Goal: Task Accomplishment & Management: Manage account settings

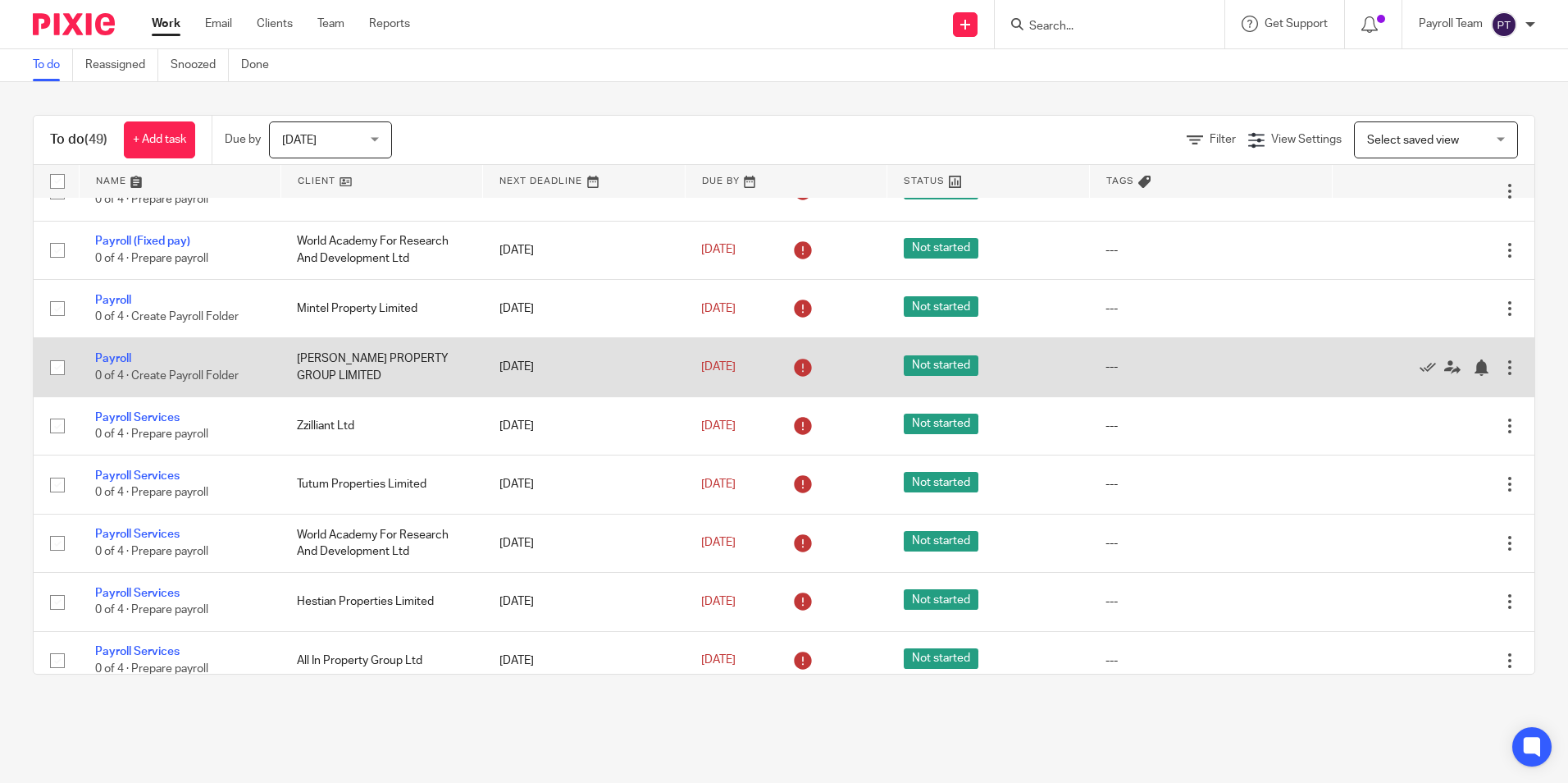
scroll to position [985, 0]
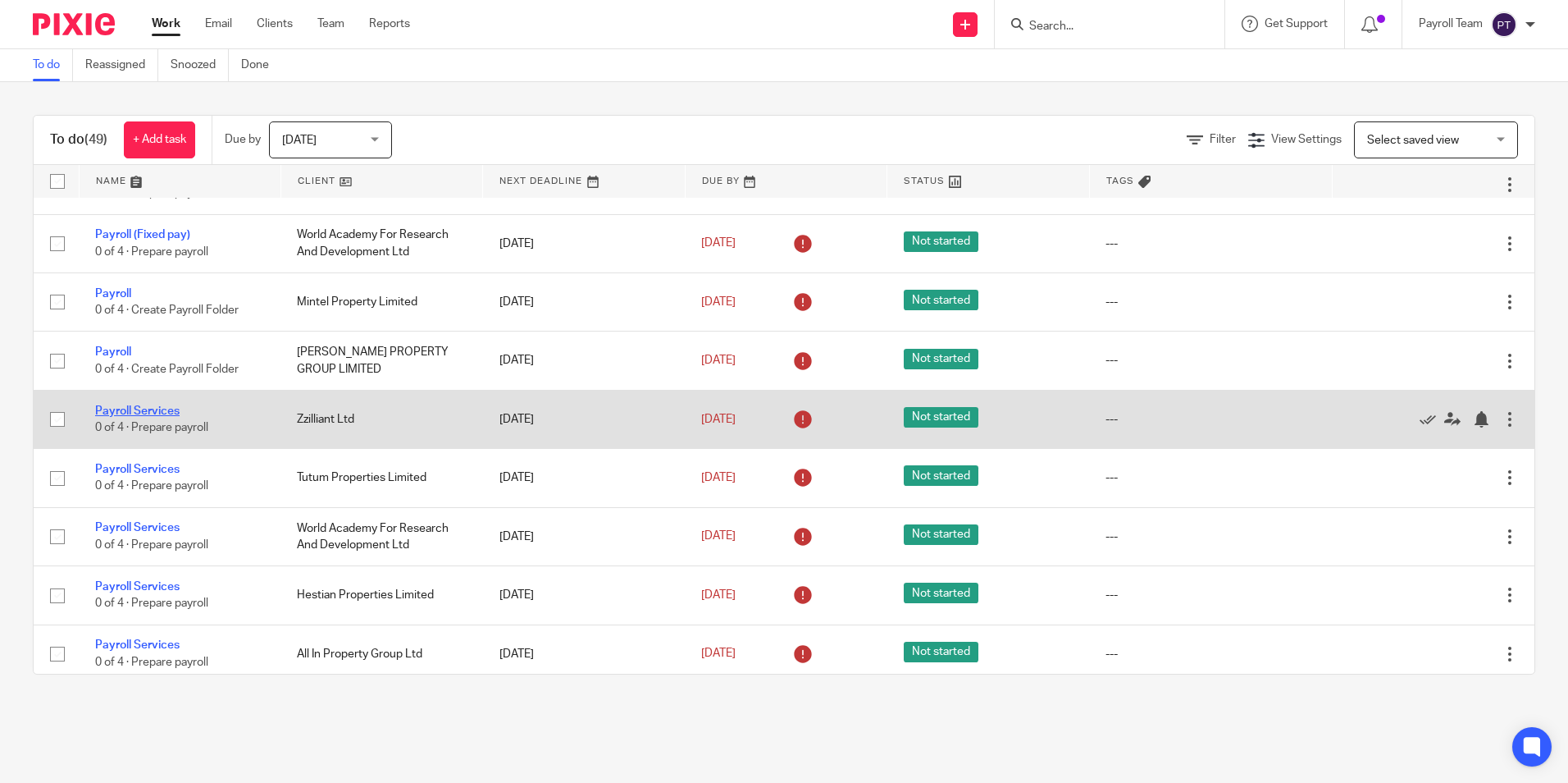
click at [159, 417] on link "Payroll Services" at bounding box center [137, 411] width 85 height 11
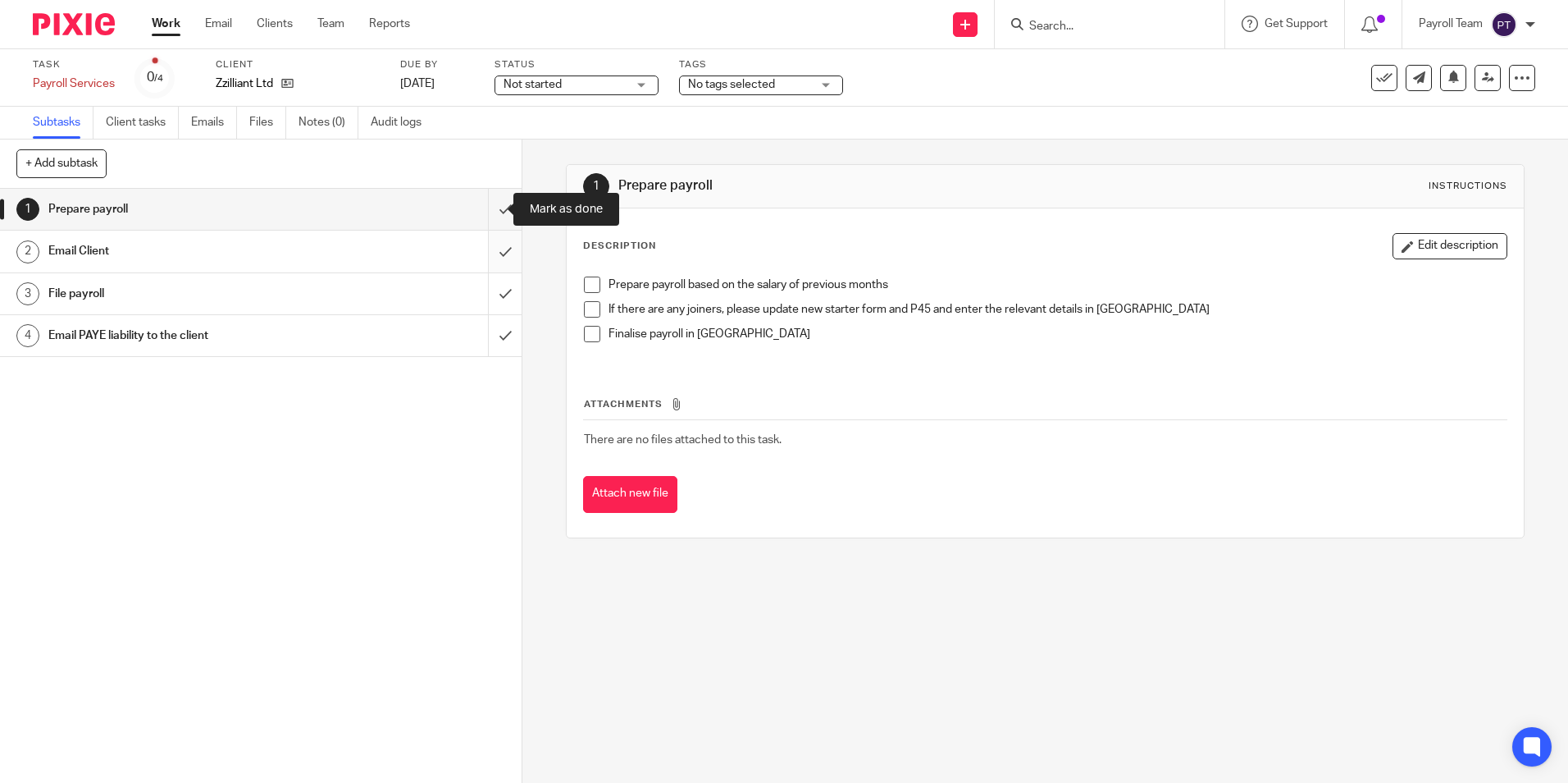
drag, startPoint x: 492, startPoint y: 207, endPoint x: 490, endPoint y: 252, distance: 45.0
click at [490, 209] on input "submit" at bounding box center [261, 209] width 522 height 41
drag, startPoint x: 490, startPoint y: 252, endPoint x: 486, endPoint y: 279, distance: 27.3
click at [490, 256] on input "submit" at bounding box center [261, 251] width 522 height 41
click at [485, 286] on input "submit" at bounding box center [261, 294] width 522 height 41
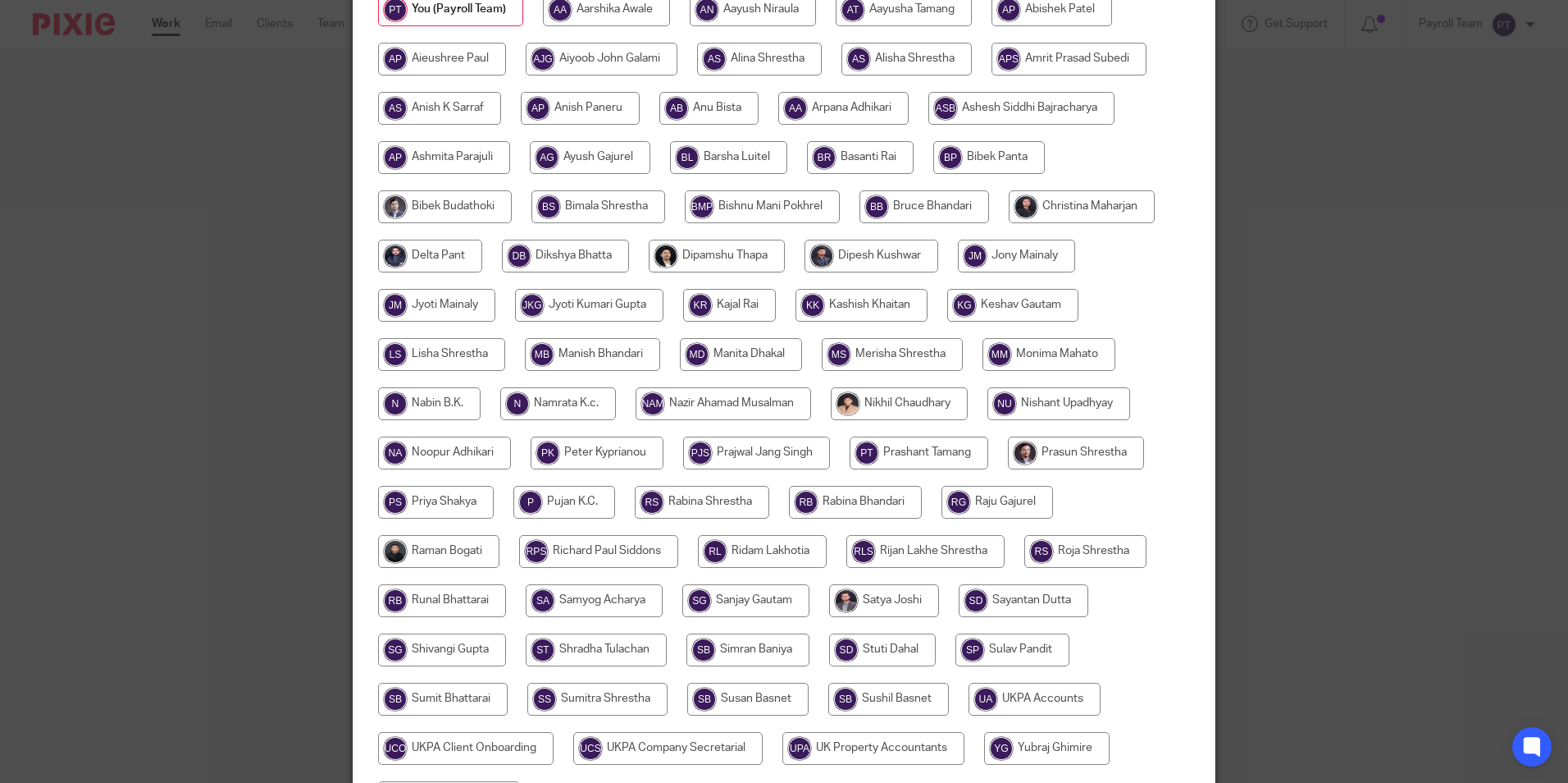
scroll to position [438, 0]
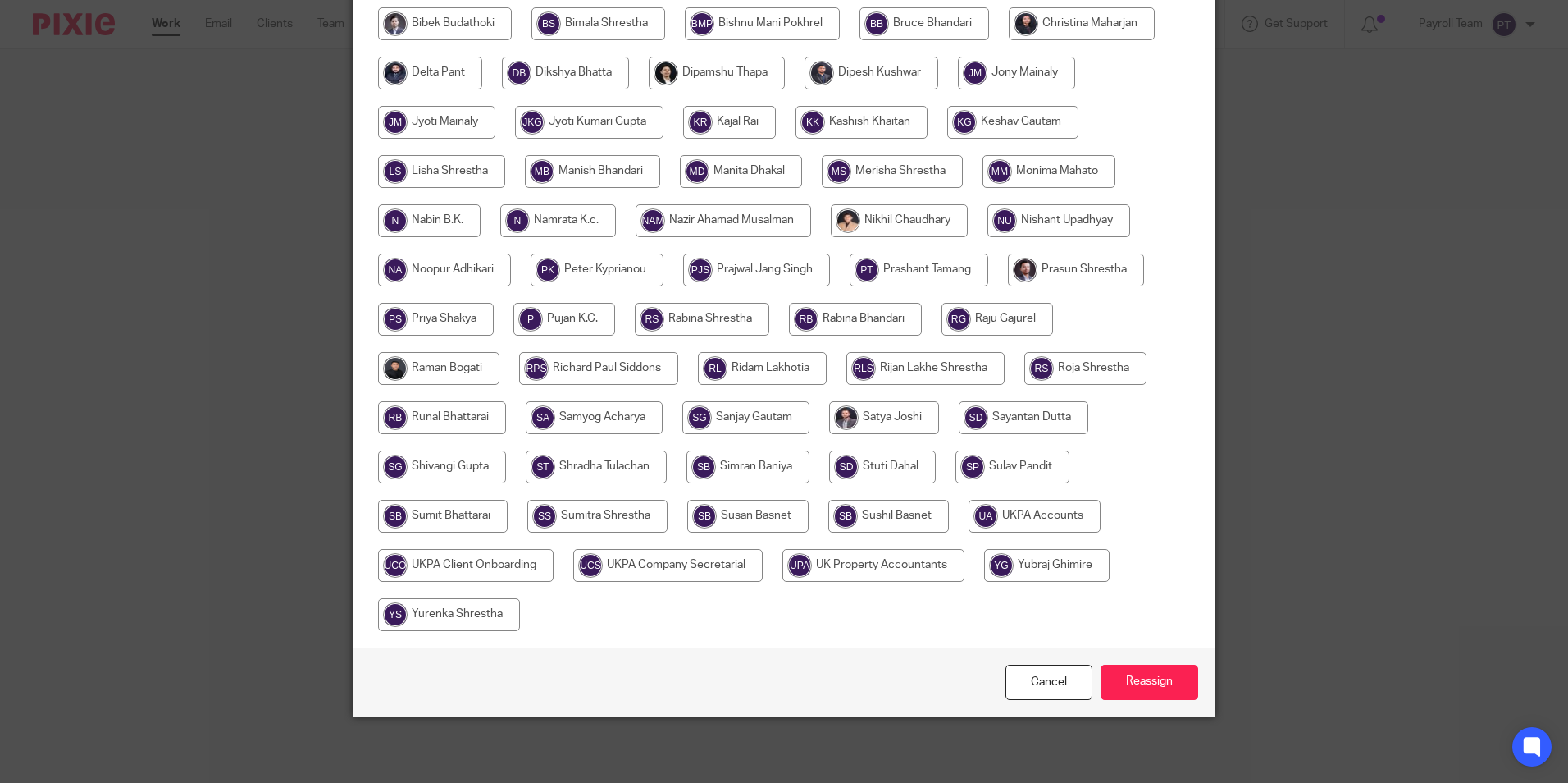
click at [484, 566] on input "radio" at bounding box center [466, 566] width 176 height 33
radio input "true"
click at [657, 561] on input "radio" at bounding box center [670, 566] width 190 height 33
radio input "true"
click at [861, 567] on input "radio" at bounding box center [878, 566] width 182 height 33
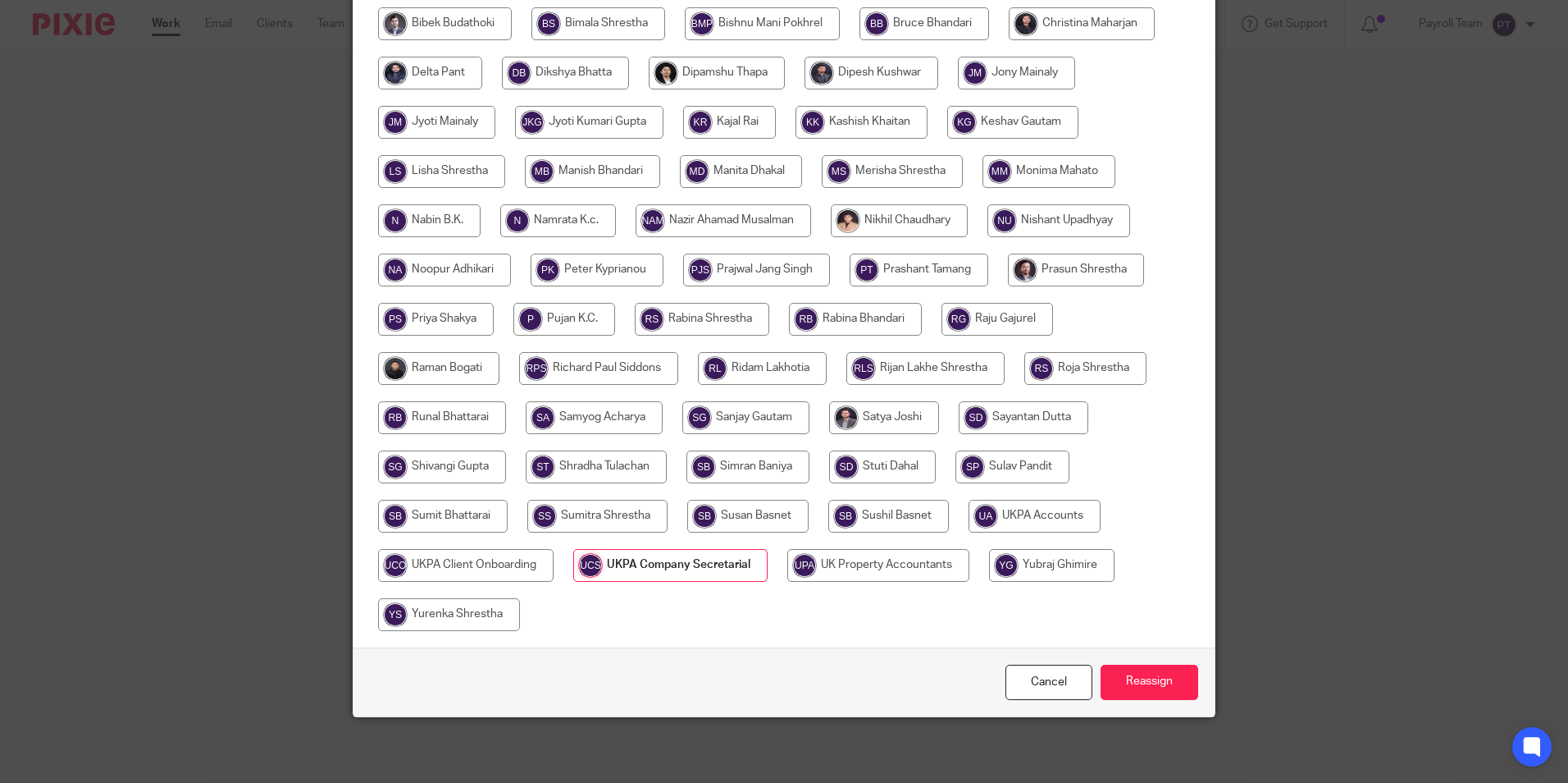
radio input "true"
click at [887, 510] on input "radio" at bounding box center [889, 517] width 121 height 33
radio input "true"
click at [1000, 509] on input "radio" at bounding box center [1035, 517] width 132 height 33
radio input "true"
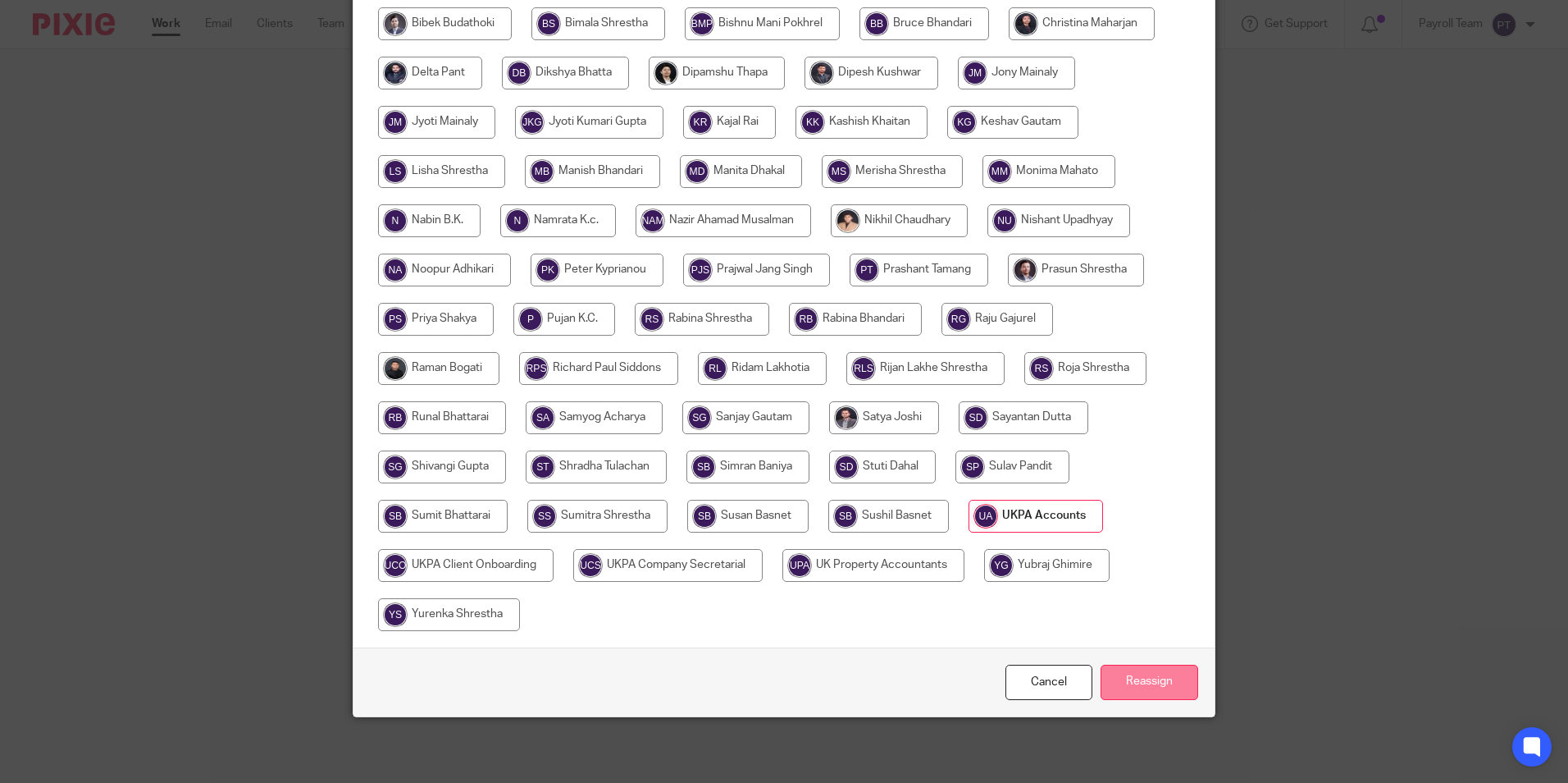
click at [1144, 676] on input "Reassign" at bounding box center [1150, 683] width 98 height 35
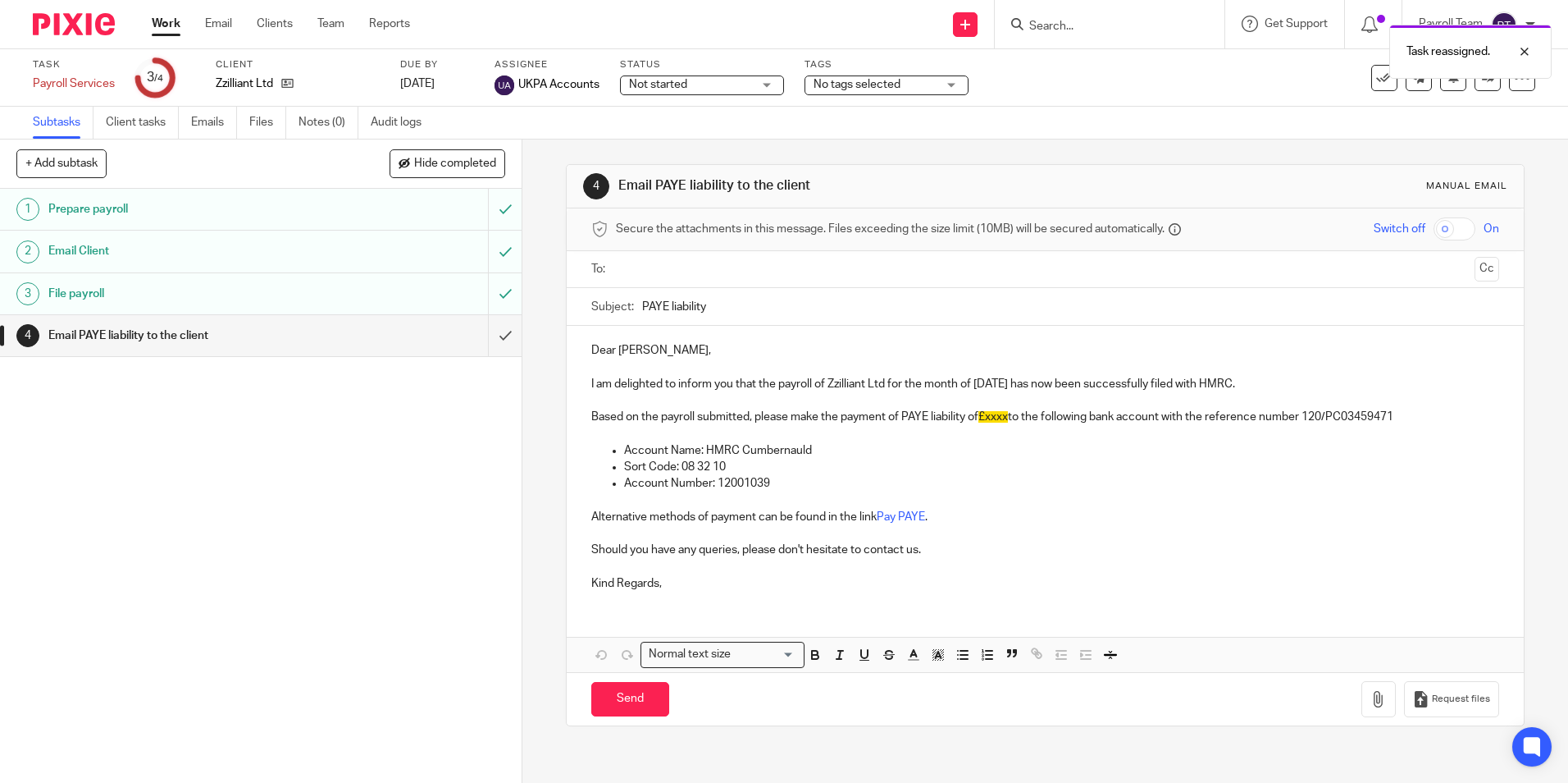
click at [170, 24] on link "Work" at bounding box center [166, 24] width 29 height 17
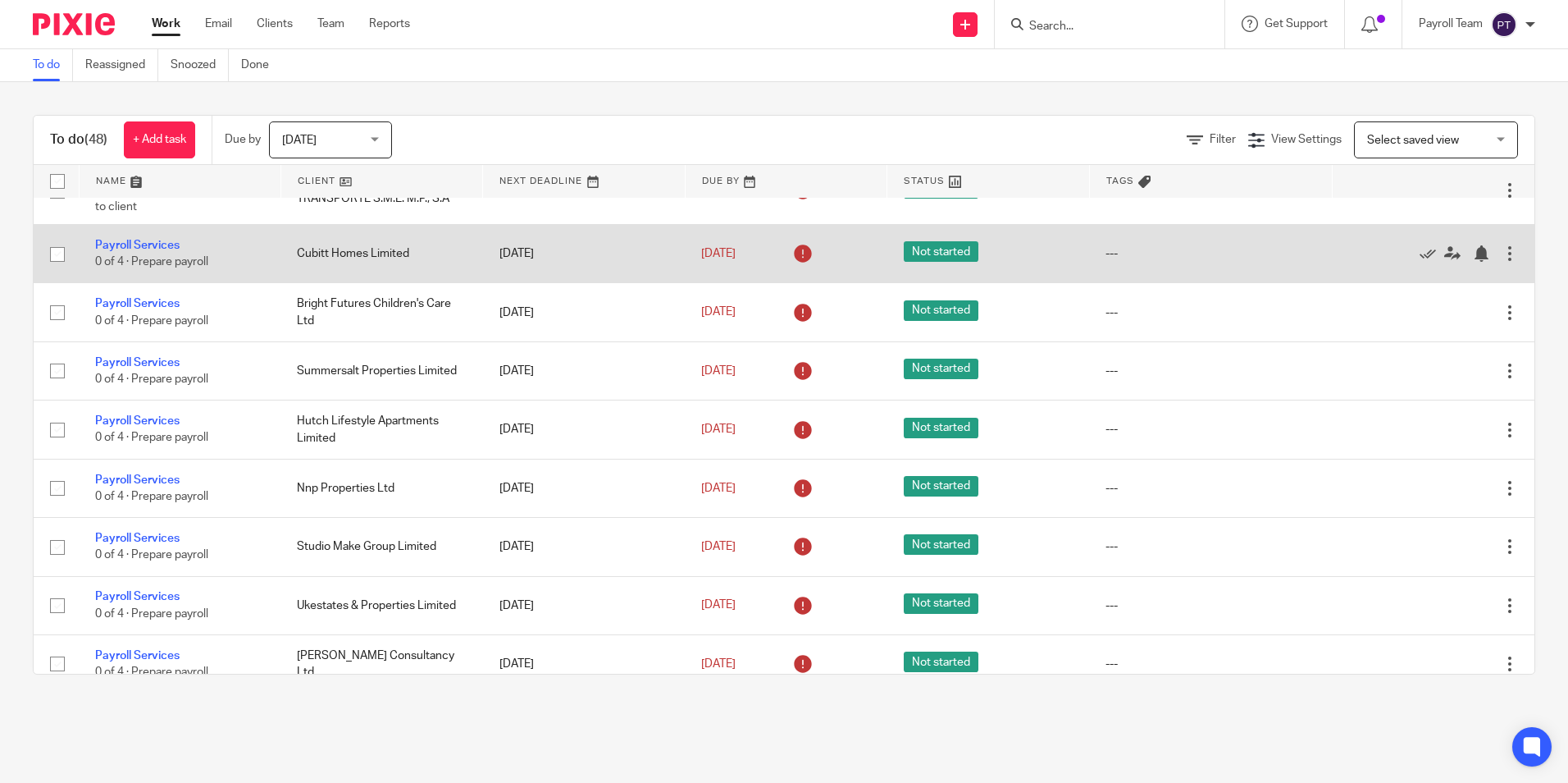
scroll to position [1887, 0]
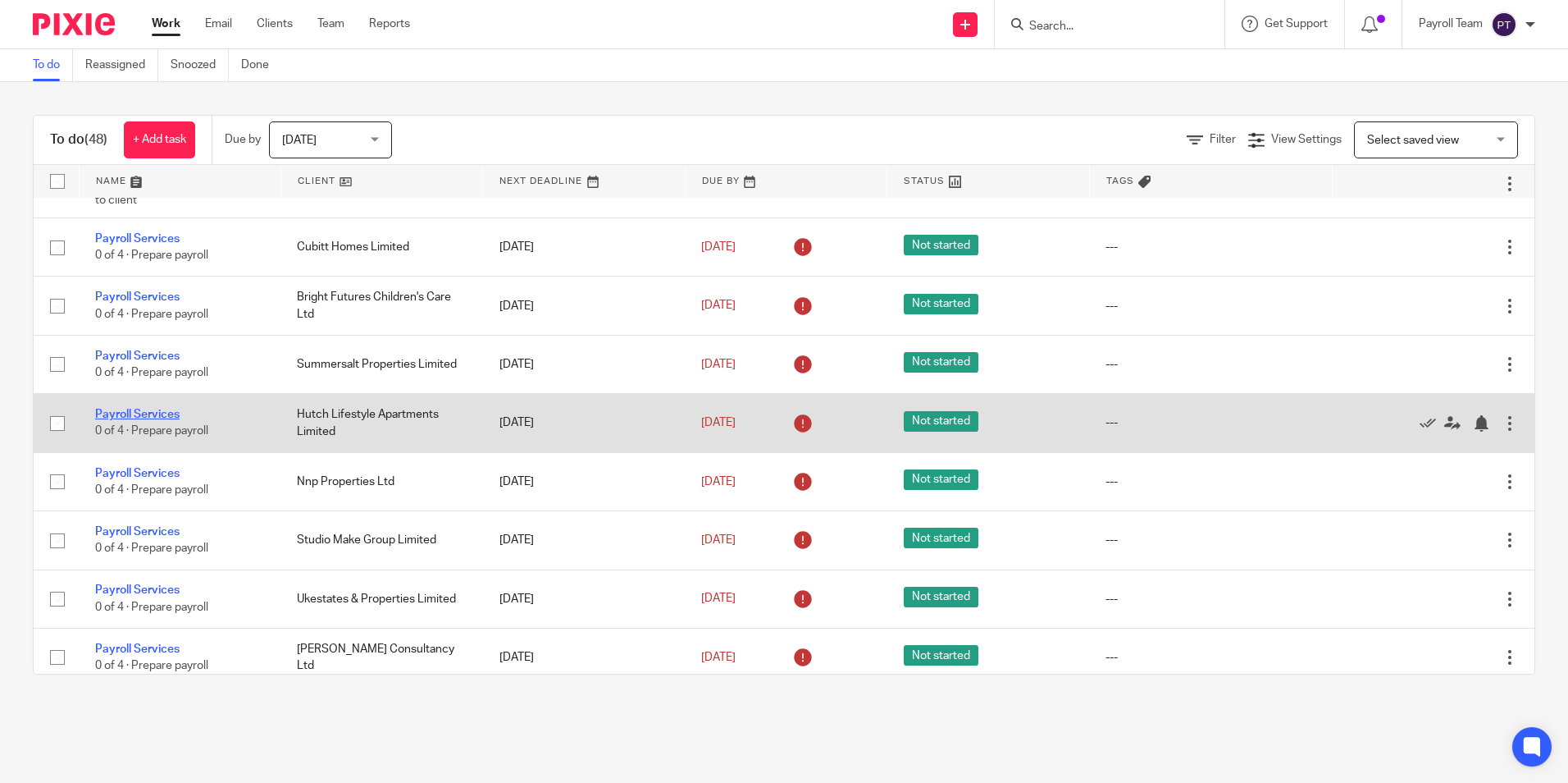
click at [149, 420] on link "Payroll Services" at bounding box center [137, 415] width 85 height 11
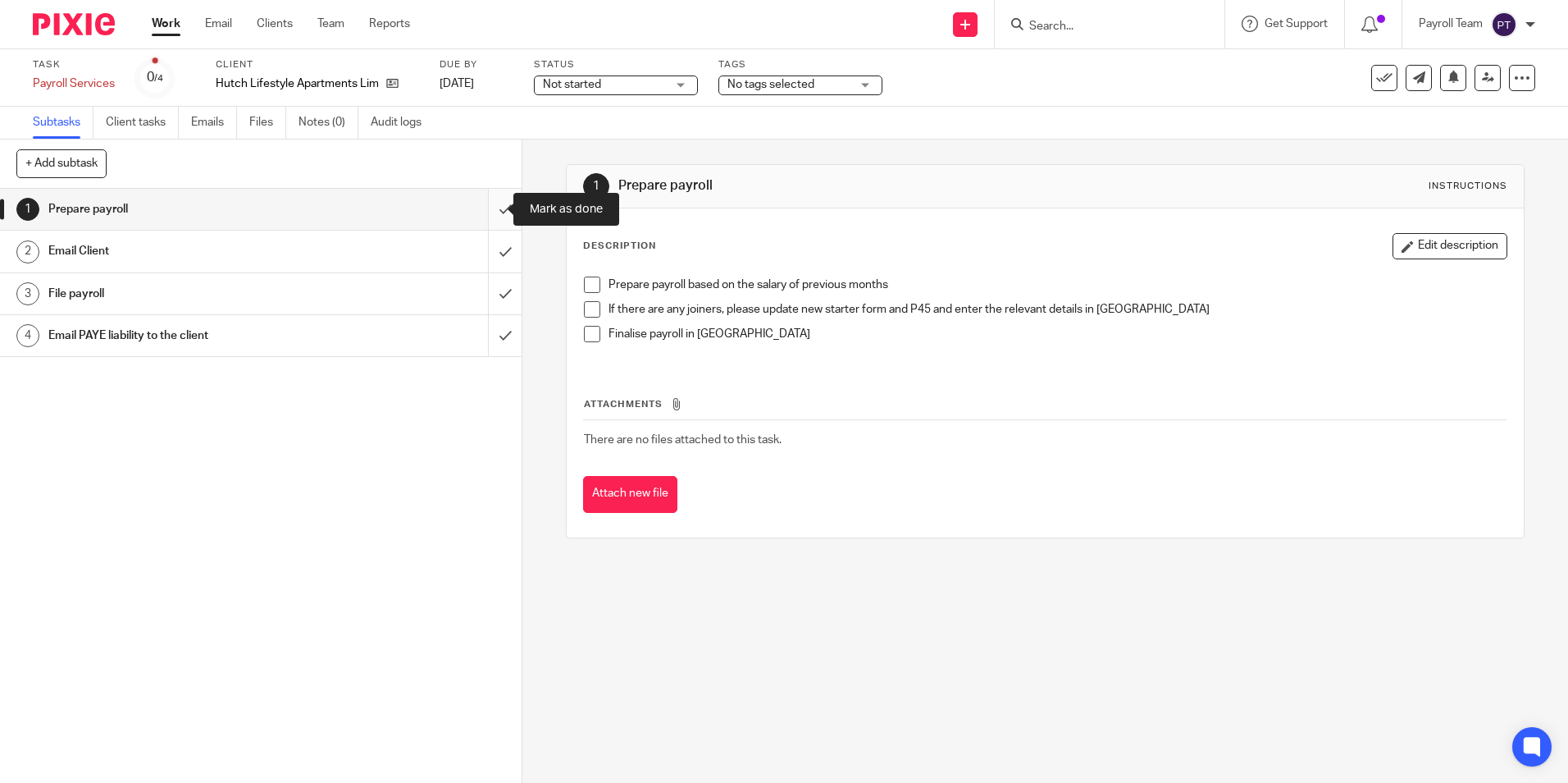
click at [494, 208] on input "submit" at bounding box center [261, 209] width 522 height 41
click at [492, 256] on input "submit" at bounding box center [261, 251] width 522 height 41
click at [485, 295] on input "submit" at bounding box center [261, 294] width 522 height 41
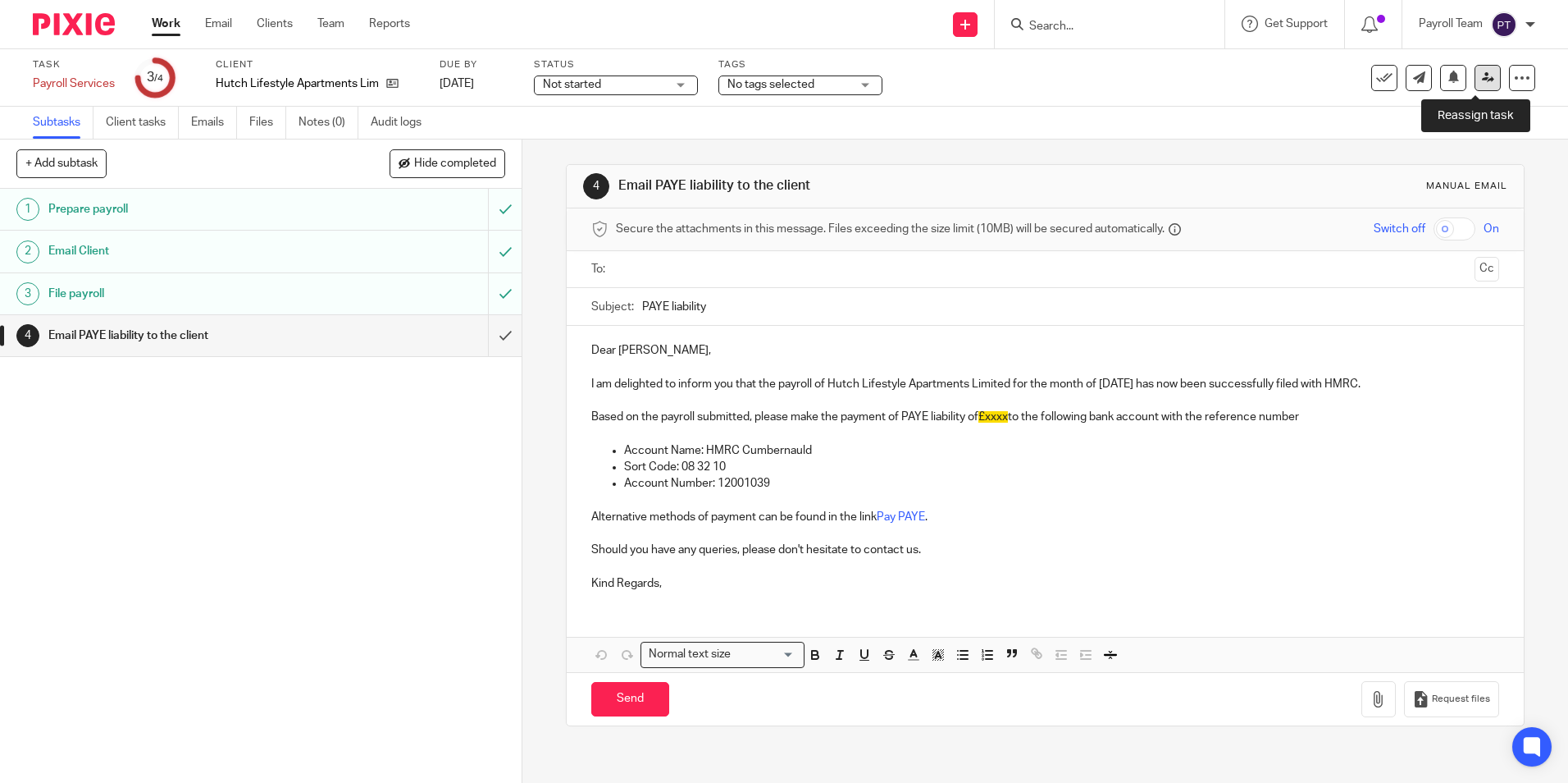
click at [1482, 79] on icon at bounding box center [1488, 77] width 12 height 12
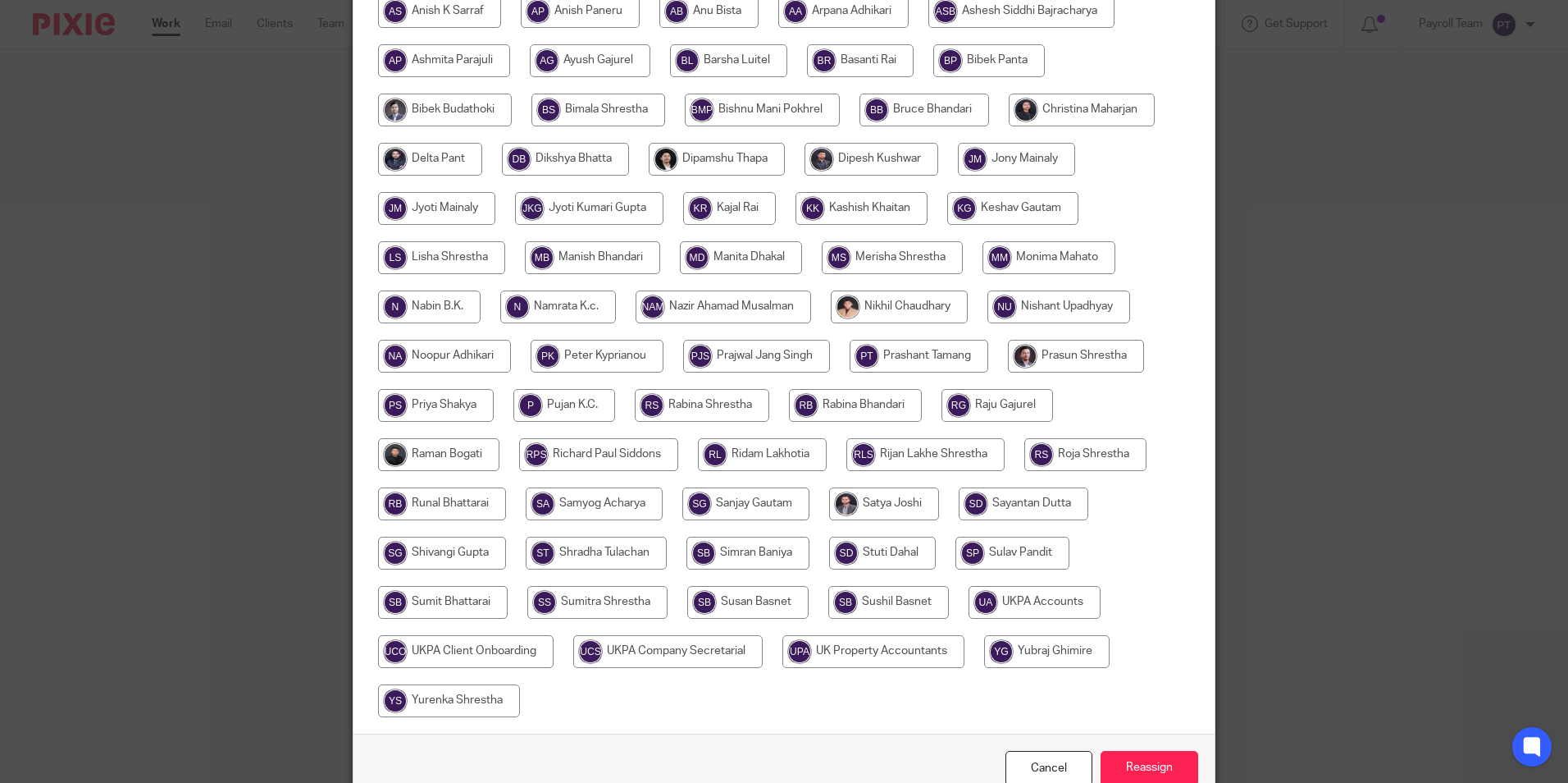
scroll to position [438, 0]
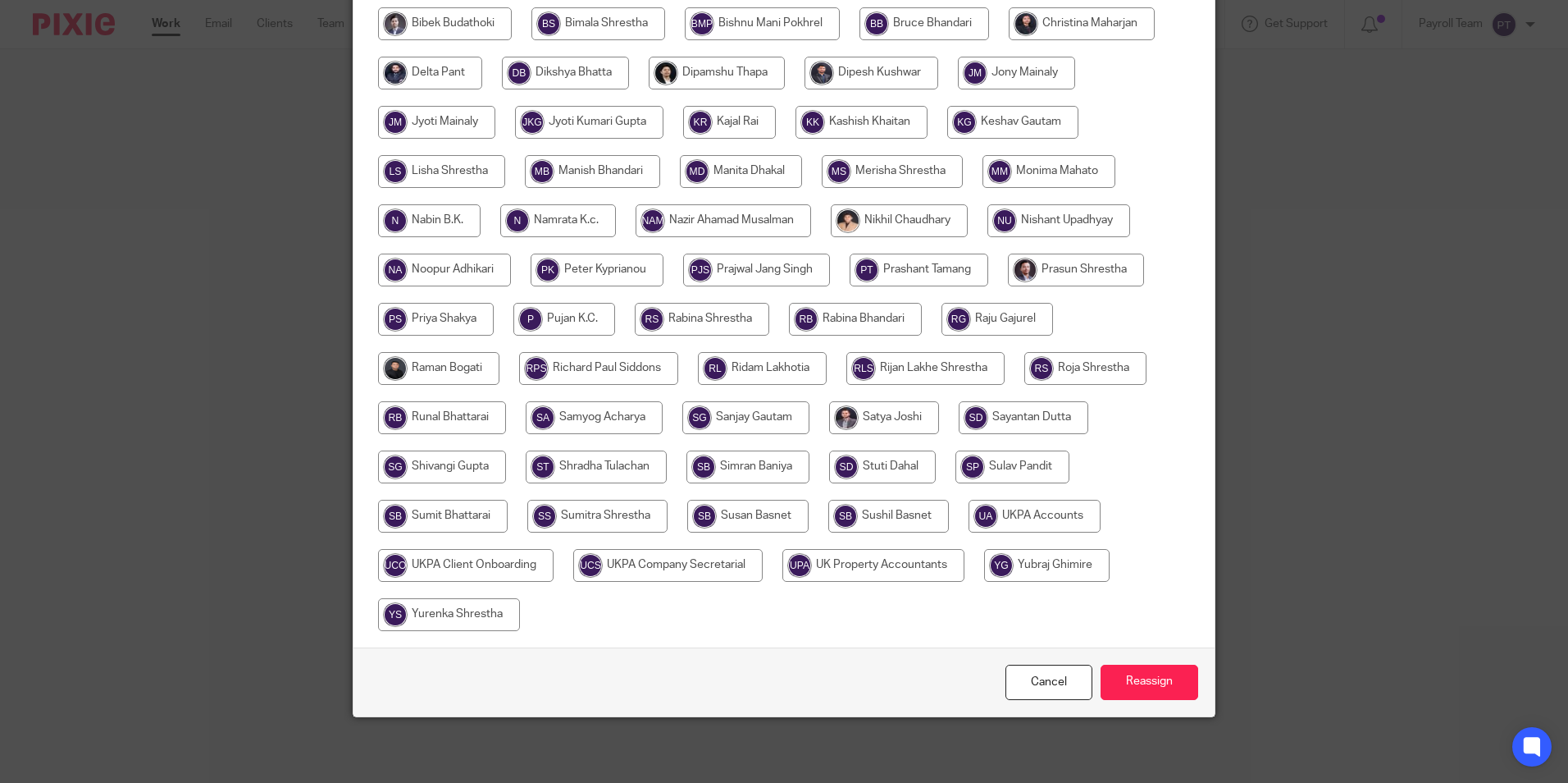
drag, startPoint x: 1037, startPoint y: 512, endPoint x: 1138, endPoint y: 560, distance: 111.8
click at [1036, 513] on input "radio" at bounding box center [1034, 517] width 132 height 33
radio input "true"
click at [1134, 674] on input "Reassign" at bounding box center [1150, 683] width 98 height 35
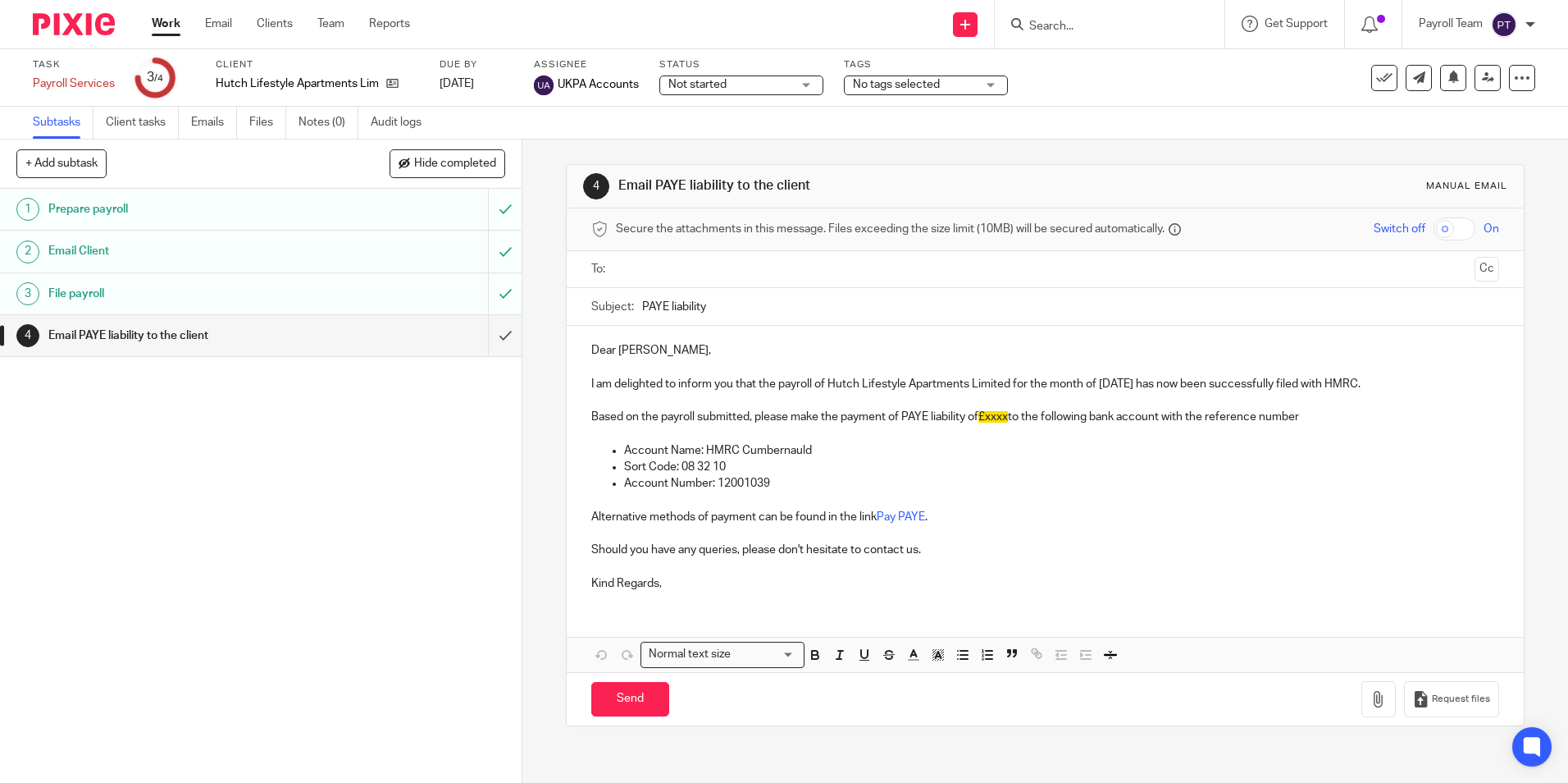
click at [169, 28] on link "Work" at bounding box center [166, 24] width 29 height 17
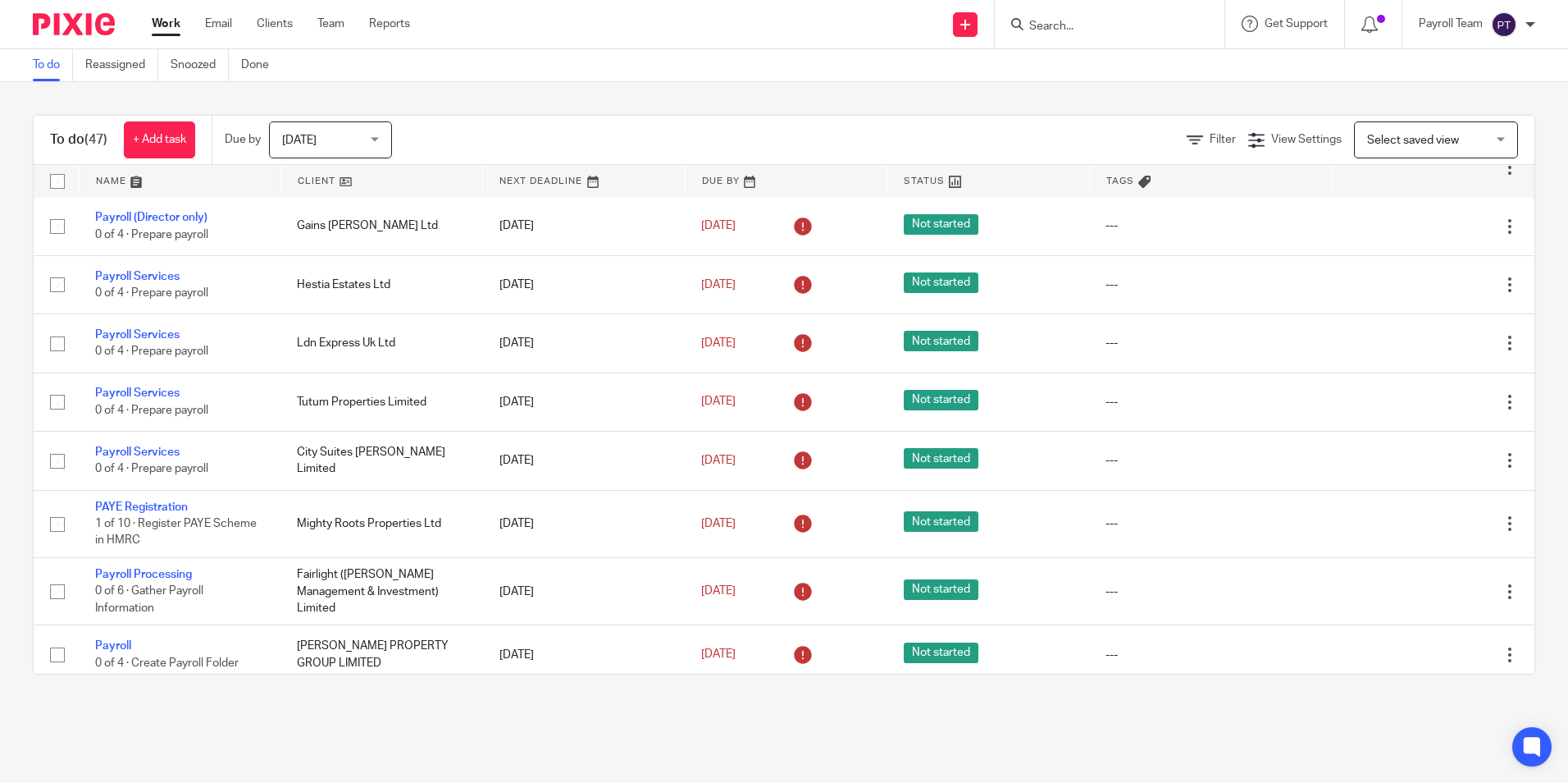
scroll to position [2380, 0]
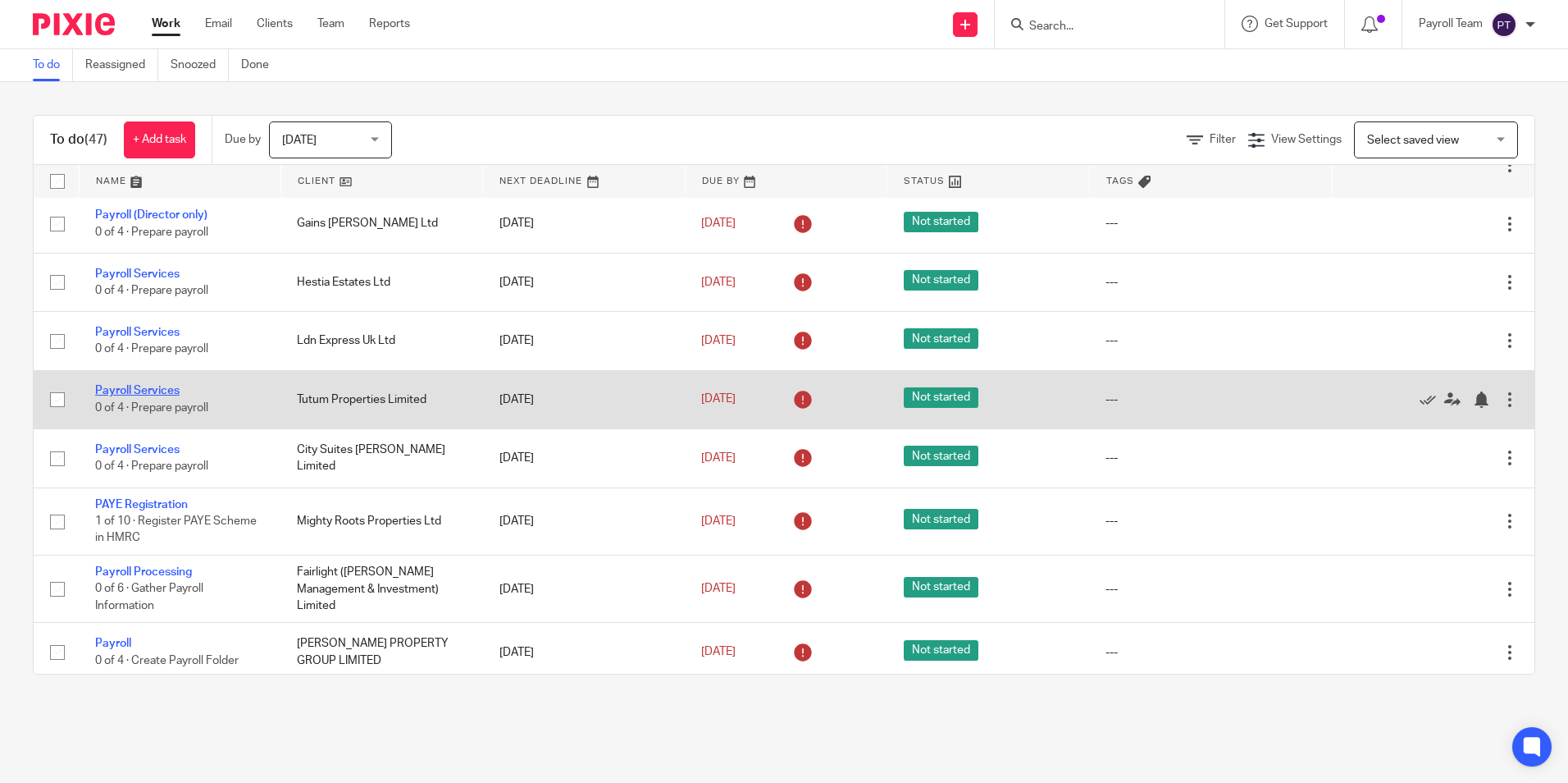
click at [137, 396] on link "Payroll Services" at bounding box center [137, 391] width 85 height 11
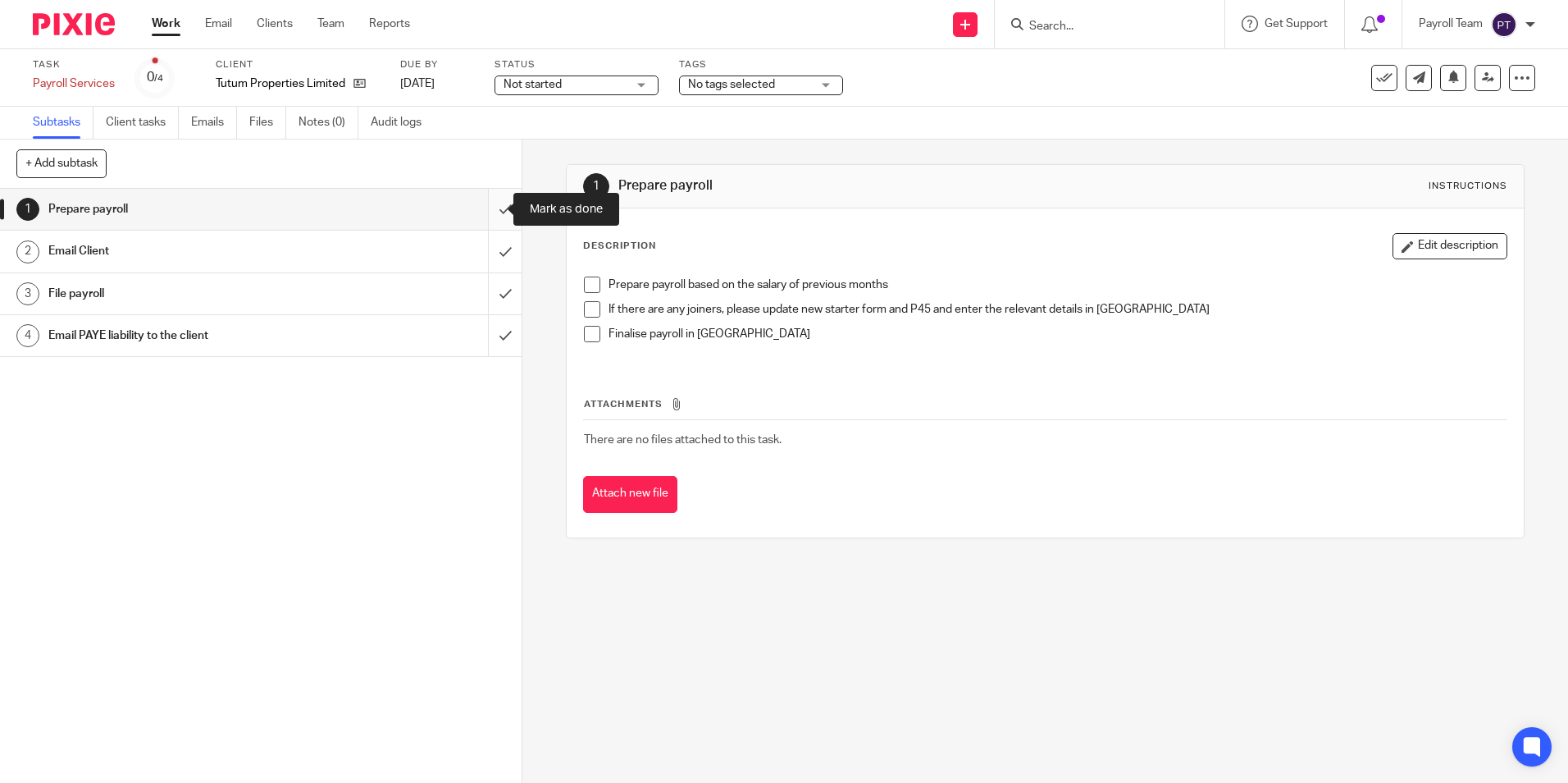
drag, startPoint x: 484, startPoint y: 205, endPoint x: 489, endPoint y: 213, distance: 9.4
click at [486, 207] on input "submit" at bounding box center [261, 209] width 522 height 41
click at [485, 252] on input "submit" at bounding box center [261, 251] width 522 height 41
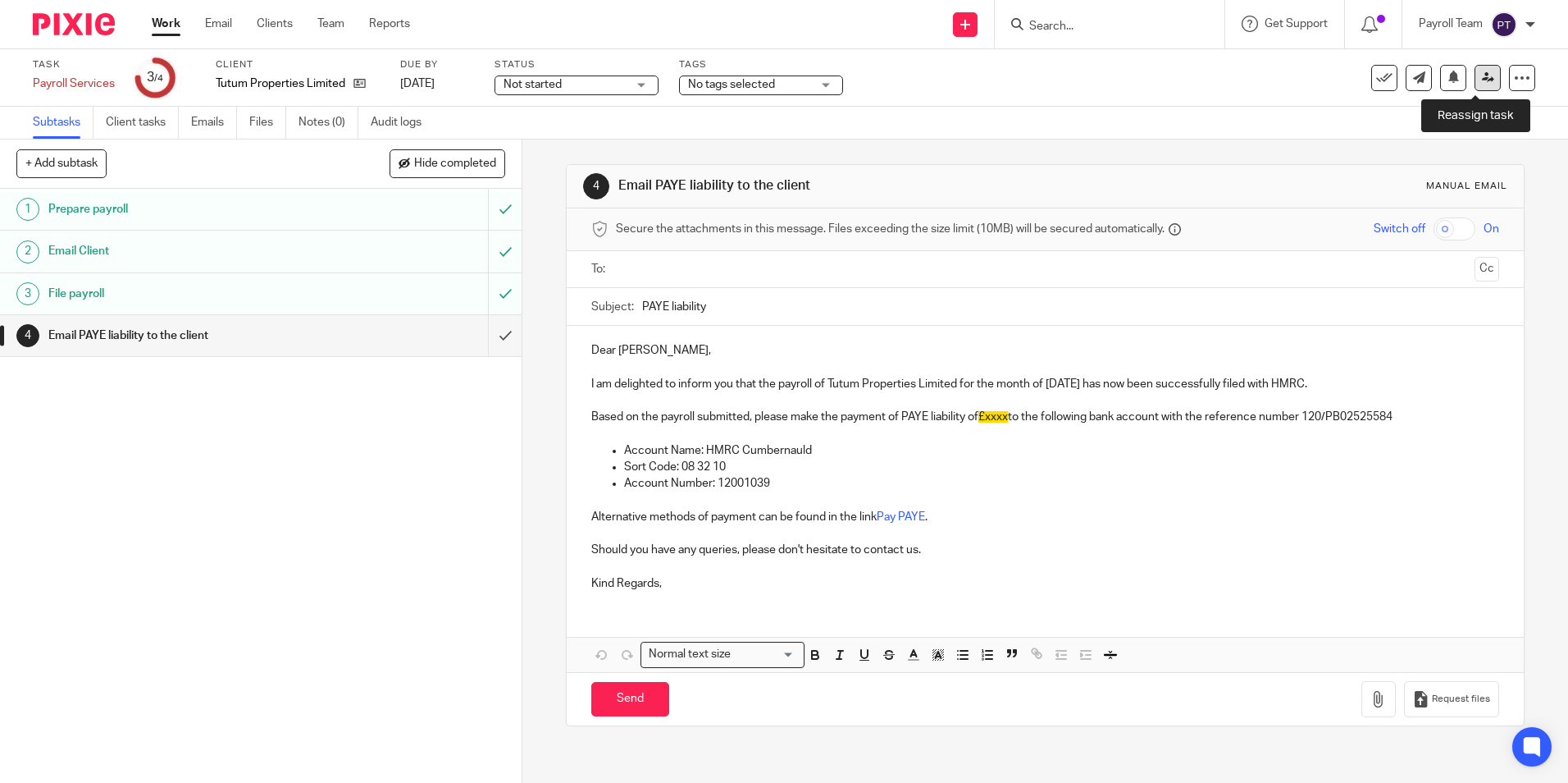
click at [1475, 81] on link at bounding box center [1488, 77] width 27 height 27
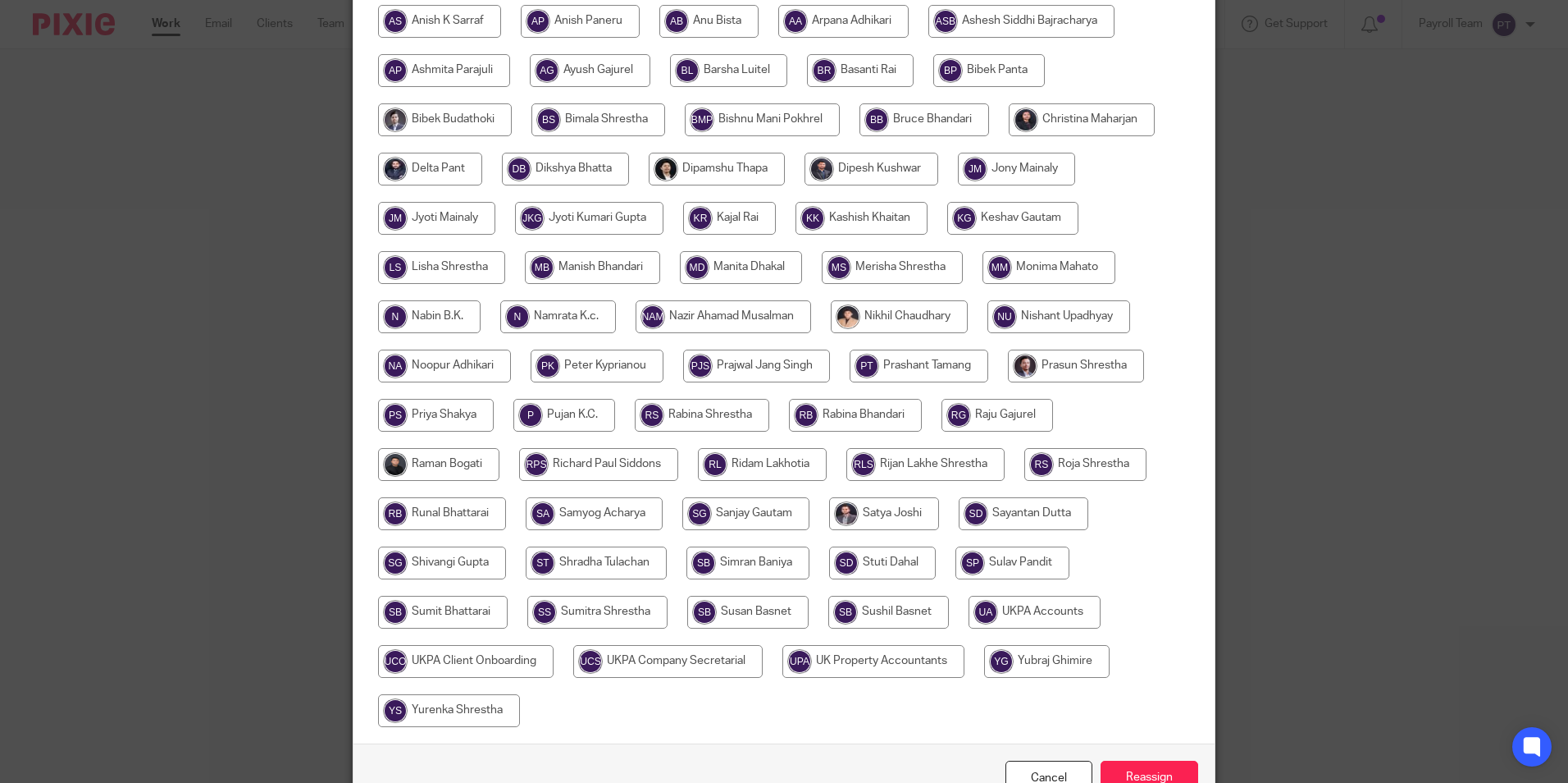
scroll to position [438, 0]
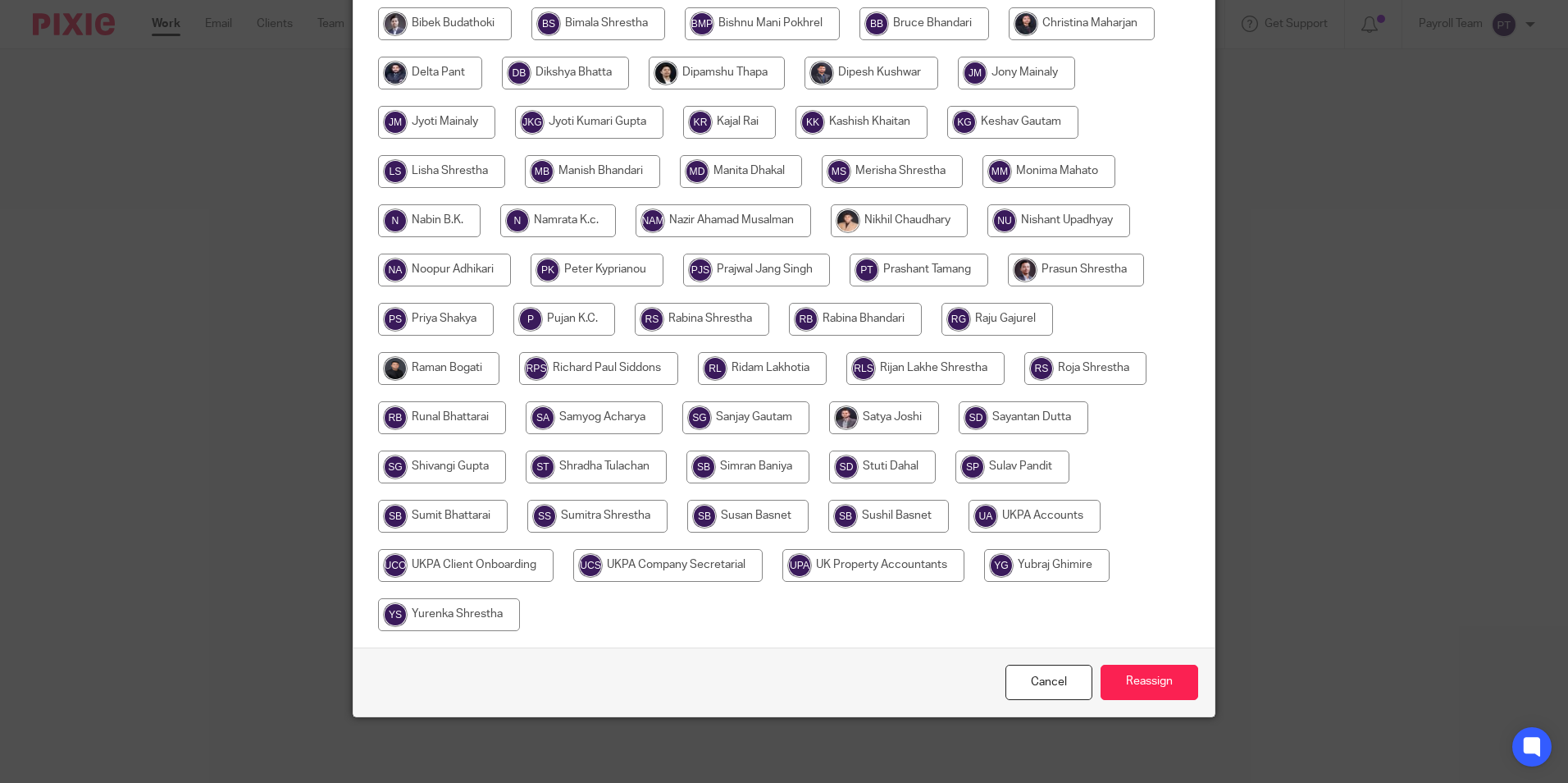
click at [1034, 516] on input "radio" at bounding box center [1034, 517] width 132 height 33
radio input "true"
click at [1145, 677] on input "Reassign" at bounding box center [1150, 683] width 98 height 35
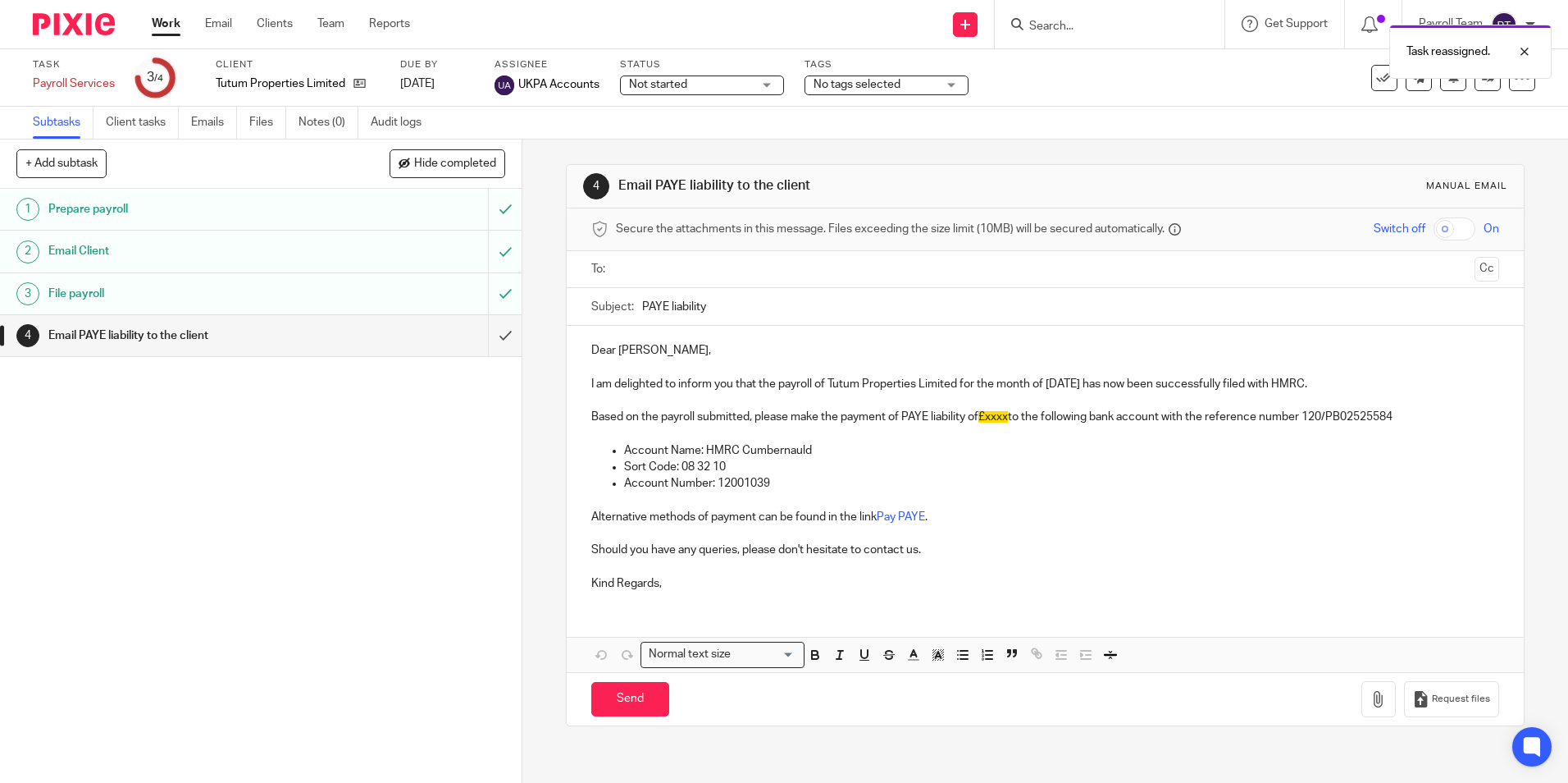
click at [178, 25] on link "Work" at bounding box center [166, 24] width 29 height 17
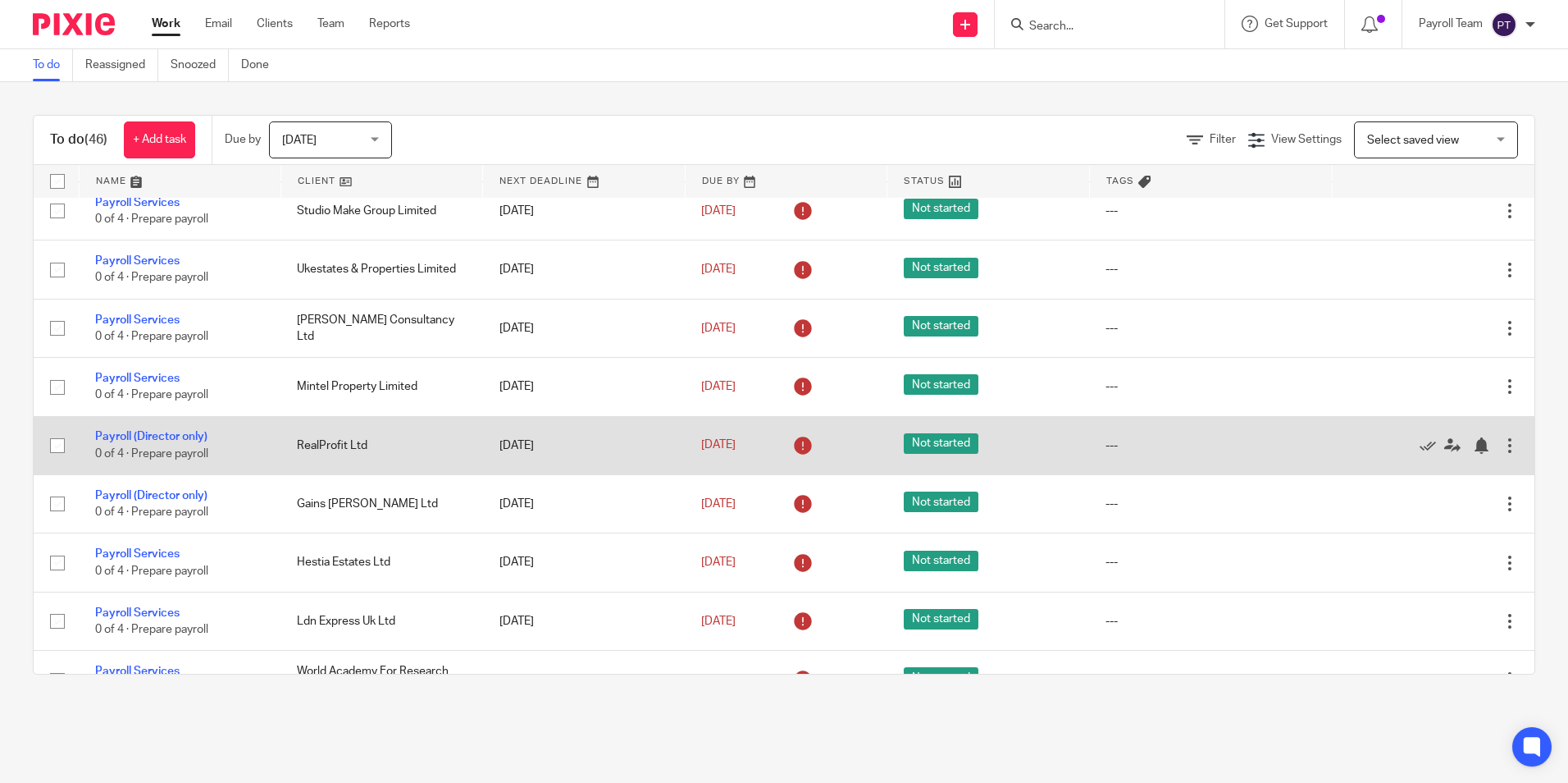
scroll to position [2133, 0]
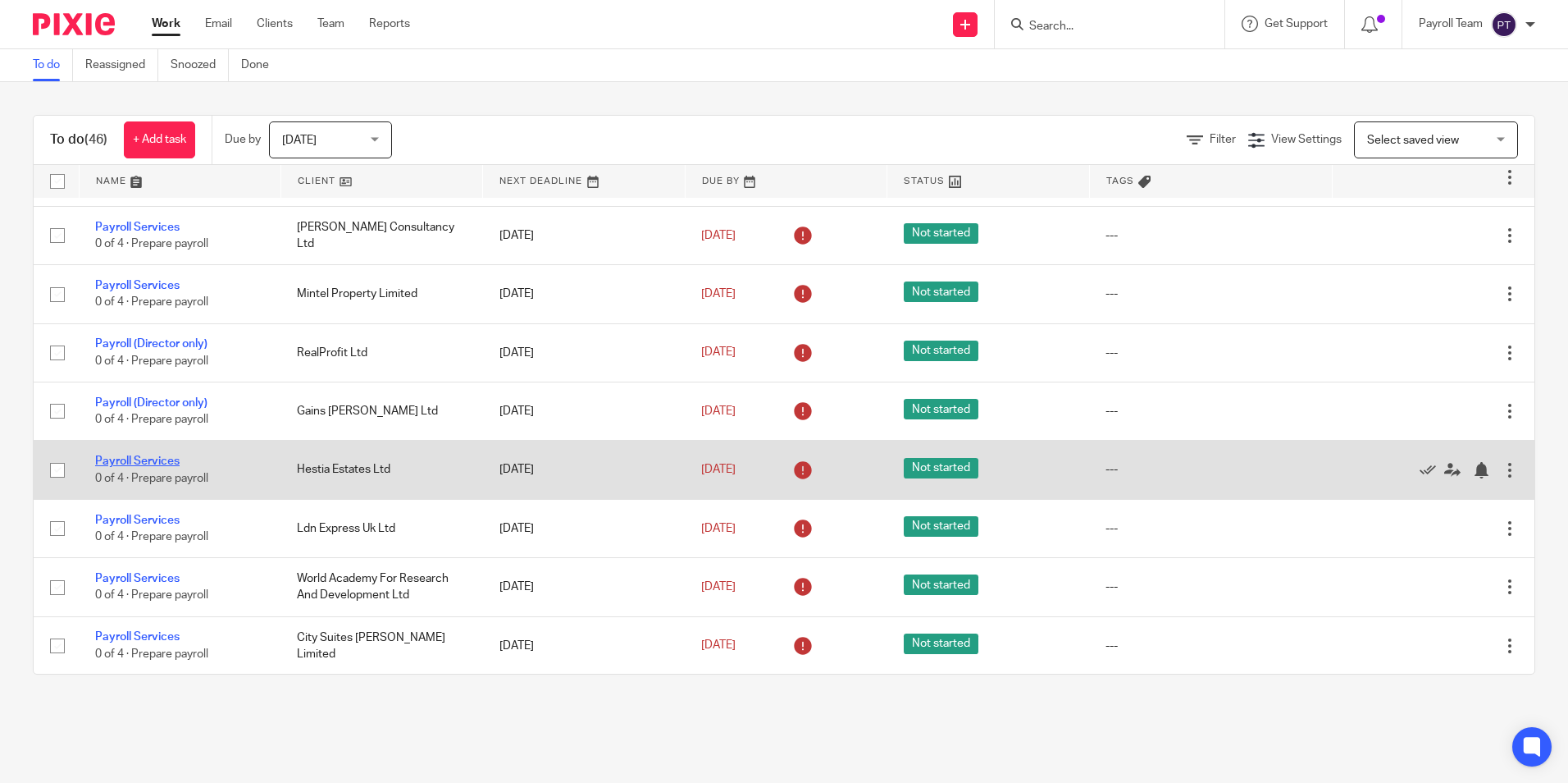
click at [126, 467] on link "Payroll Services" at bounding box center [137, 461] width 85 height 11
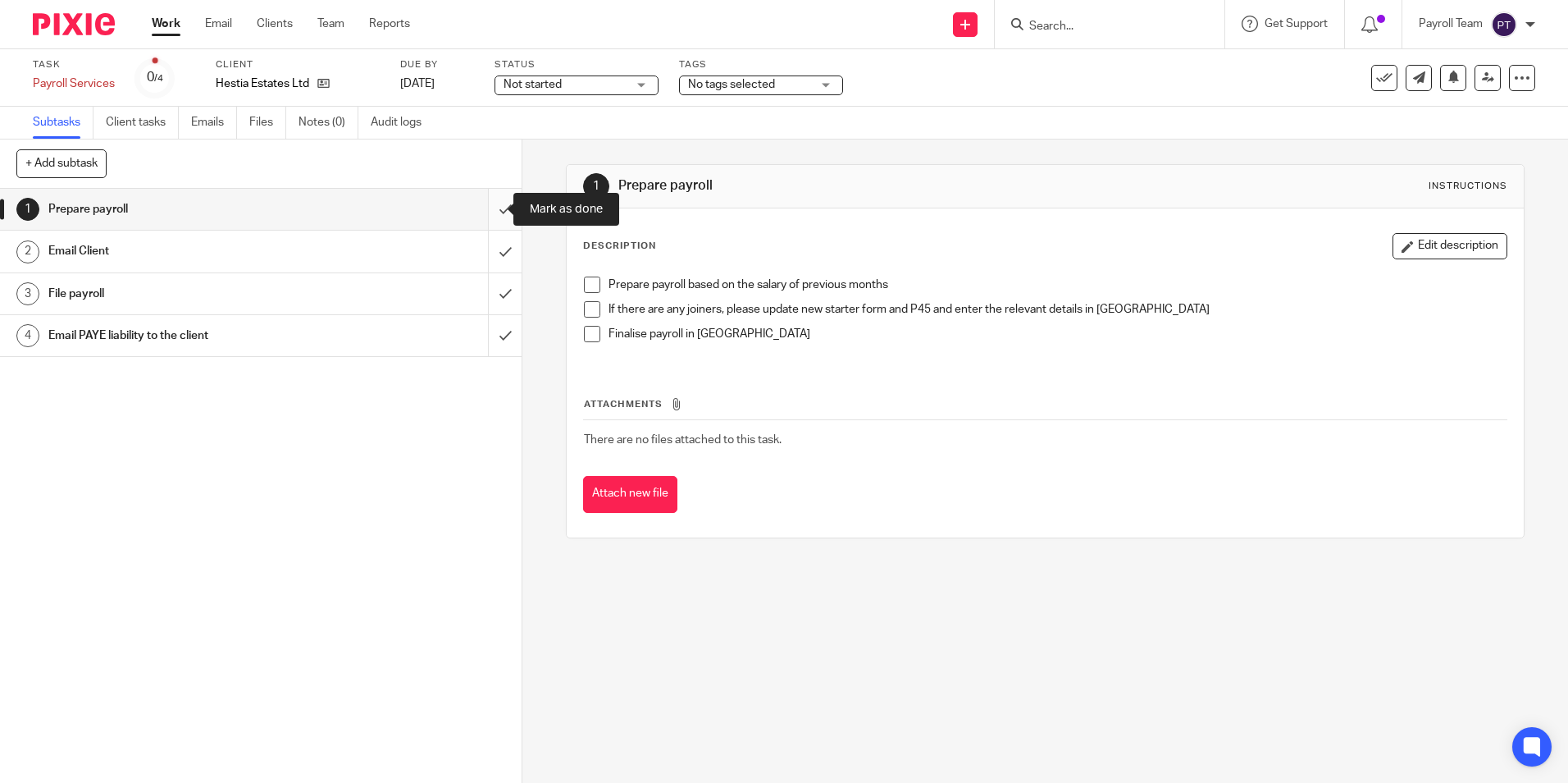
click at [480, 212] on input "submit" at bounding box center [261, 209] width 522 height 41
click at [491, 253] on input "submit" at bounding box center [261, 251] width 522 height 41
click at [486, 297] on input "submit" at bounding box center [261, 294] width 522 height 41
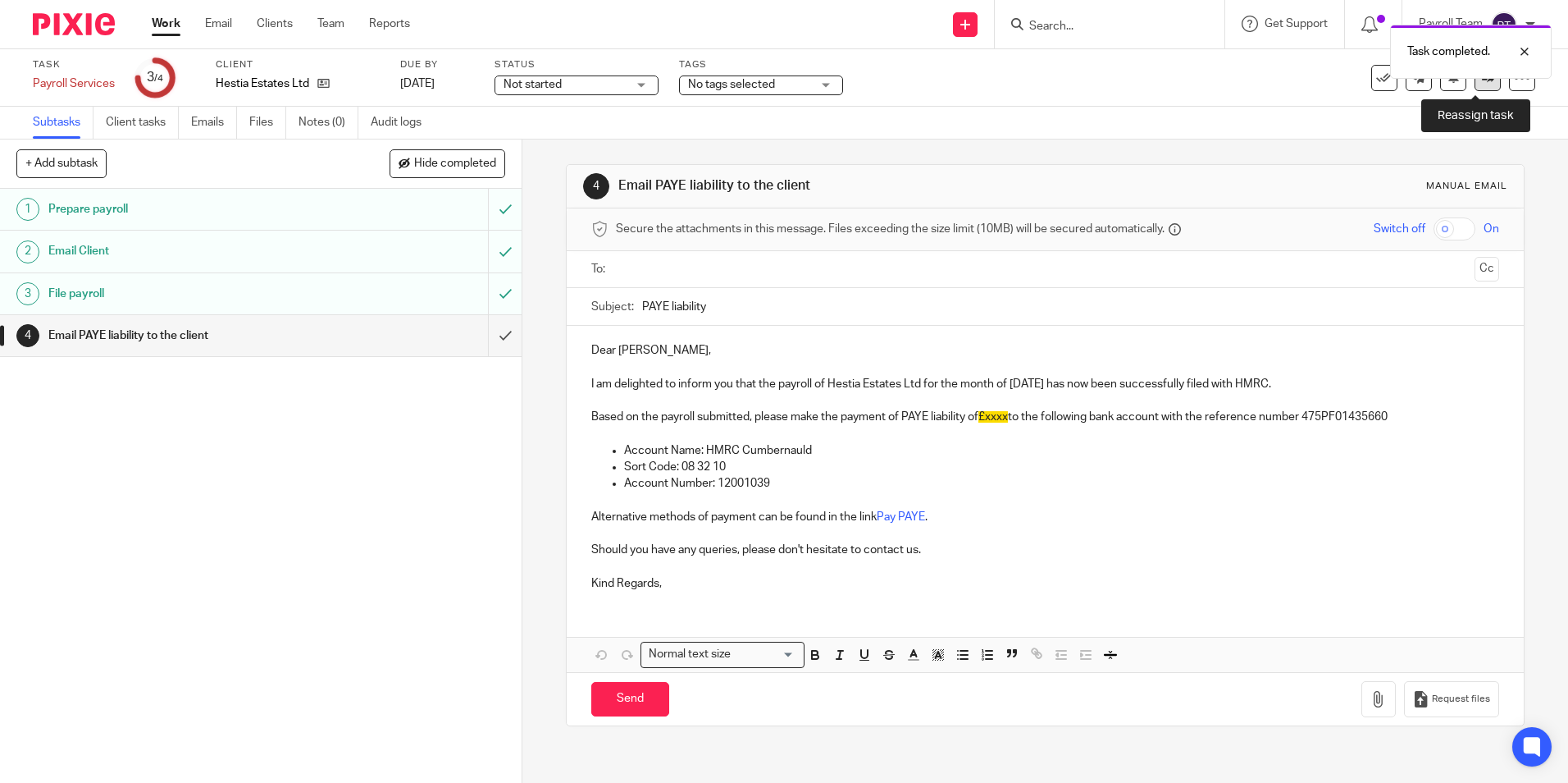
click at [1475, 87] on link at bounding box center [1488, 77] width 27 height 27
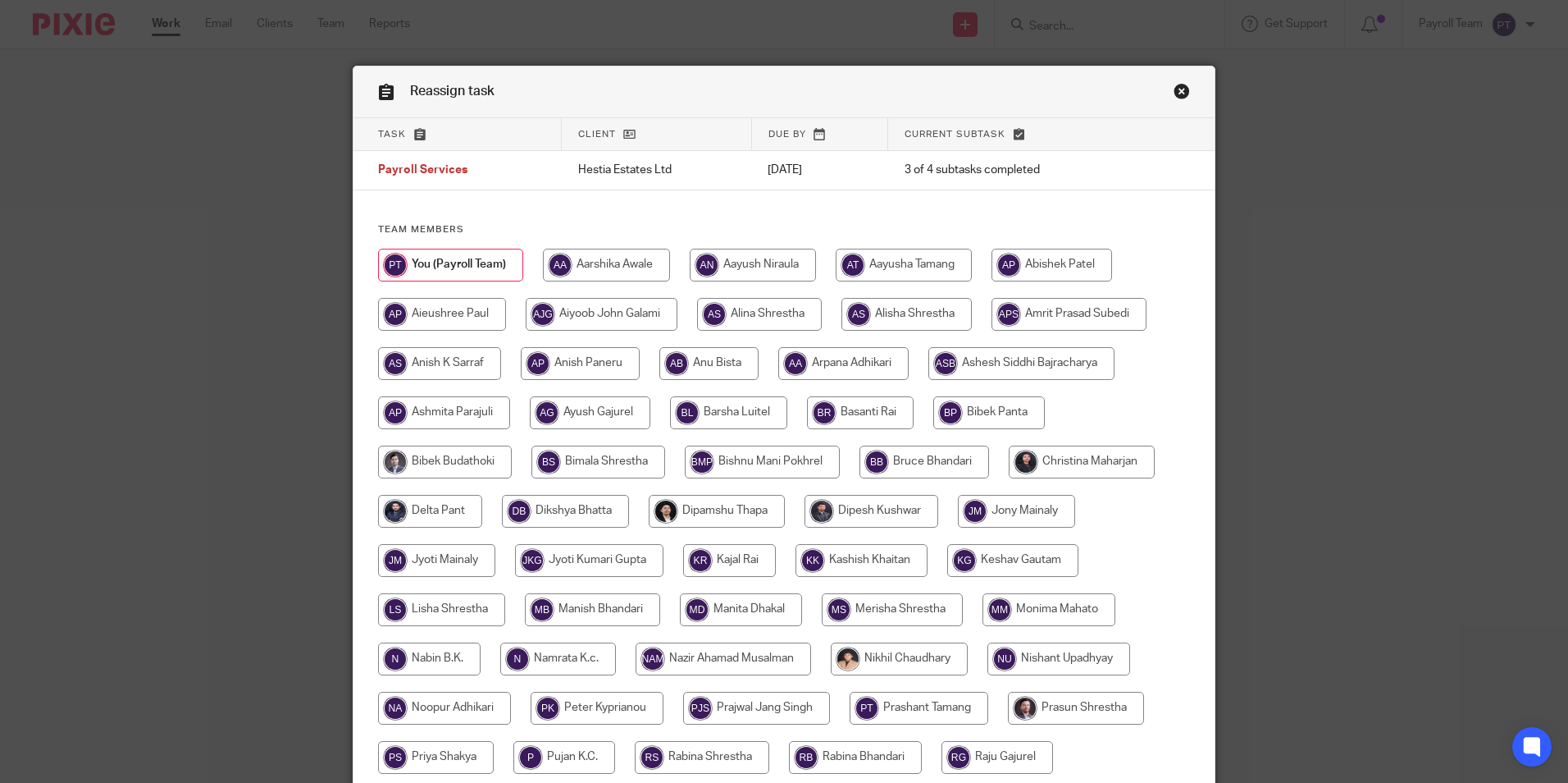
scroll to position [438, 0]
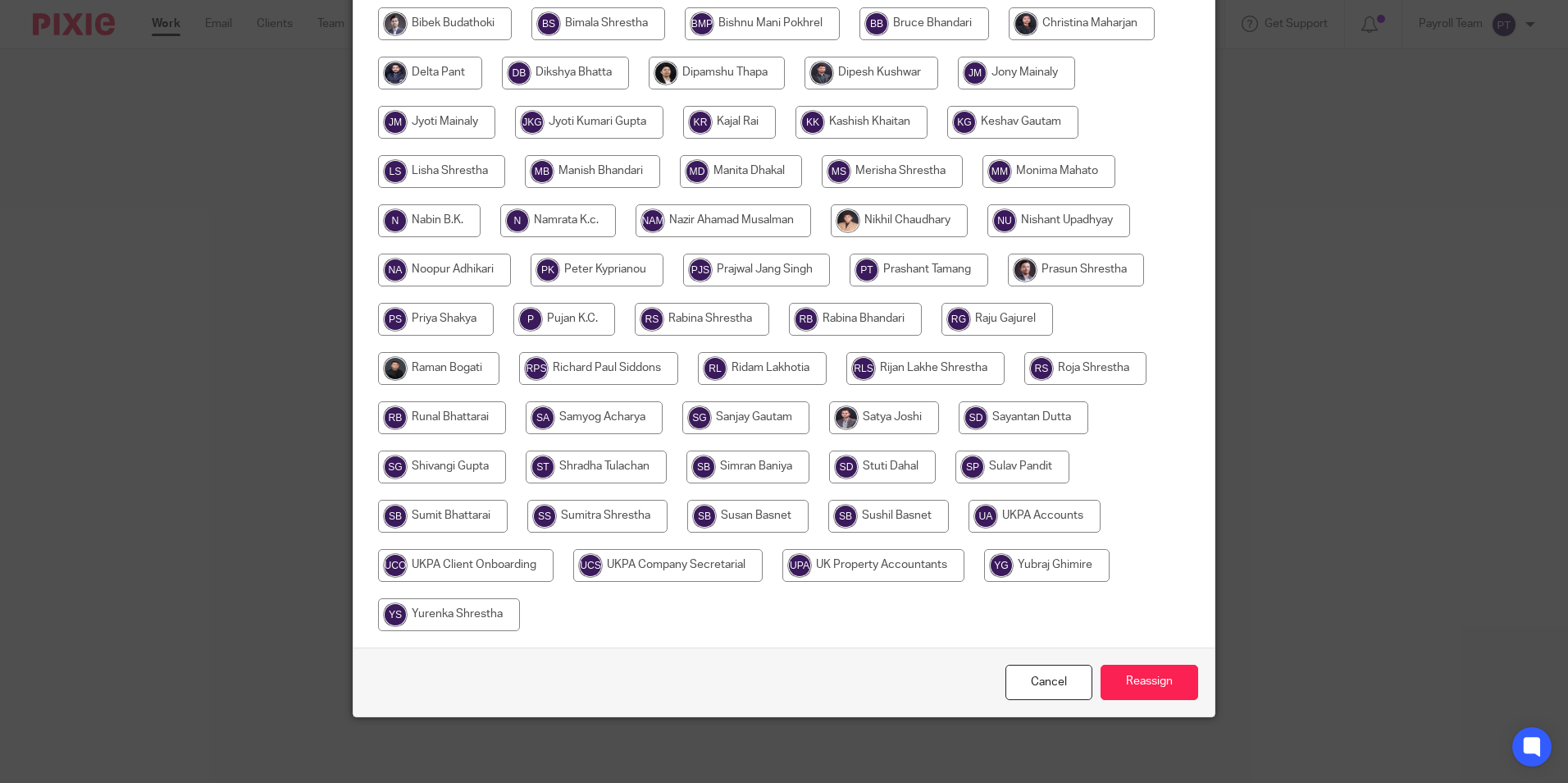
click at [1013, 510] on input "radio" at bounding box center [1034, 517] width 132 height 33
radio input "true"
click at [1132, 684] on input "Reassign" at bounding box center [1150, 683] width 98 height 35
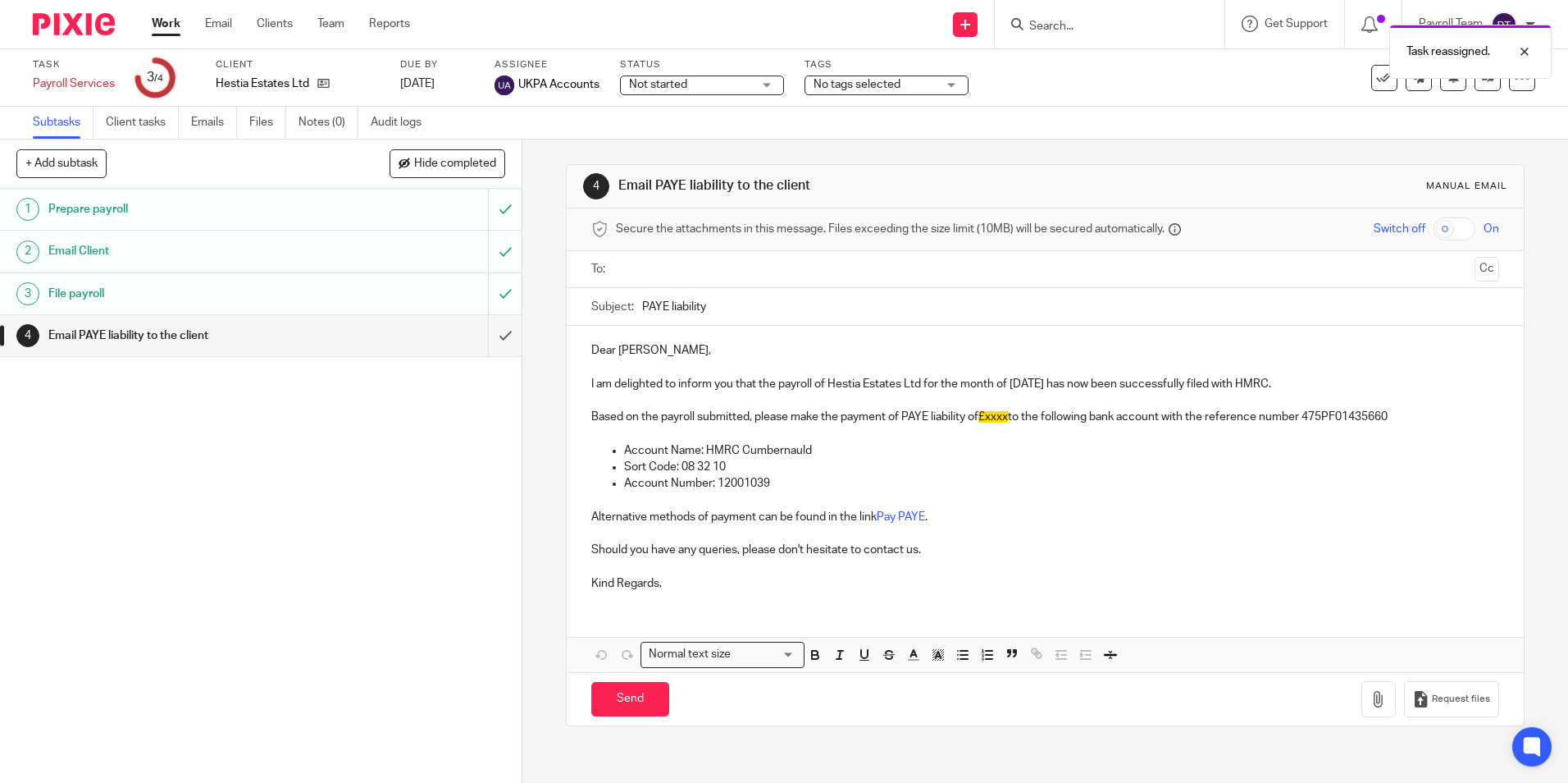
click at [166, 22] on link "Work" at bounding box center [166, 24] width 29 height 17
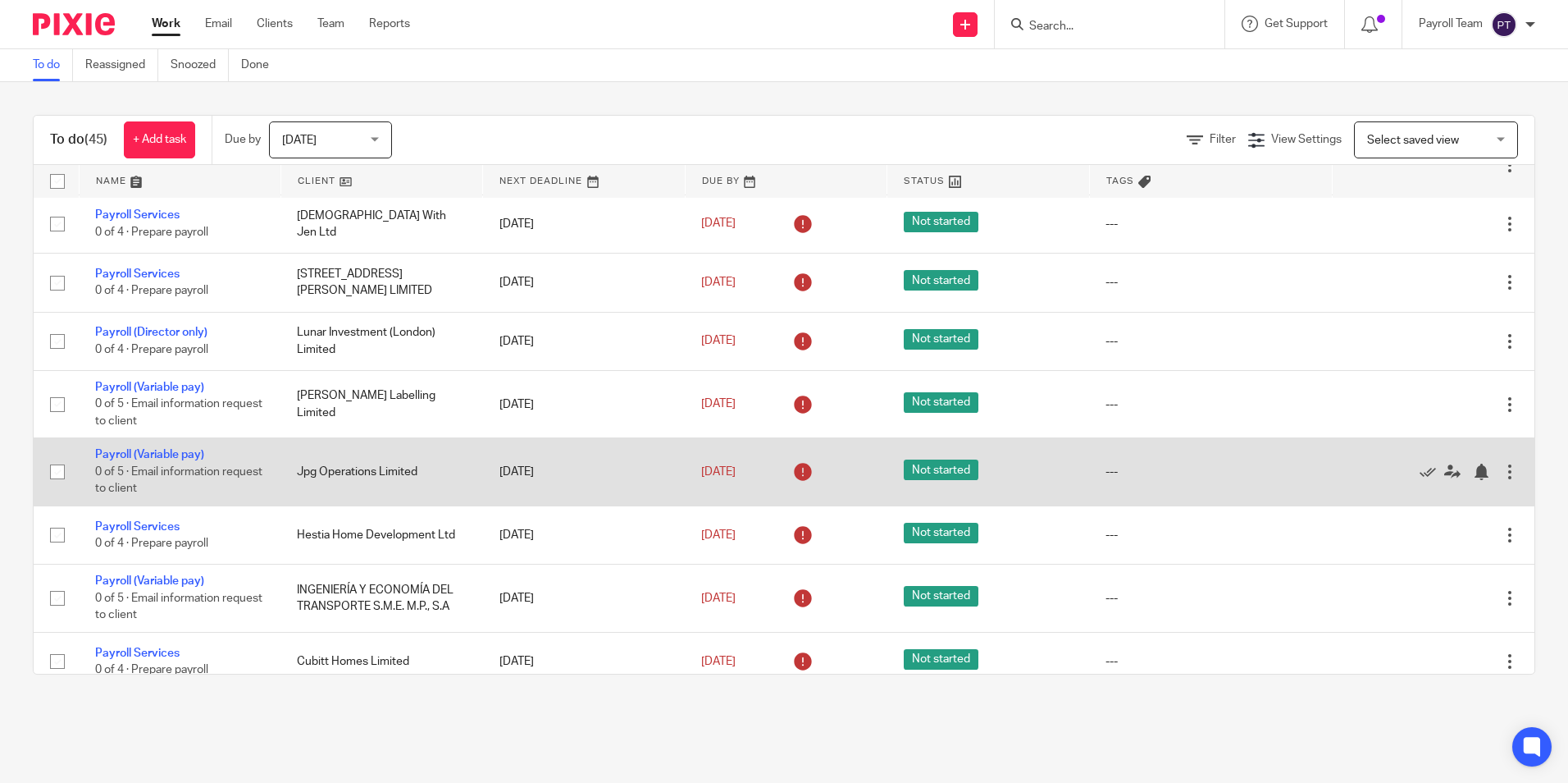
scroll to position [1396, 0]
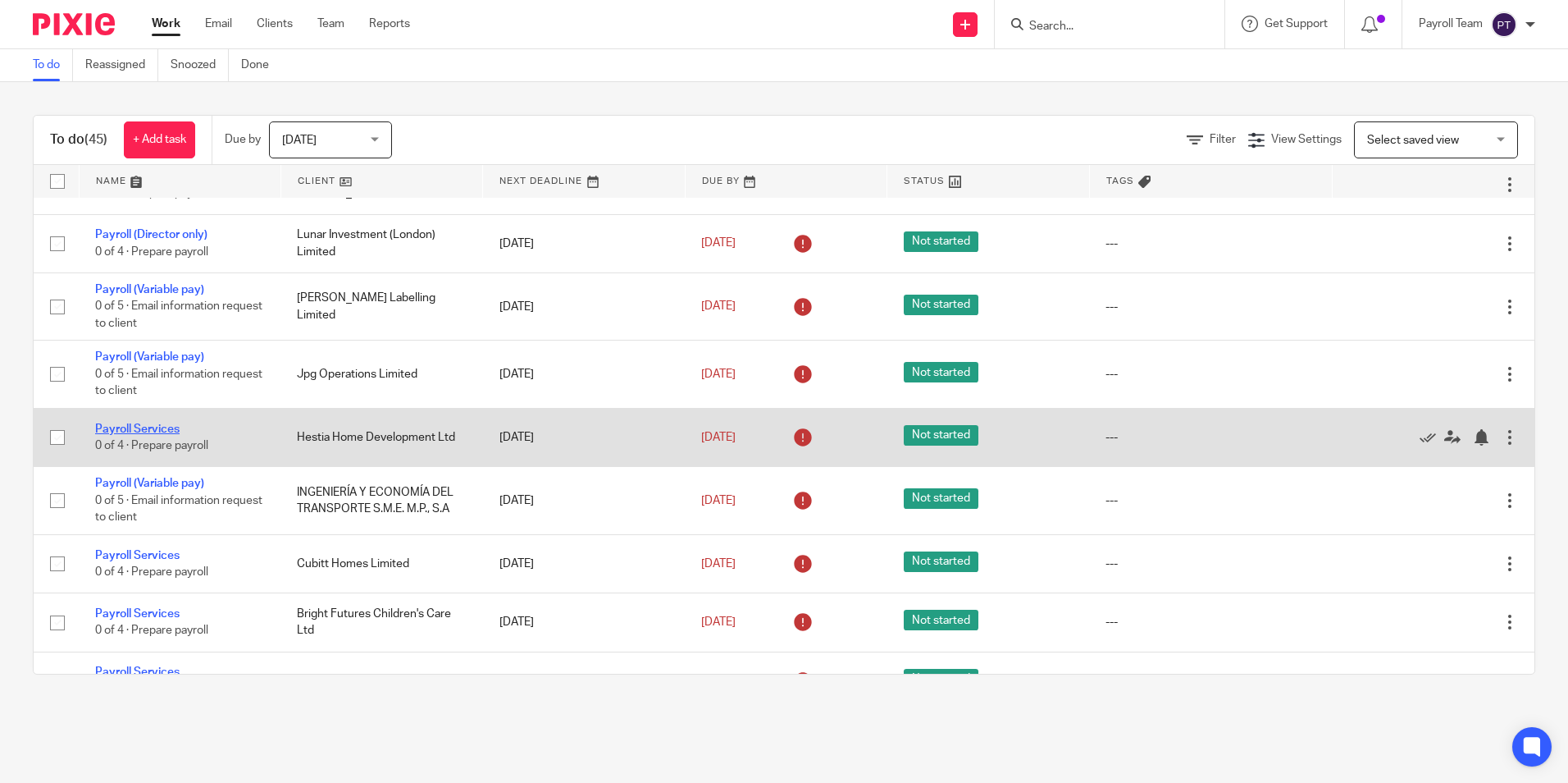
click at [146, 435] on link "Payroll Services" at bounding box center [137, 429] width 85 height 11
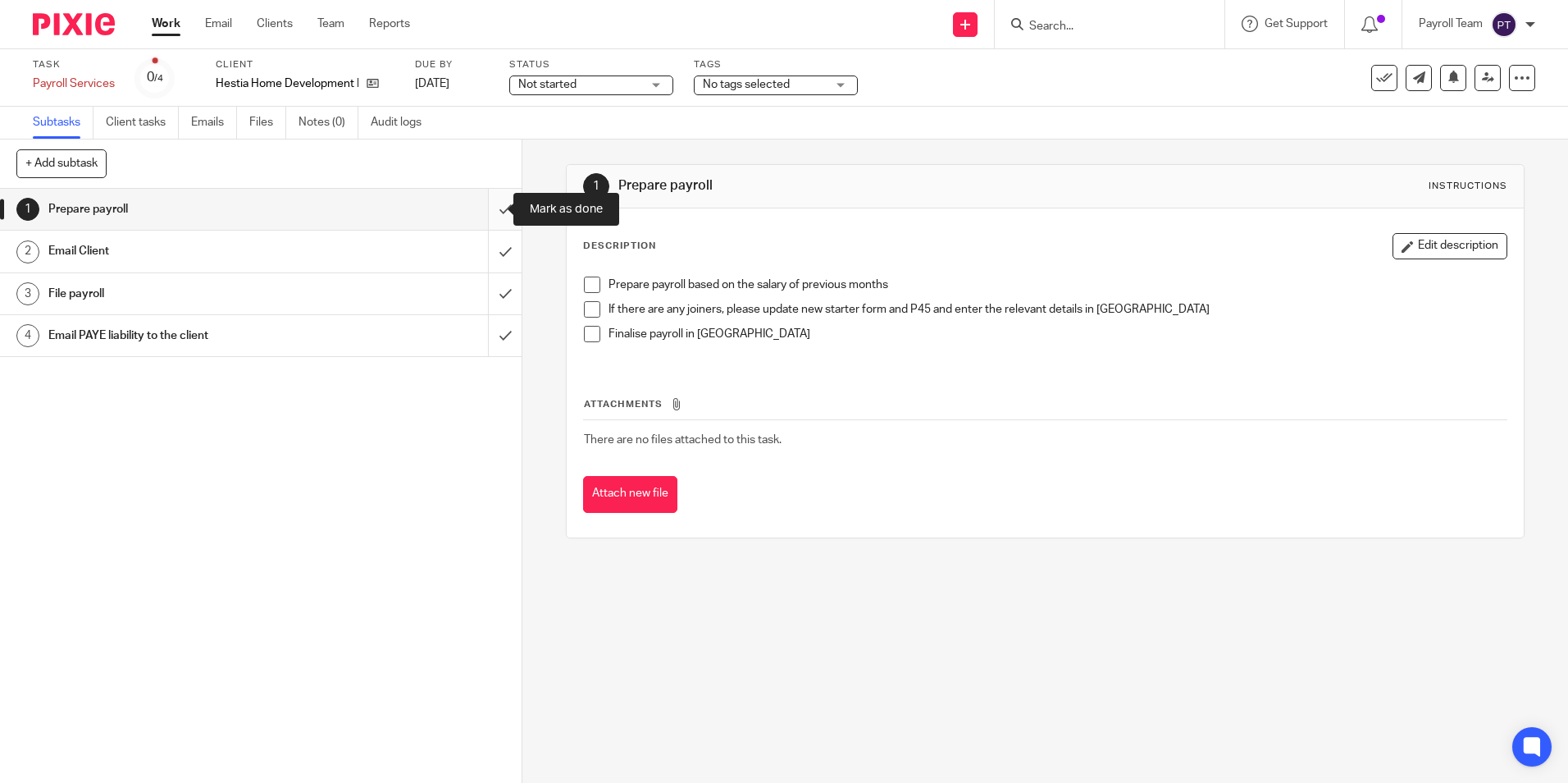
click at [491, 211] on input "submit" at bounding box center [261, 209] width 522 height 41
drag, startPoint x: 493, startPoint y: 254, endPoint x: 494, endPoint y: 265, distance: 11.0
click at [493, 257] on input "submit" at bounding box center [261, 251] width 522 height 41
click at [496, 296] on input "submit" at bounding box center [261, 294] width 522 height 41
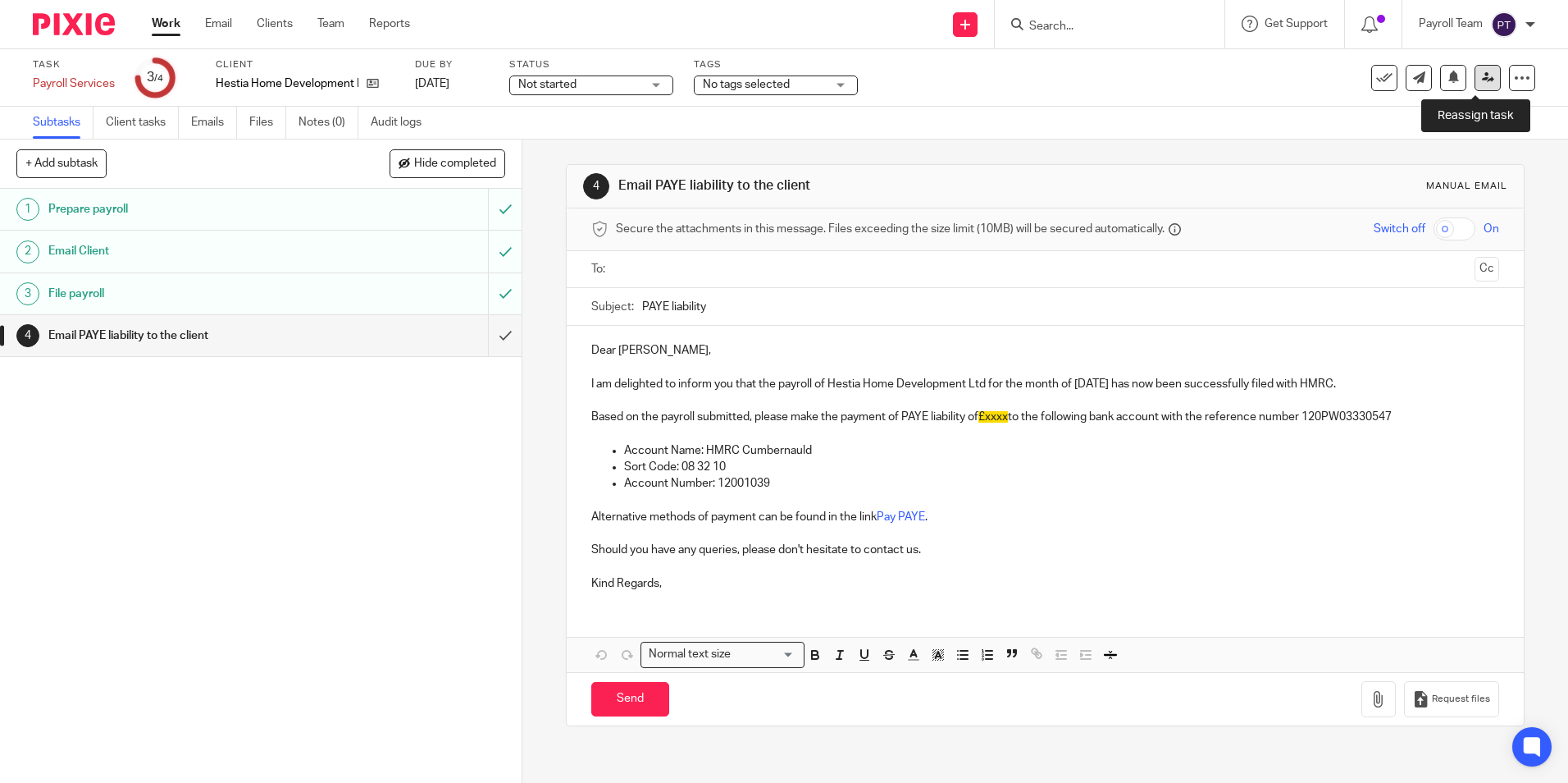
click at [1482, 76] on icon at bounding box center [1488, 77] width 12 height 12
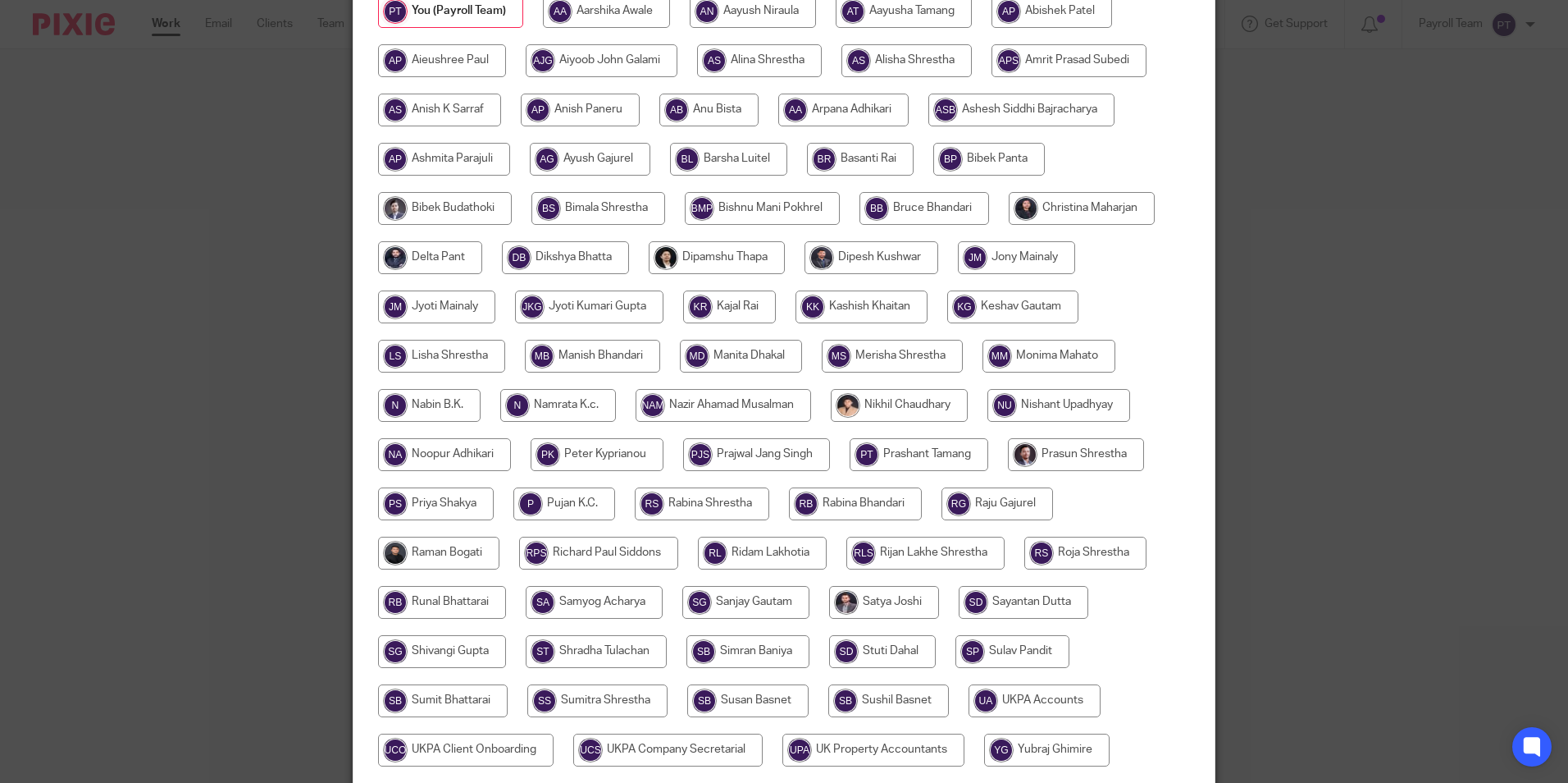
scroll to position [438, 0]
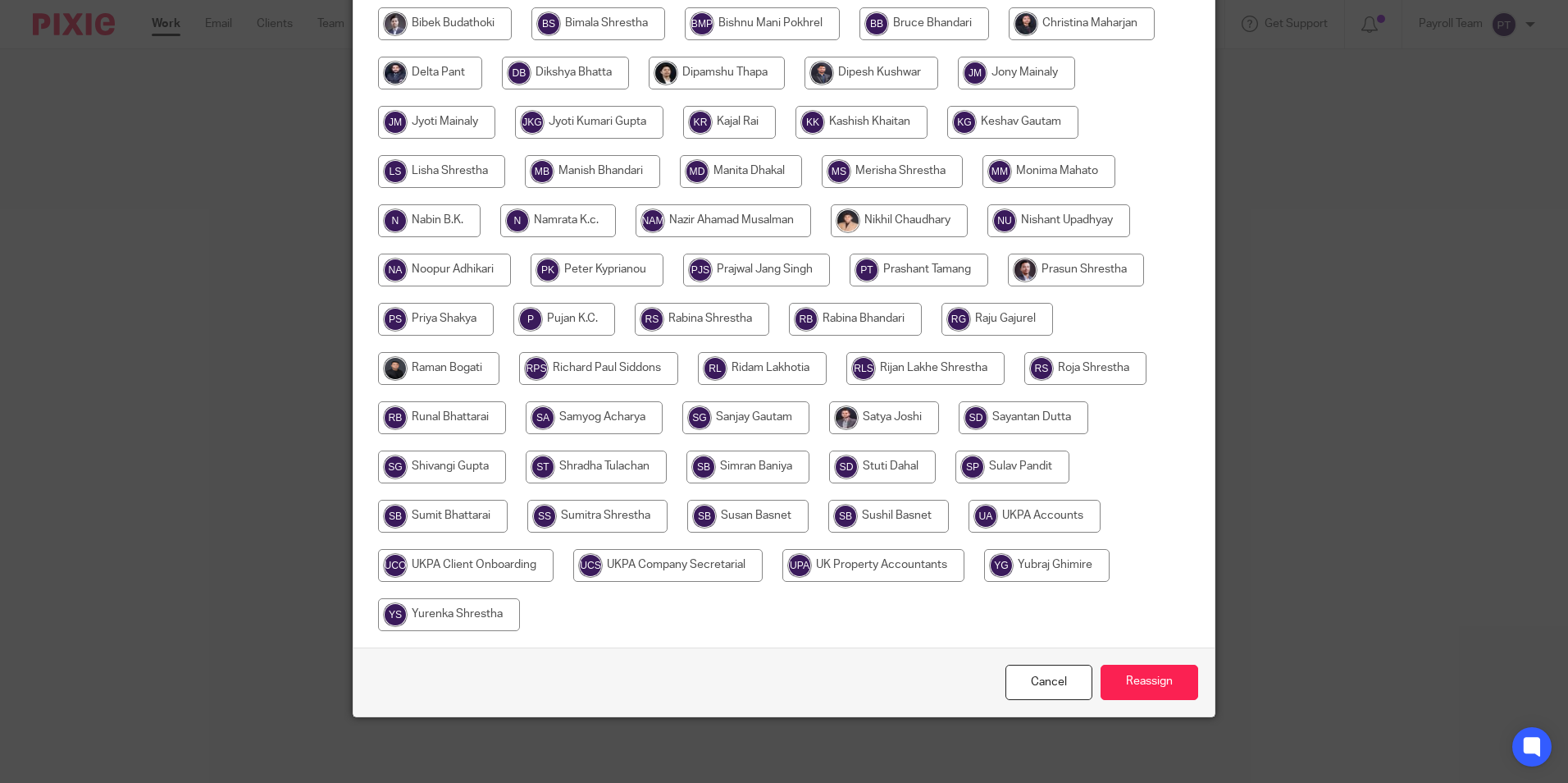
click at [1038, 523] on input "radio" at bounding box center [1034, 517] width 132 height 33
radio input "true"
click at [1140, 683] on input "Reassign" at bounding box center [1150, 683] width 98 height 35
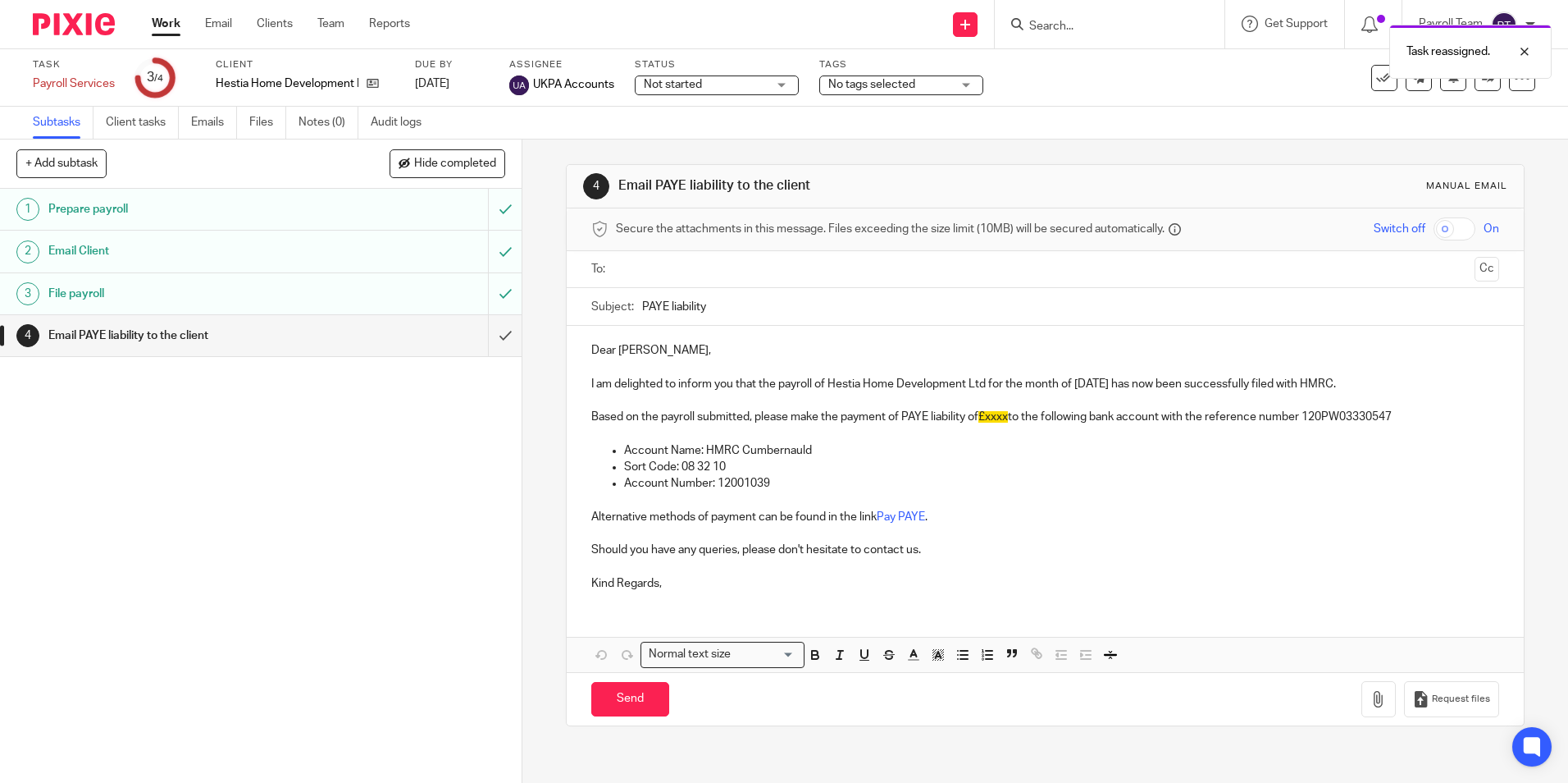
click at [168, 27] on link "Work" at bounding box center [166, 24] width 29 height 17
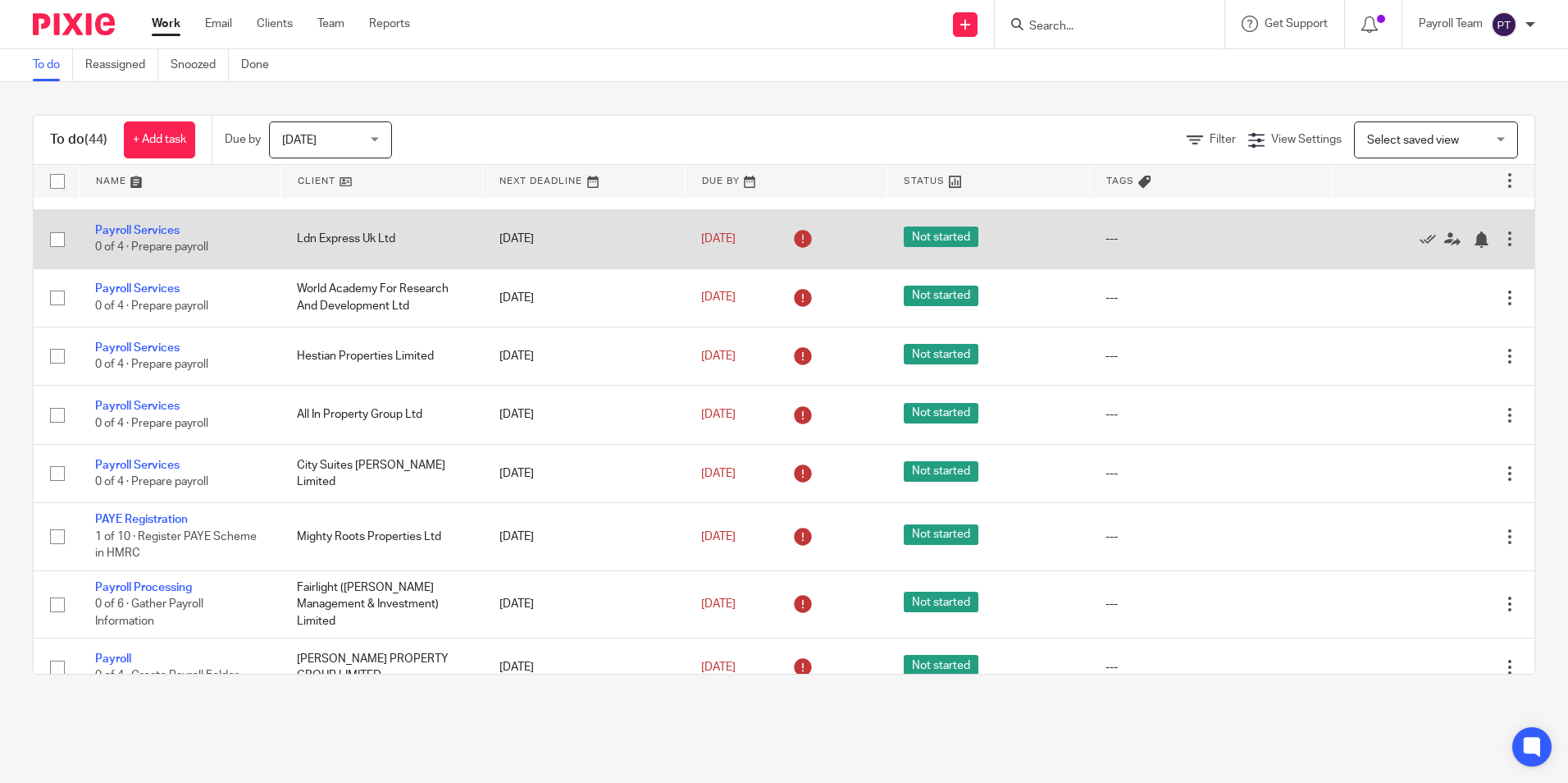
scroll to position [2261, 0]
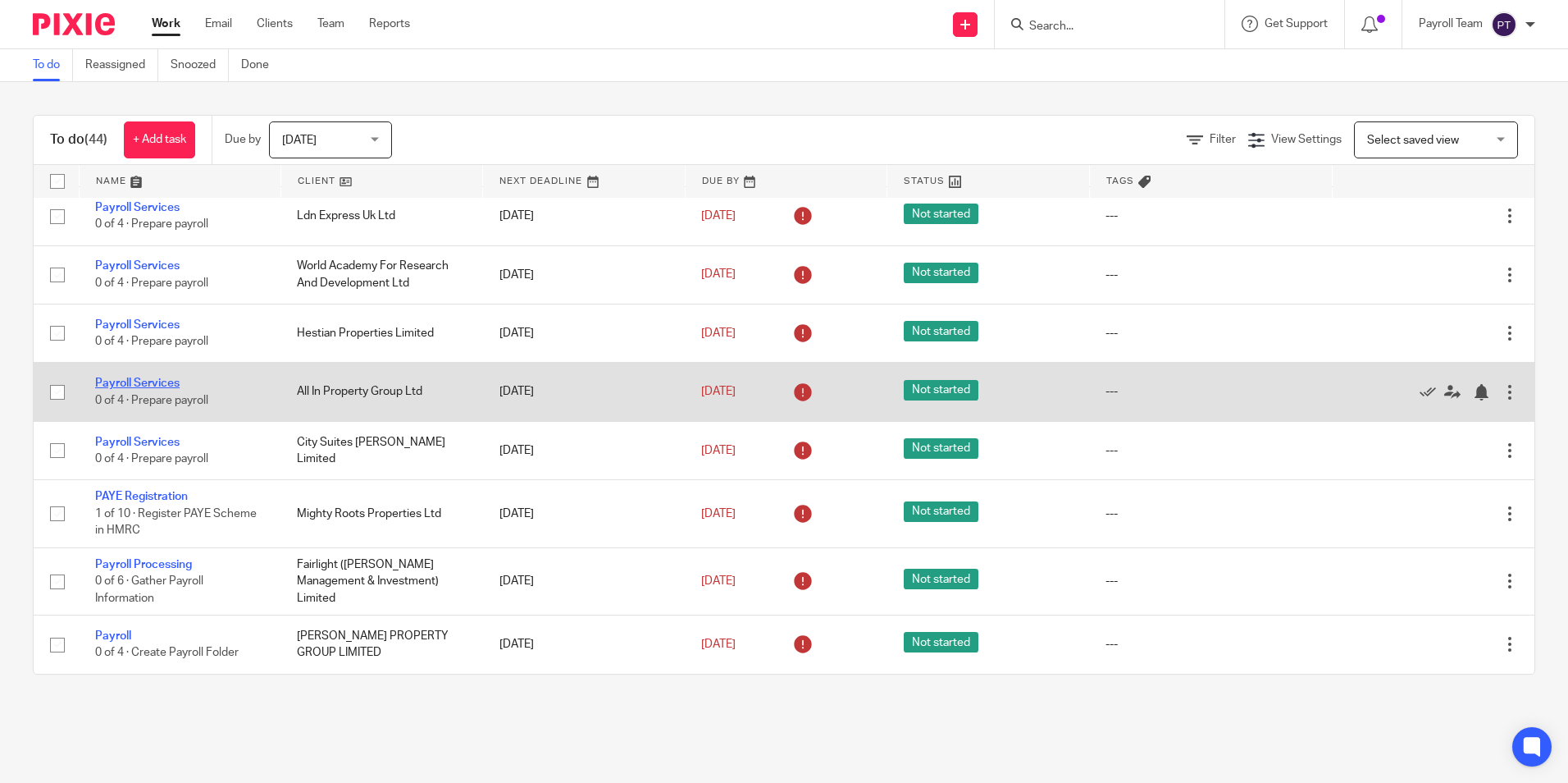
click at [128, 380] on link "Payroll Services" at bounding box center [137, 383] width 85 height 11
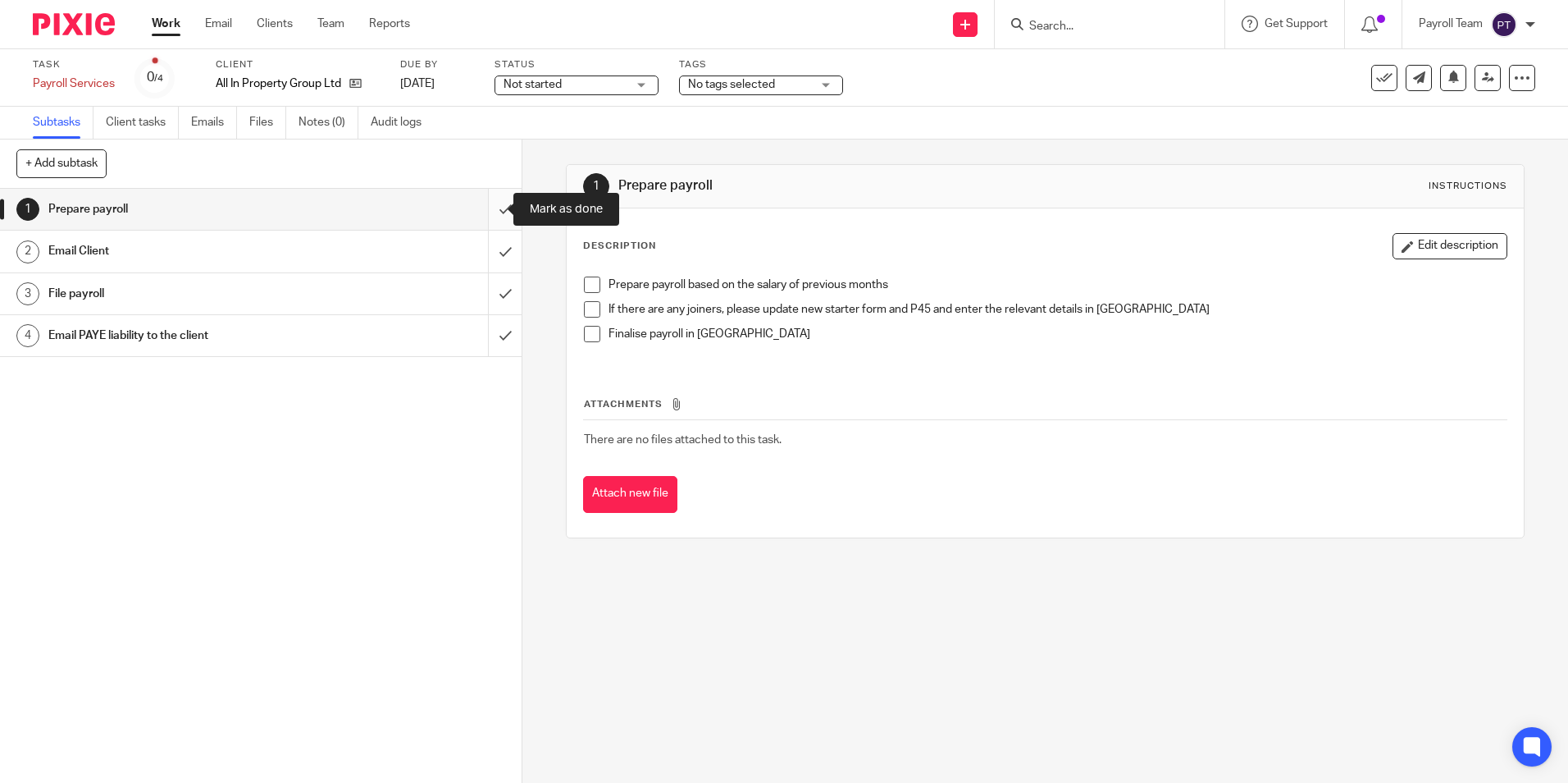
click at [488, 205] on input "submit" at bounding box center [261, 209] width 522 height 41
click at [494, 254] on input "submit" at bounding box center [261, 251] width 522 height 41
click at [491, 302] on input "submit" at bounding box center [261, 294] width 522 height 41
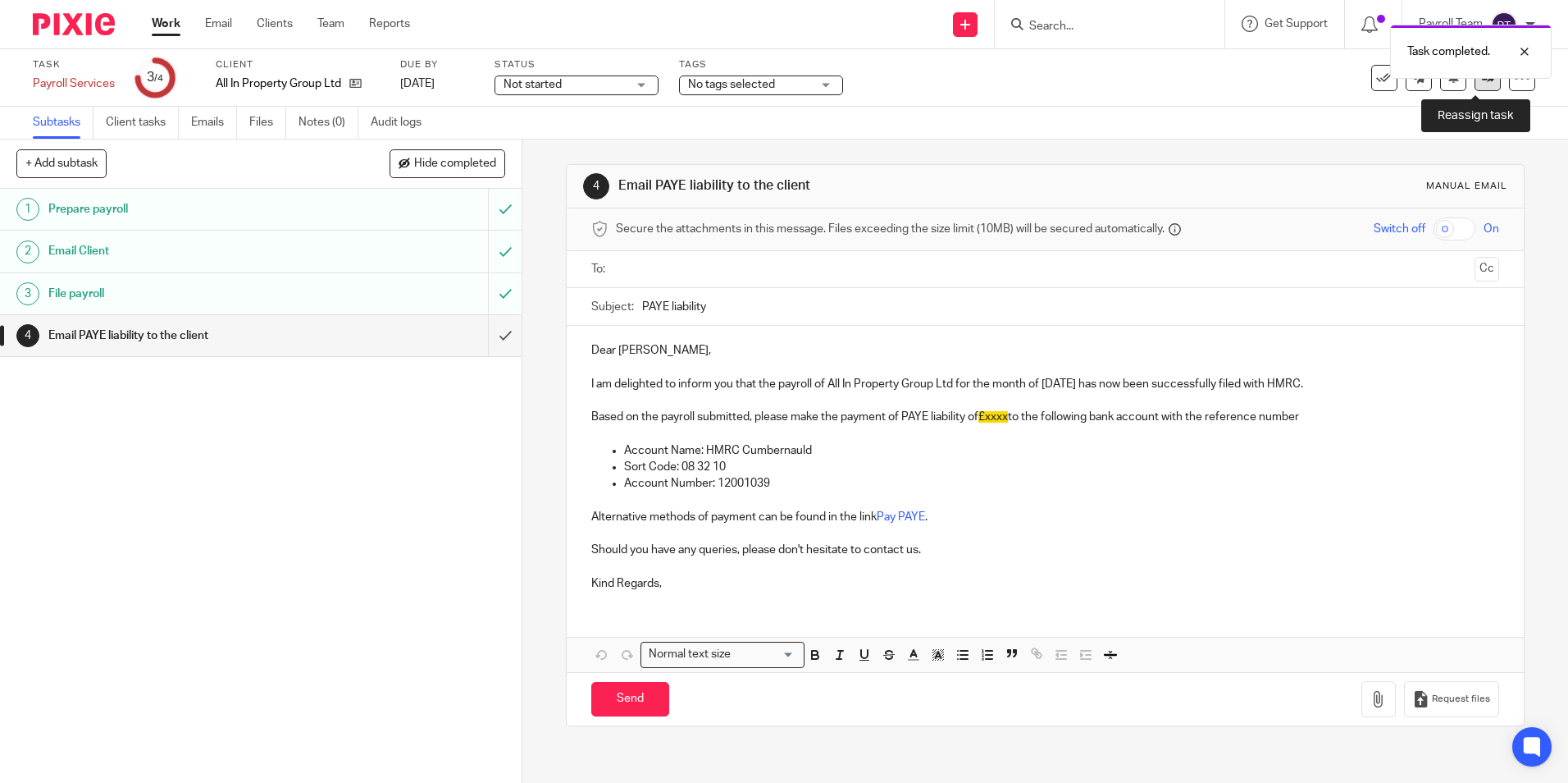
click at [1479, 87] on link at bounding box center [1488, 77] width 27 height 27
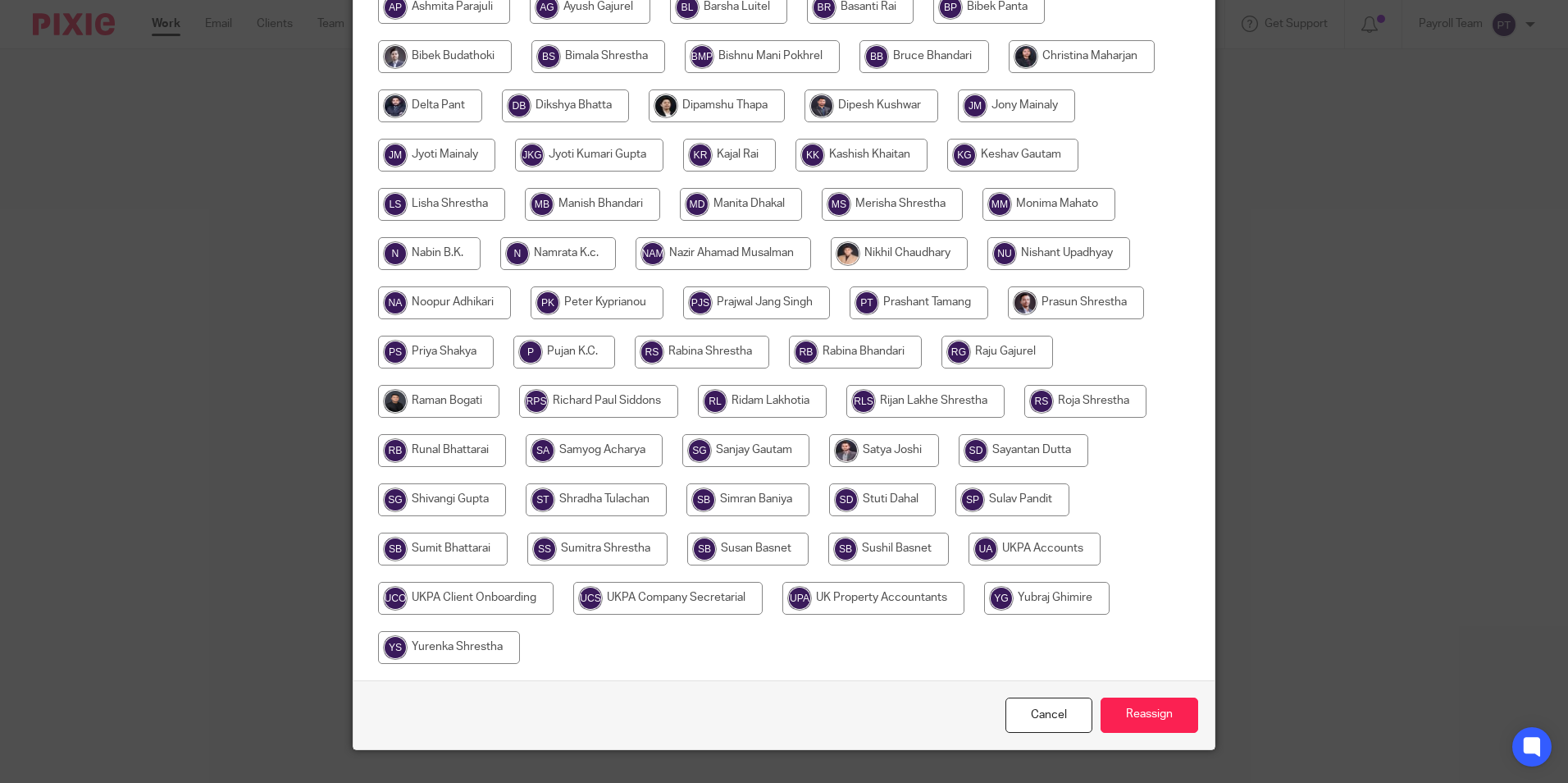
scroll to position [410, 0]
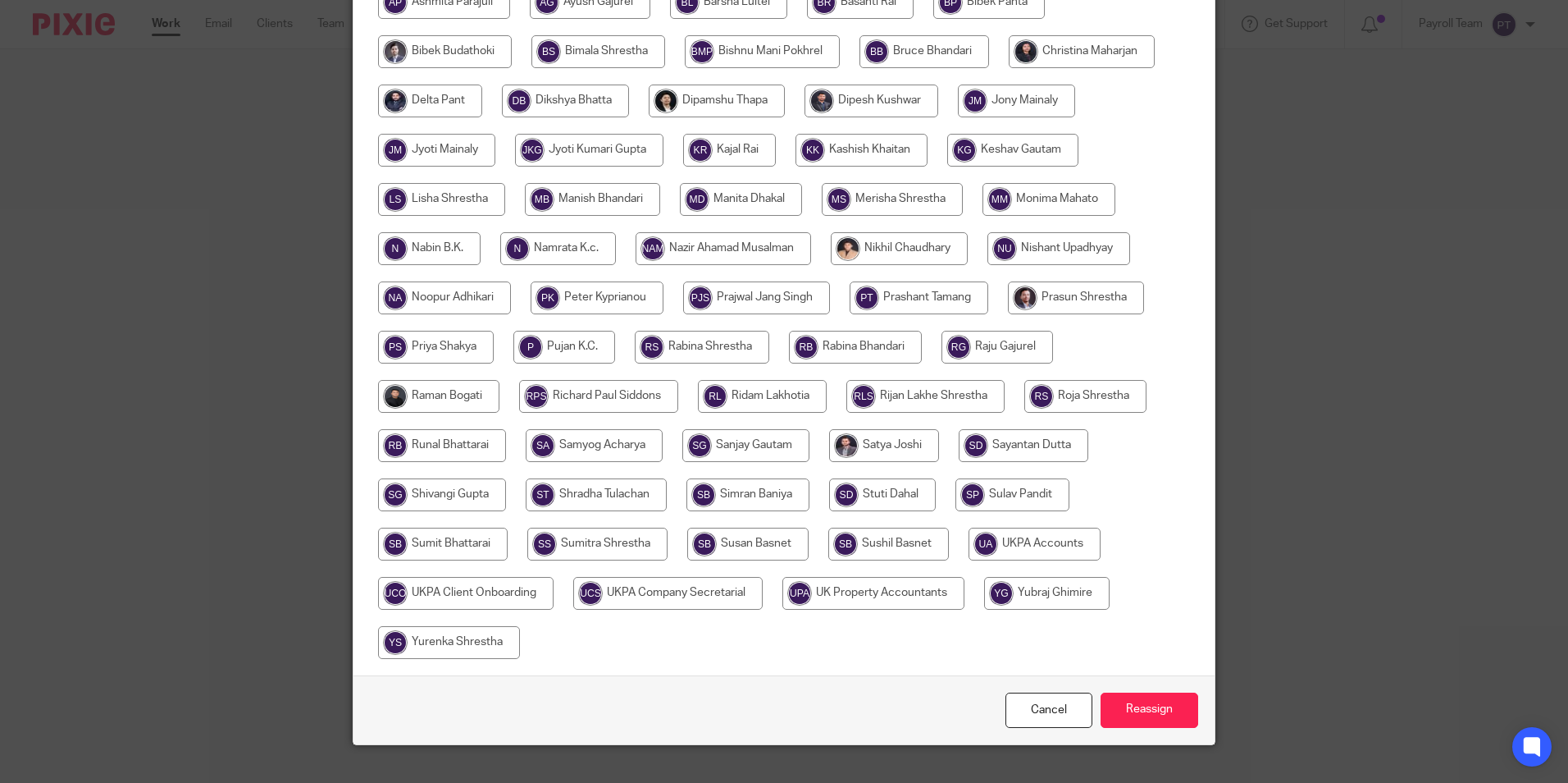
click at [1042, 541] on input "radio" at bounding box center [1034, 544] width 132 height 33
radio input "true"
click at [1132, 709] on input "Reassign" at bounding box center [1150, 710] width 98 height 35
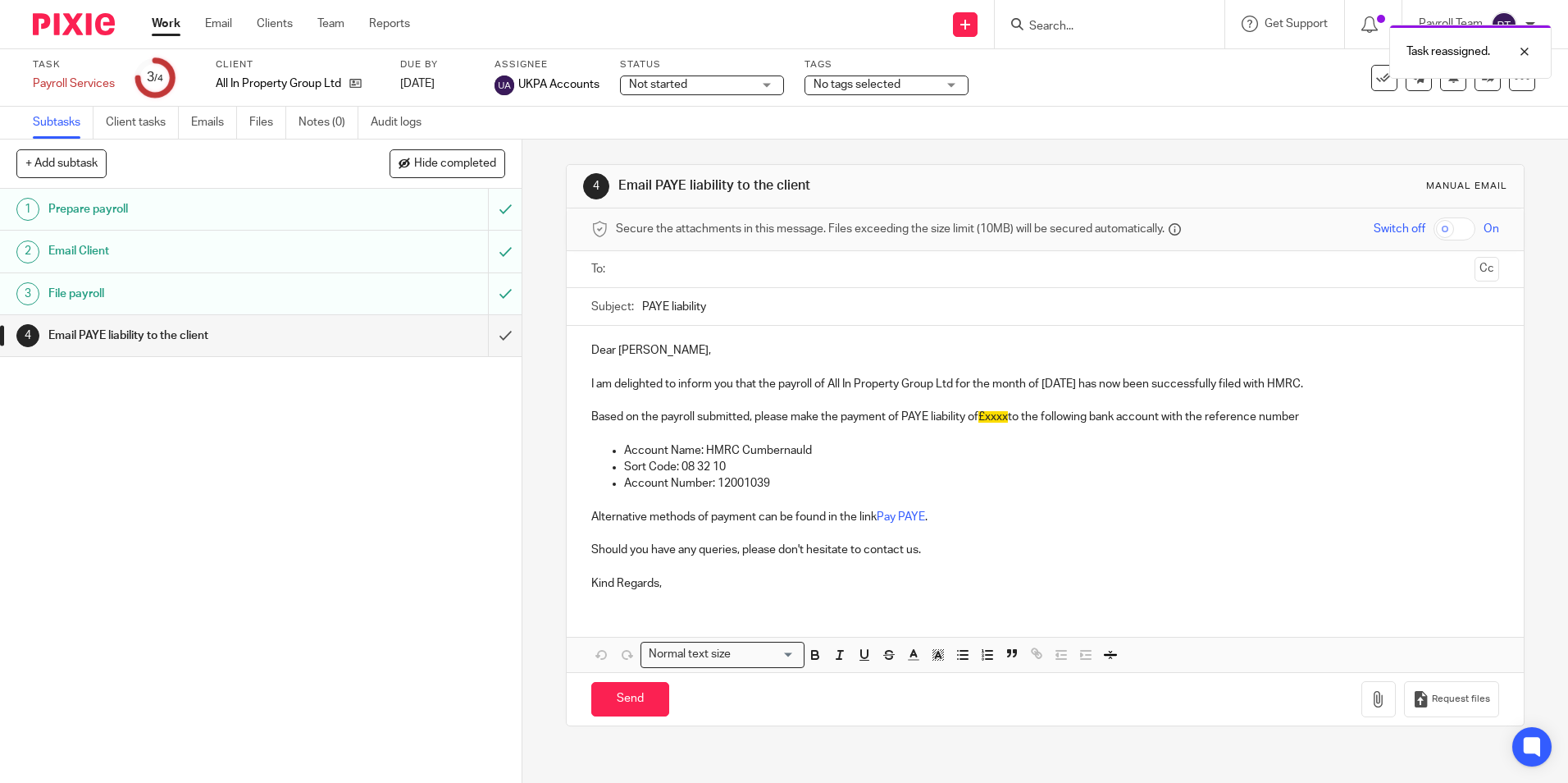
click at [173, 27] on link "Work" at bounding box center [166, 24] width 29 height 17
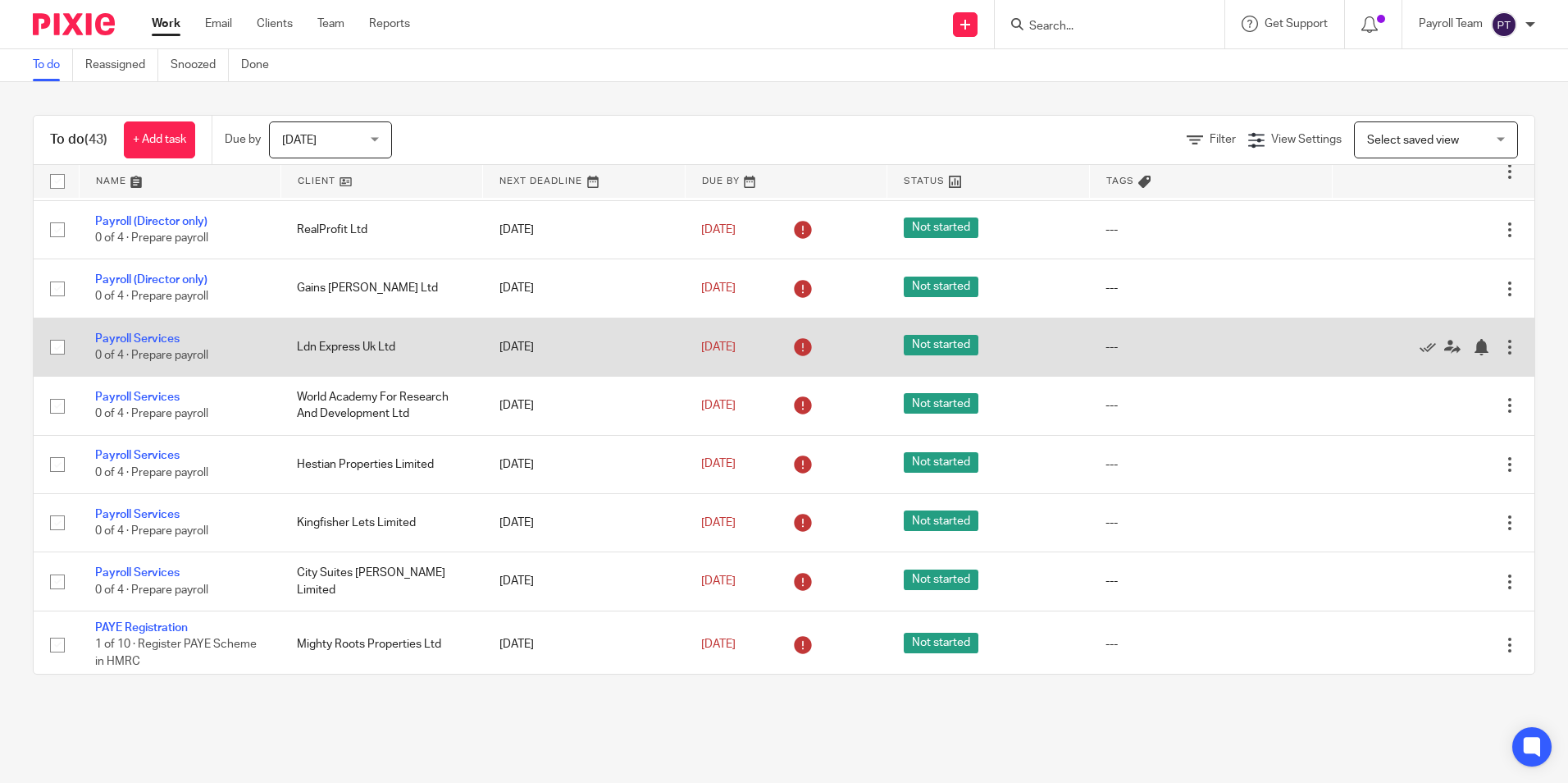
scroll to position [2203, 0]
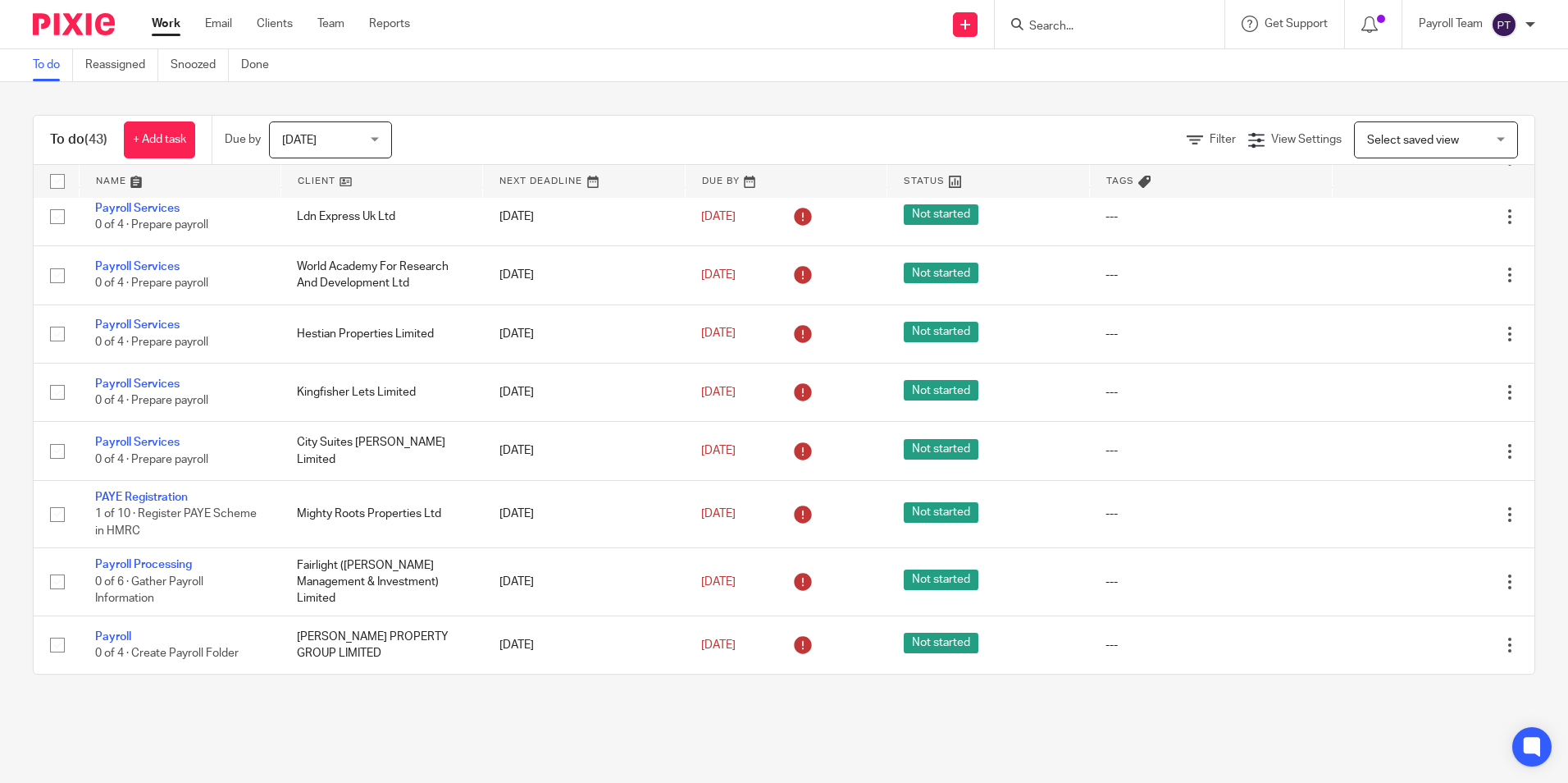
click at [569, 722] on main "To do Reassigned Snoozed Done To do (43) + Add task Due by Today Today Today To…" at bounding box center [784, 392] width 1568 height 783
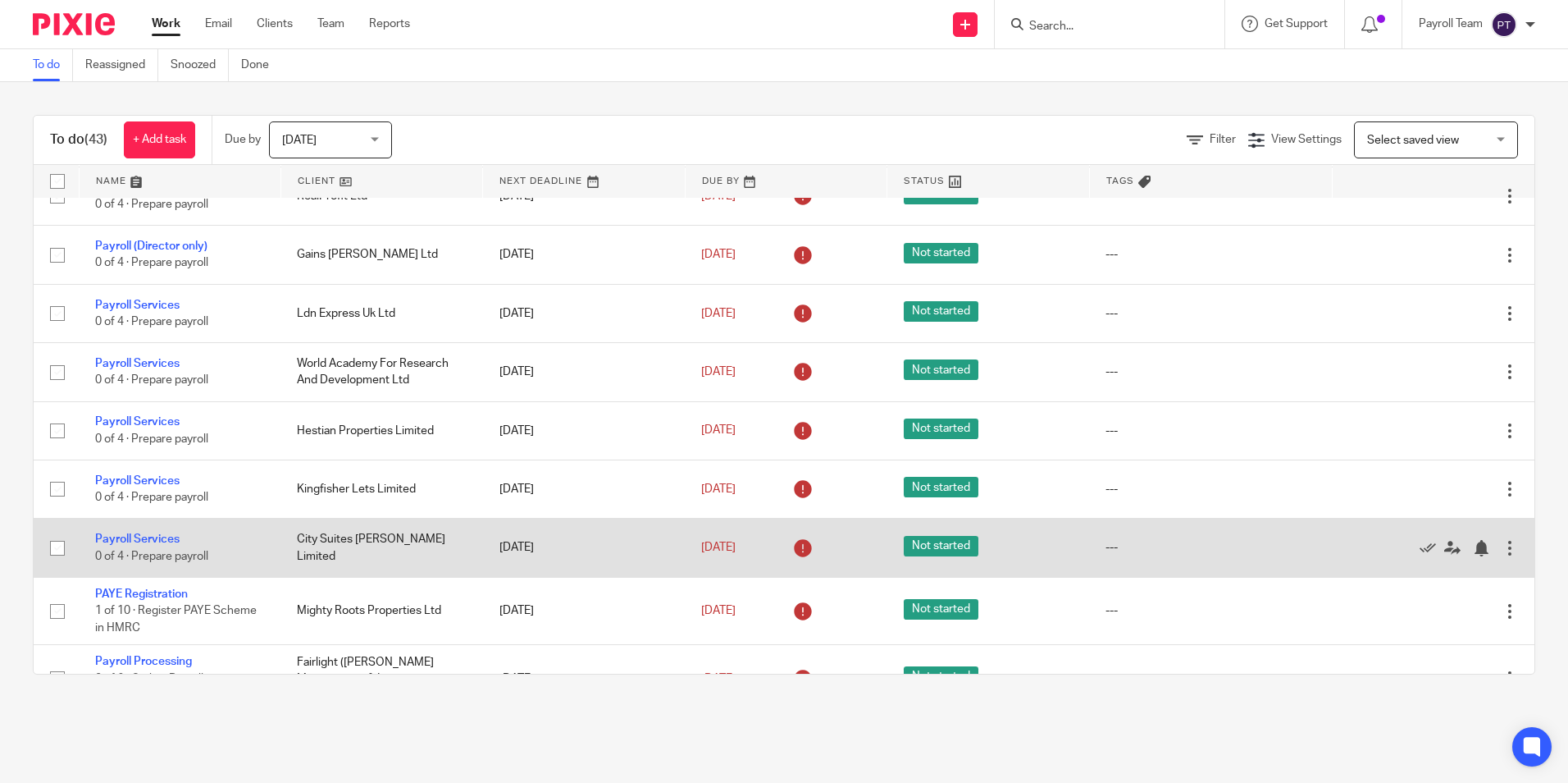
scroll to position [2039, 0]
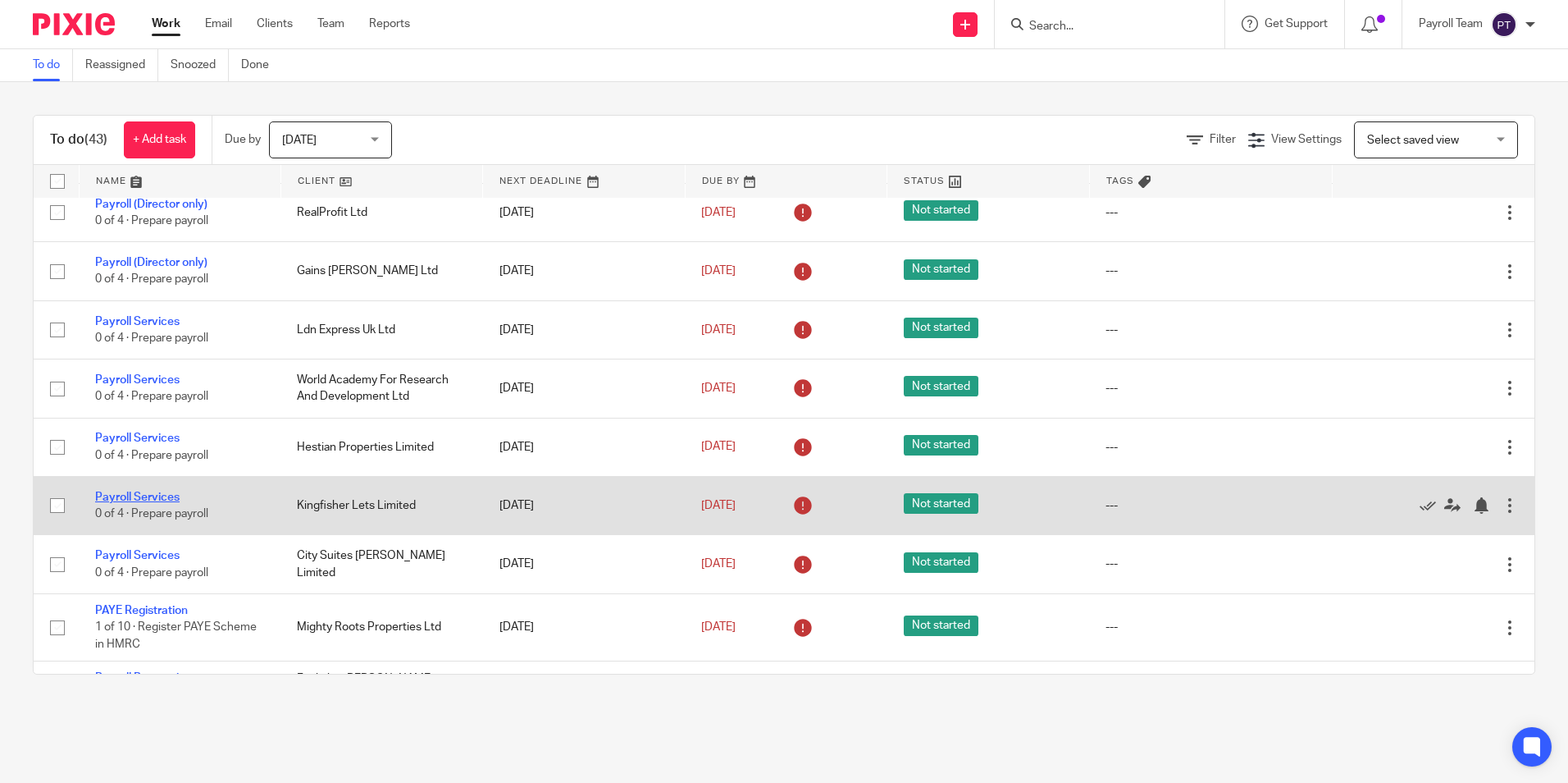
click at [114, 503] on link "Payroll Services" at bounding box center [137, 497] width 85 height 11
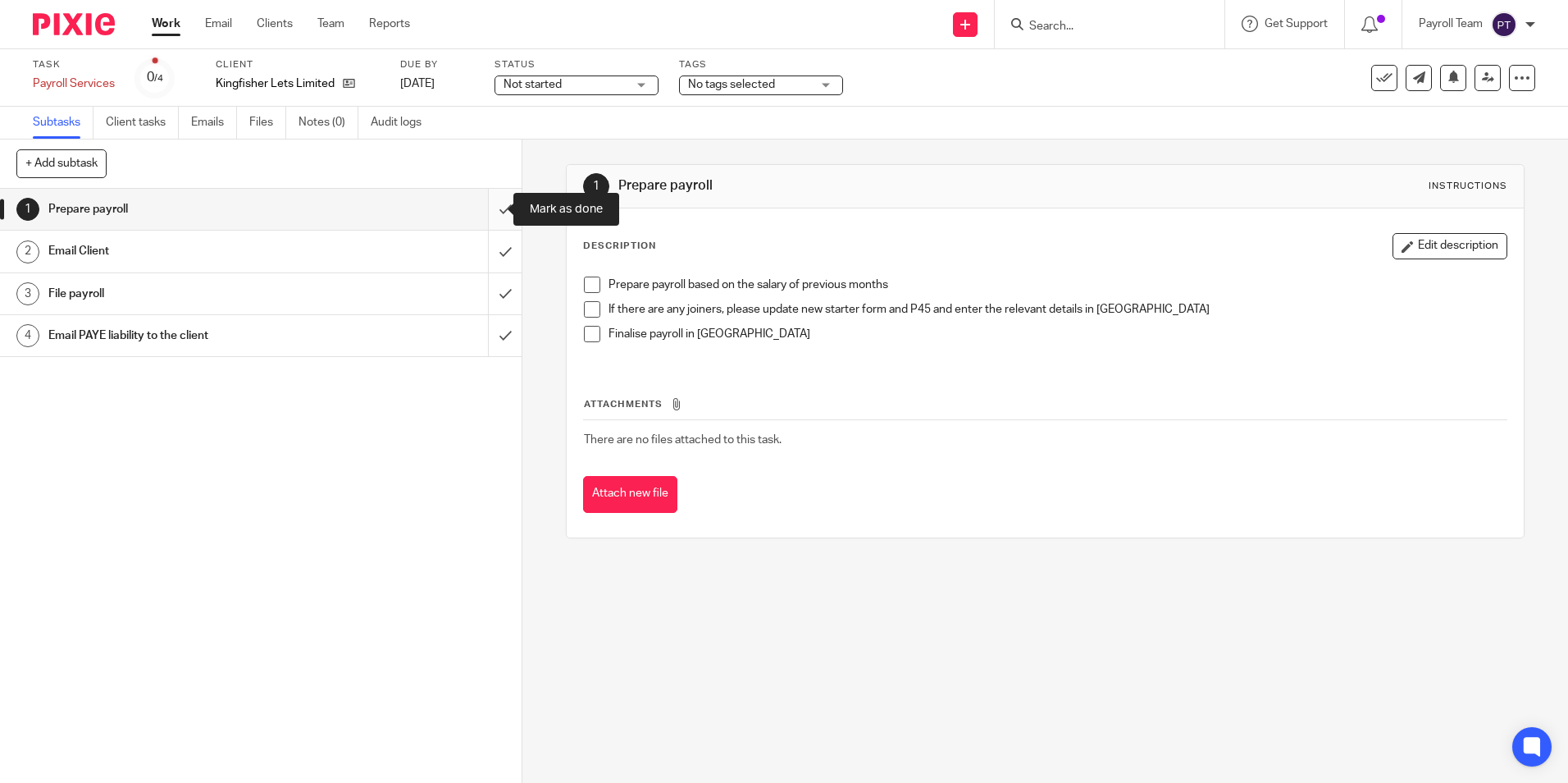
drag, startPoint x: 487, startPoint y: 208, endPoint x: 491, endPoint y: 228, distance: 20.4
click at [488, 208] on input "submit" at bounding box center [261, 209] width 522 height 41
drag, startPoint x: 490, startPoint y: 250, endPoint x: 492, endPoint y: 267, distance: 17.1
click at [490, 252] on input "submit" at bounding box center [261, 251] width 522 height 41
click at [492, 288] on input "submit" at bounding box center [261, 294] width 522 height 41
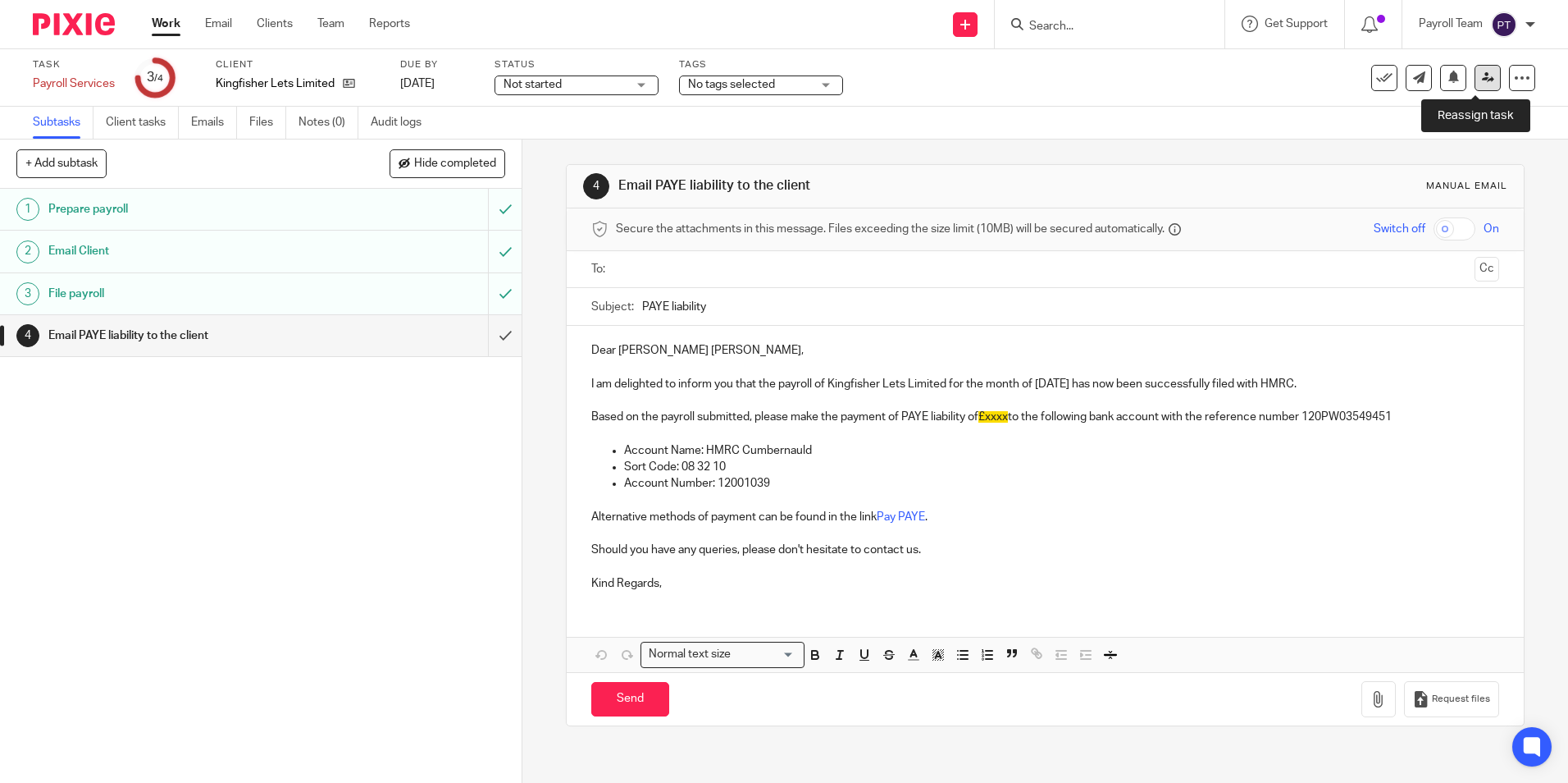
click at [1482, 75] on icon at bounding box center [1488, 77] width 12 height 12
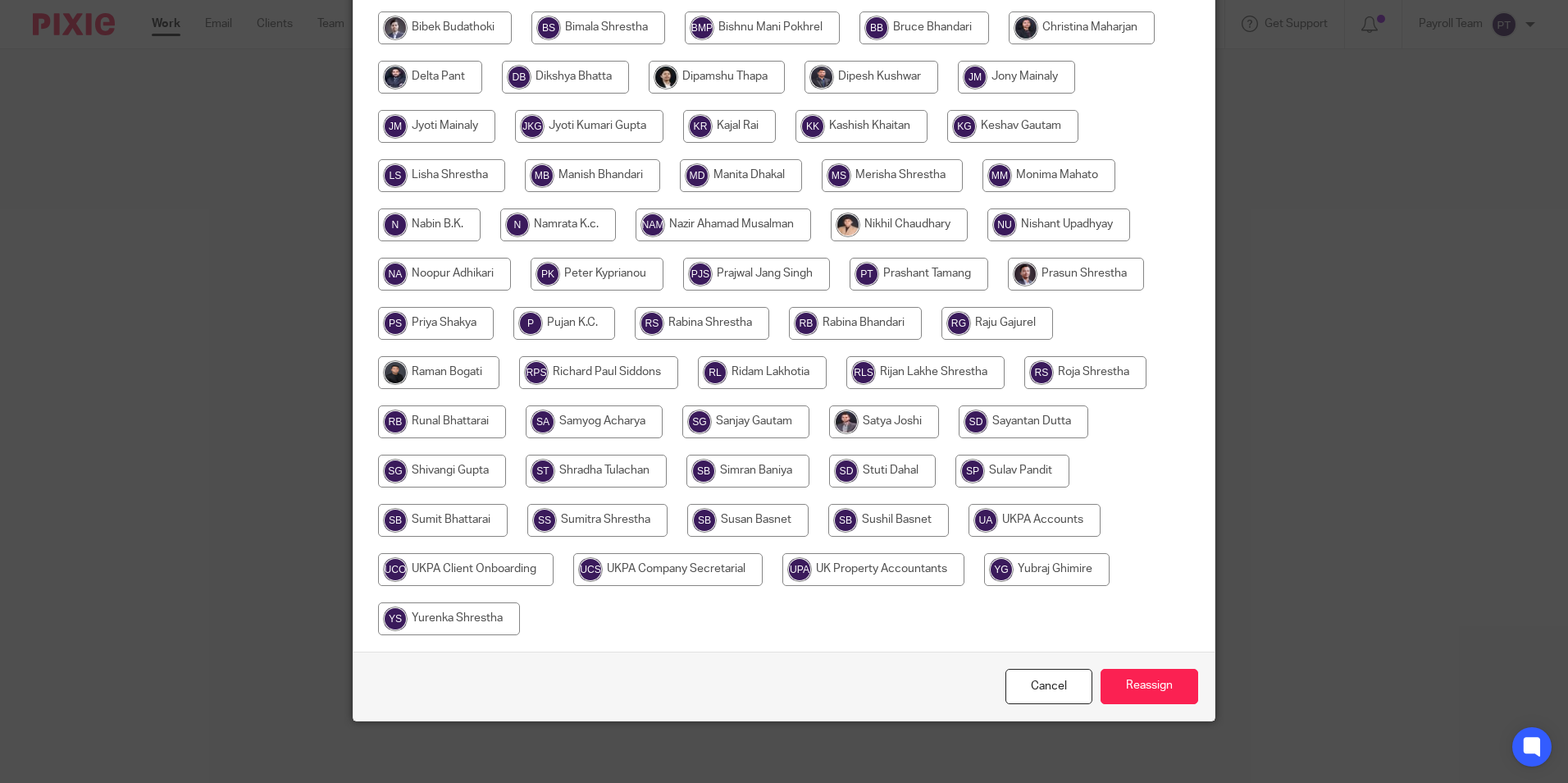
scroll to position [438, 0]
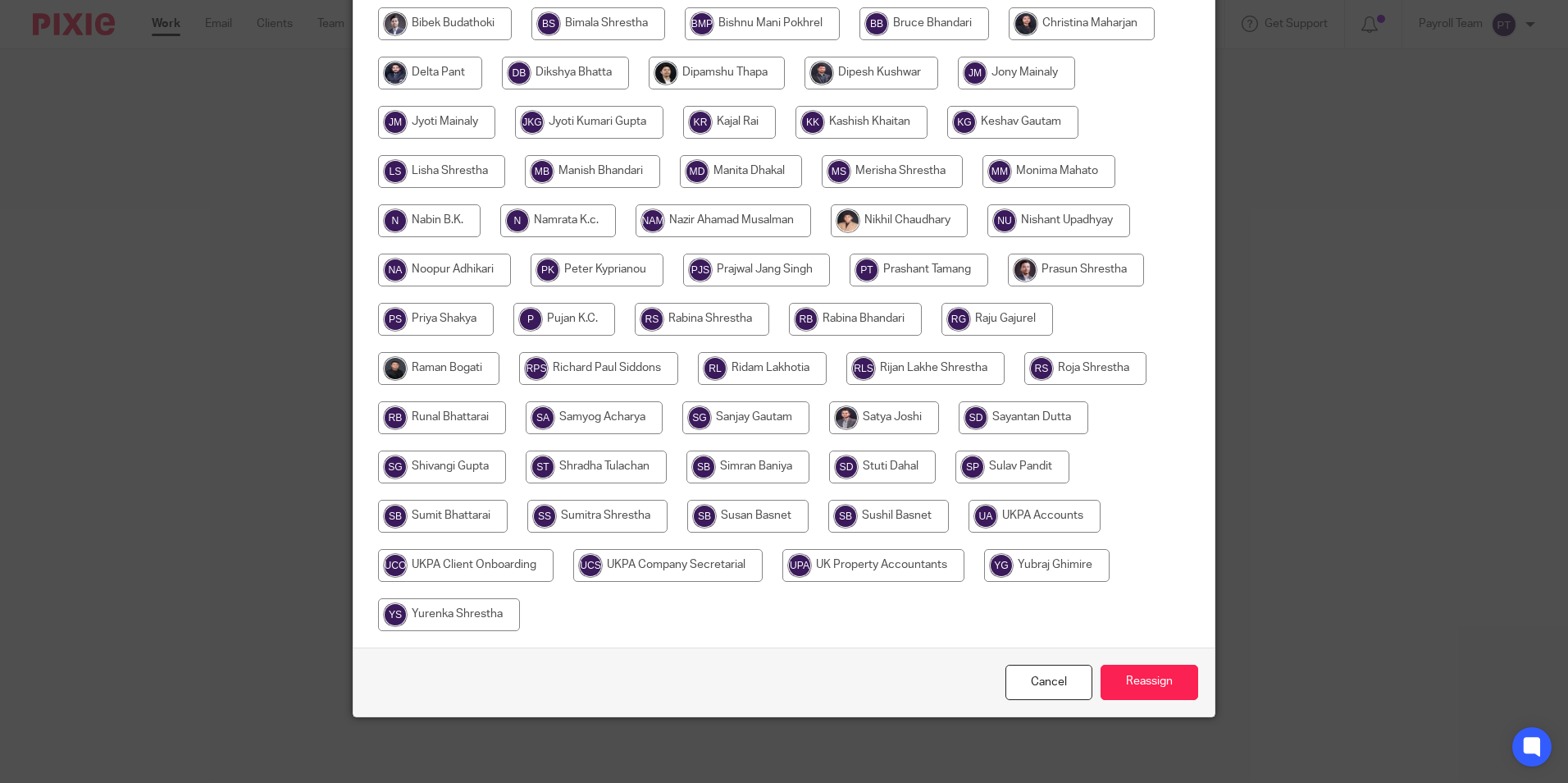
click at [847, 563] on input "radio" at bounding box center [874, 566] width 182 height 33
radio input "true"
click at [996, 513] on input "radio" at bounding box center [1034, 517] width 132 height 33
radio input "true"
click at [1144, 679] on input "Reassign" at bounding box center [1150, 683] width 98 height 35
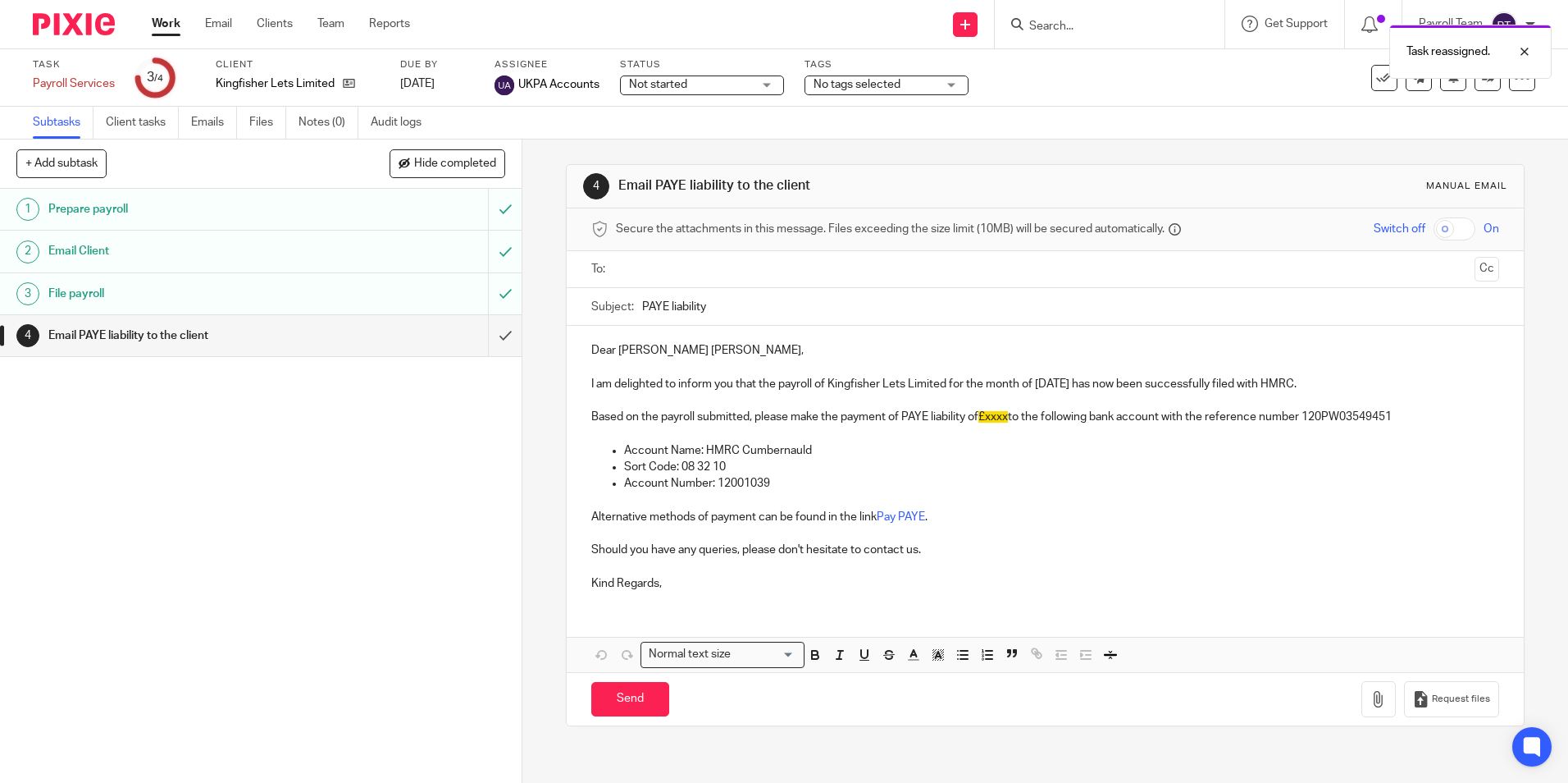
click at [168, 21] on link "Work" at bounding box center [166, 24] width 29 height 17
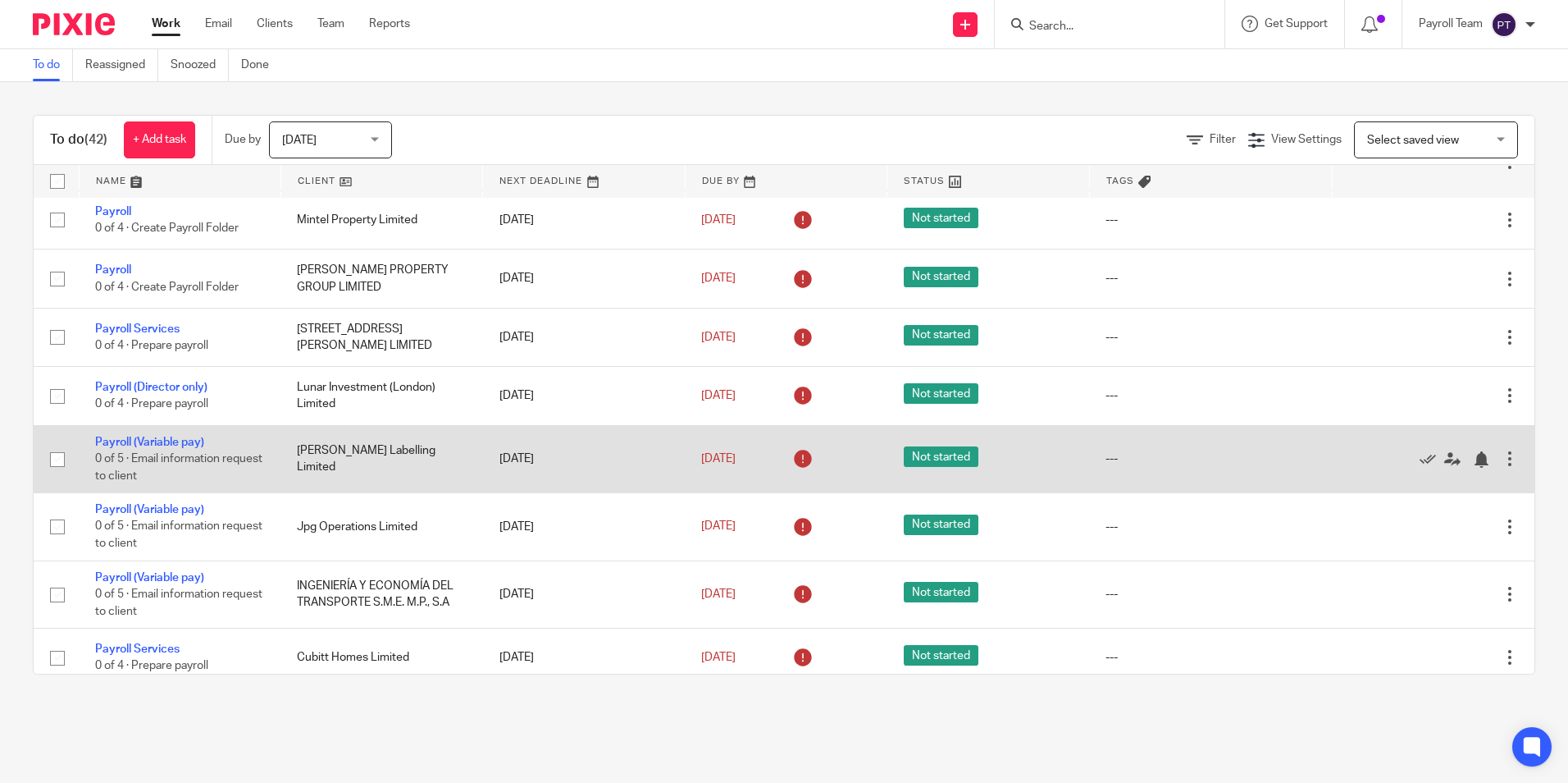
scroll to position [1313, 0]
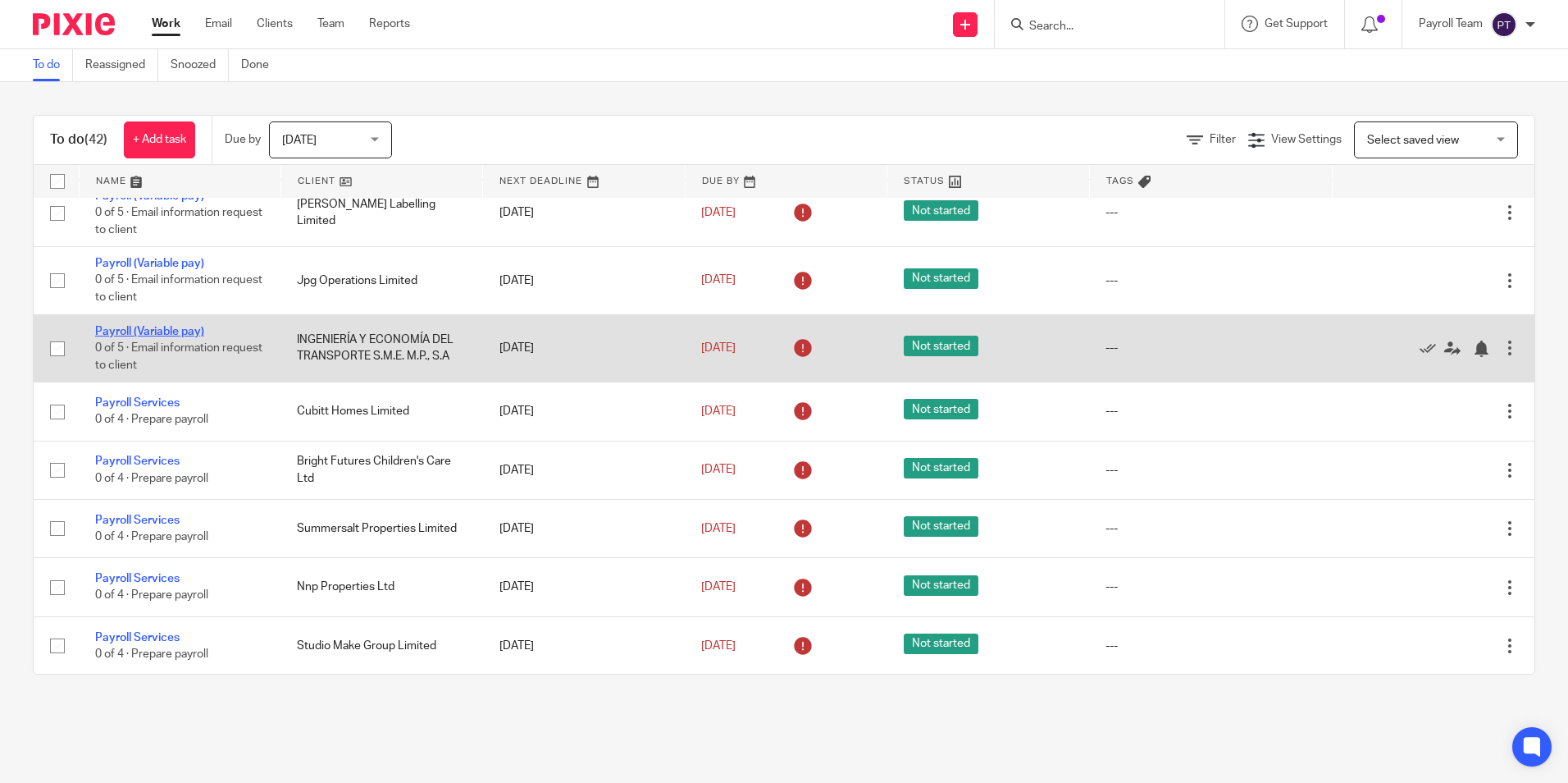
click at [168, 337] on link "Payroll (Variable pay)" at bounding box center [149, 332] width 109 height 11
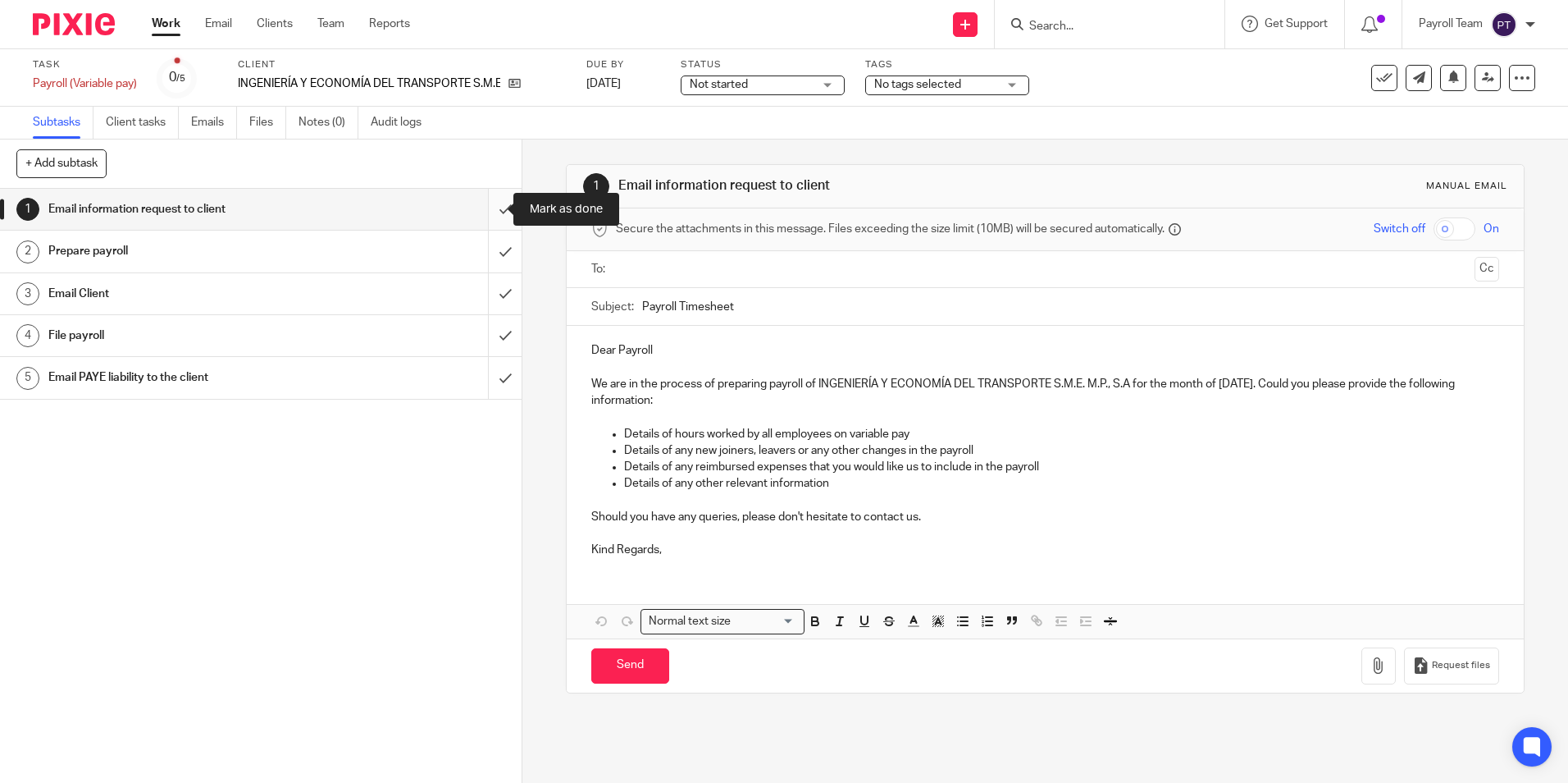
click at [483, 211] on input "submit" at bounding box center [261, 209] width 522 height 41
click at [482, 250] on input "submit" at bounding box center [261, 251] width 522 height 41
click at [494, 298] on input "submit" at bounding box center [261, 294] width 522 height 41
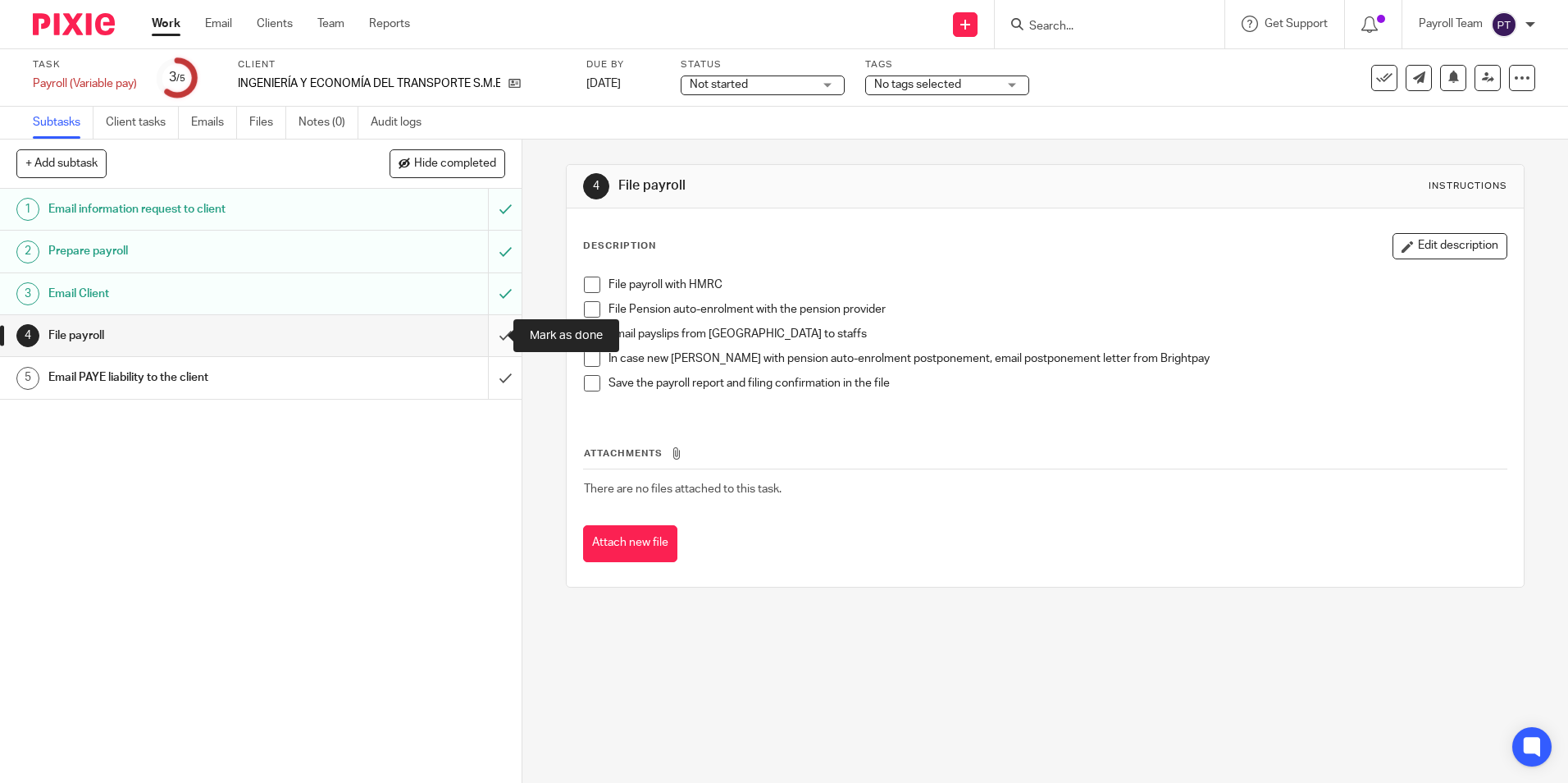
click at [484, 335] on input "submit" at bounding box center [261, 335] width 522 height 41
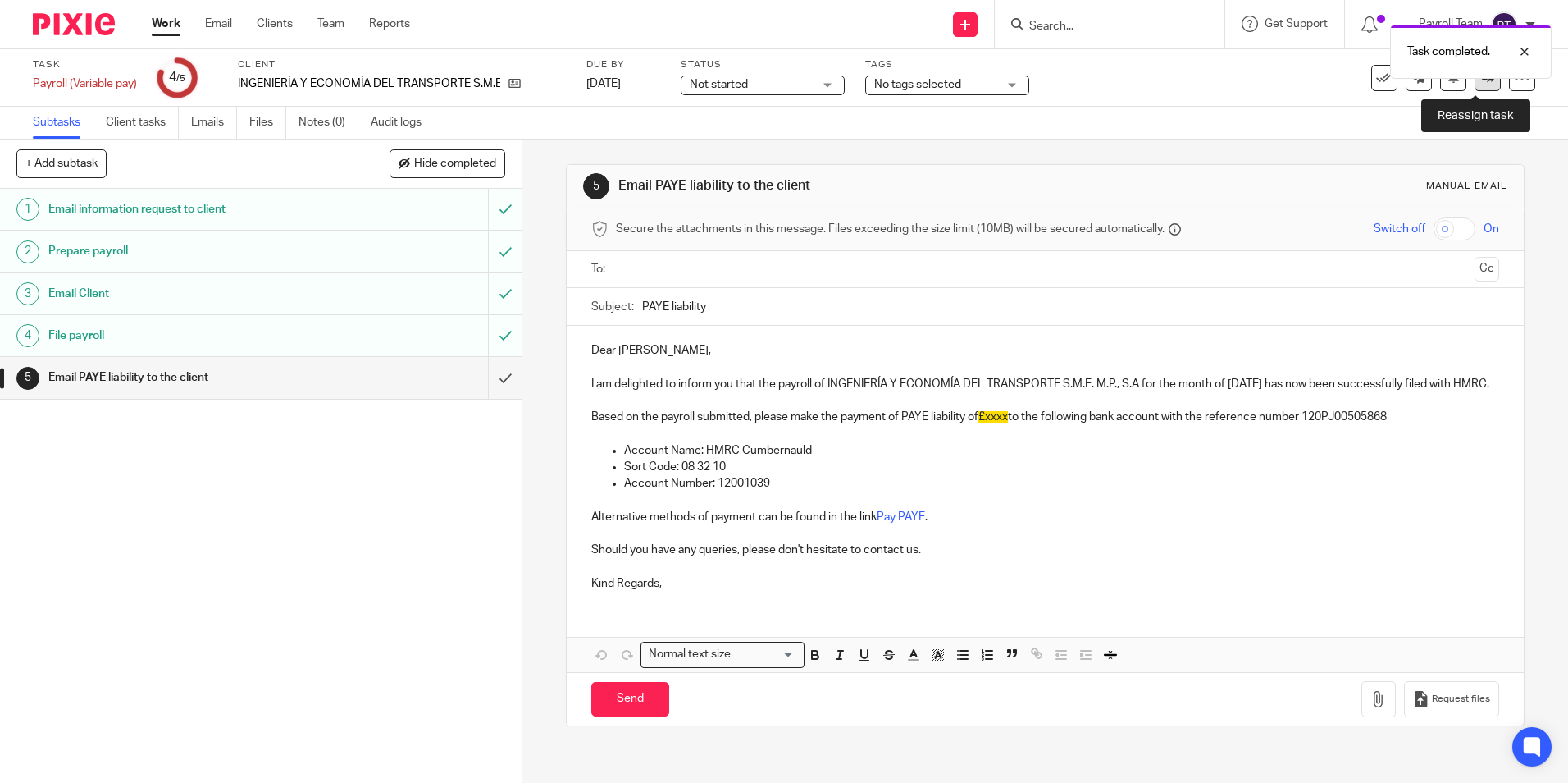
click at [1482, 83] on icon at bounding box center [1488, 77] width 12 height 12
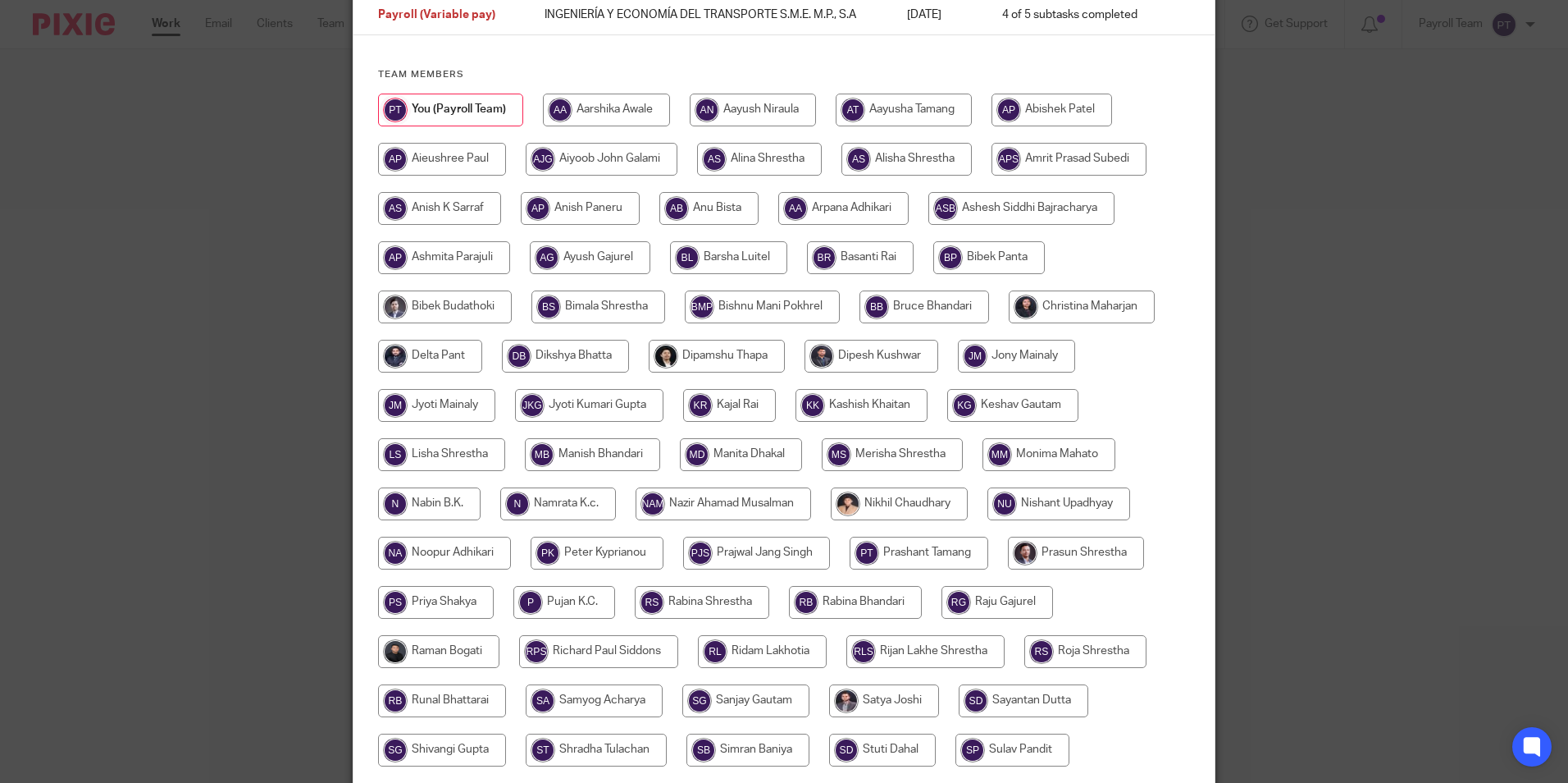
scroll to position [438, 0]
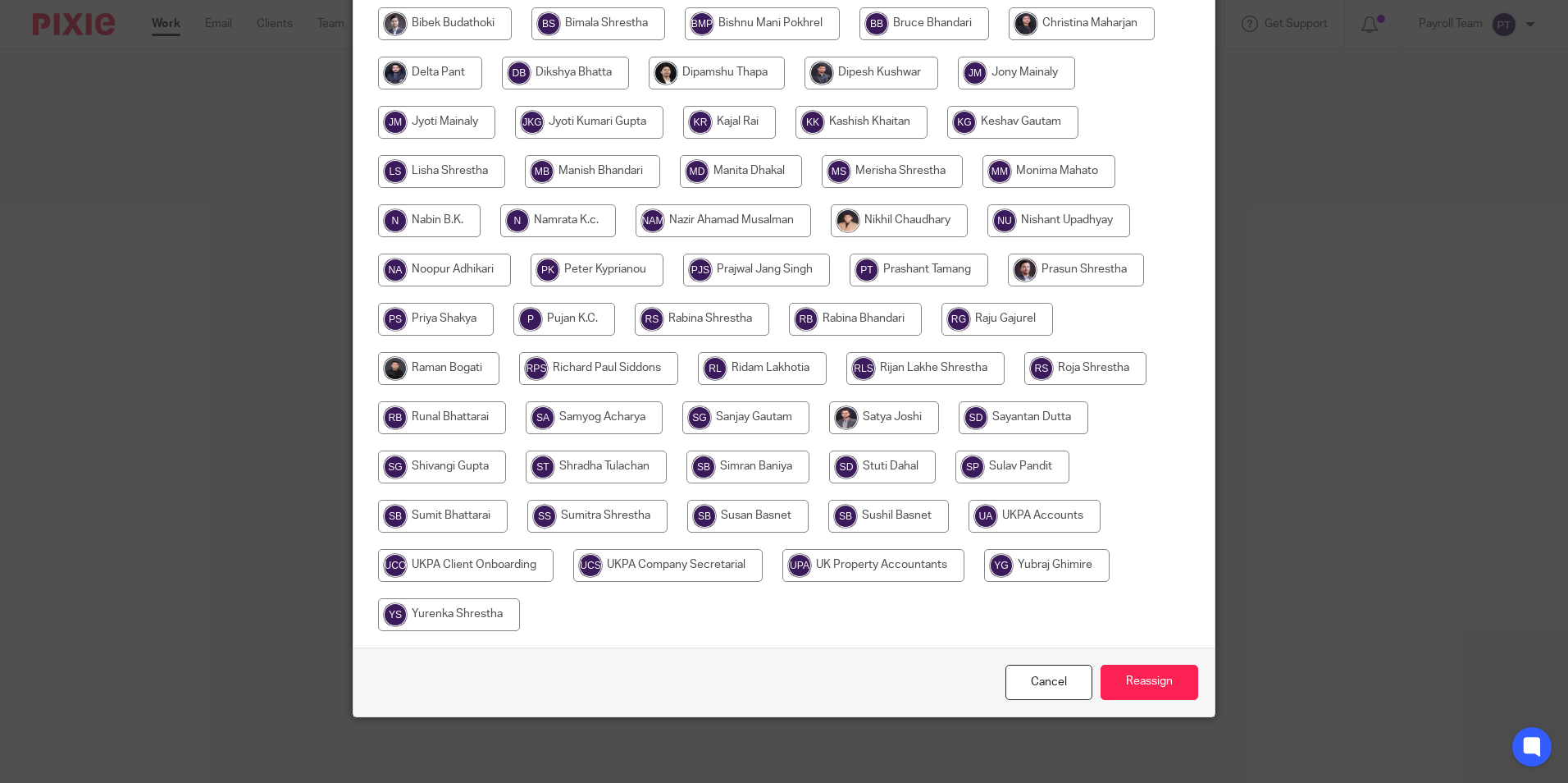
click at [1024, 506] on input "radio" at bounding box center [1034, 517] width 132 height 33
radio input "true"
click at [1138, 684] on input "Reassign" at bounding box center [1150, 683] width 98 height 35
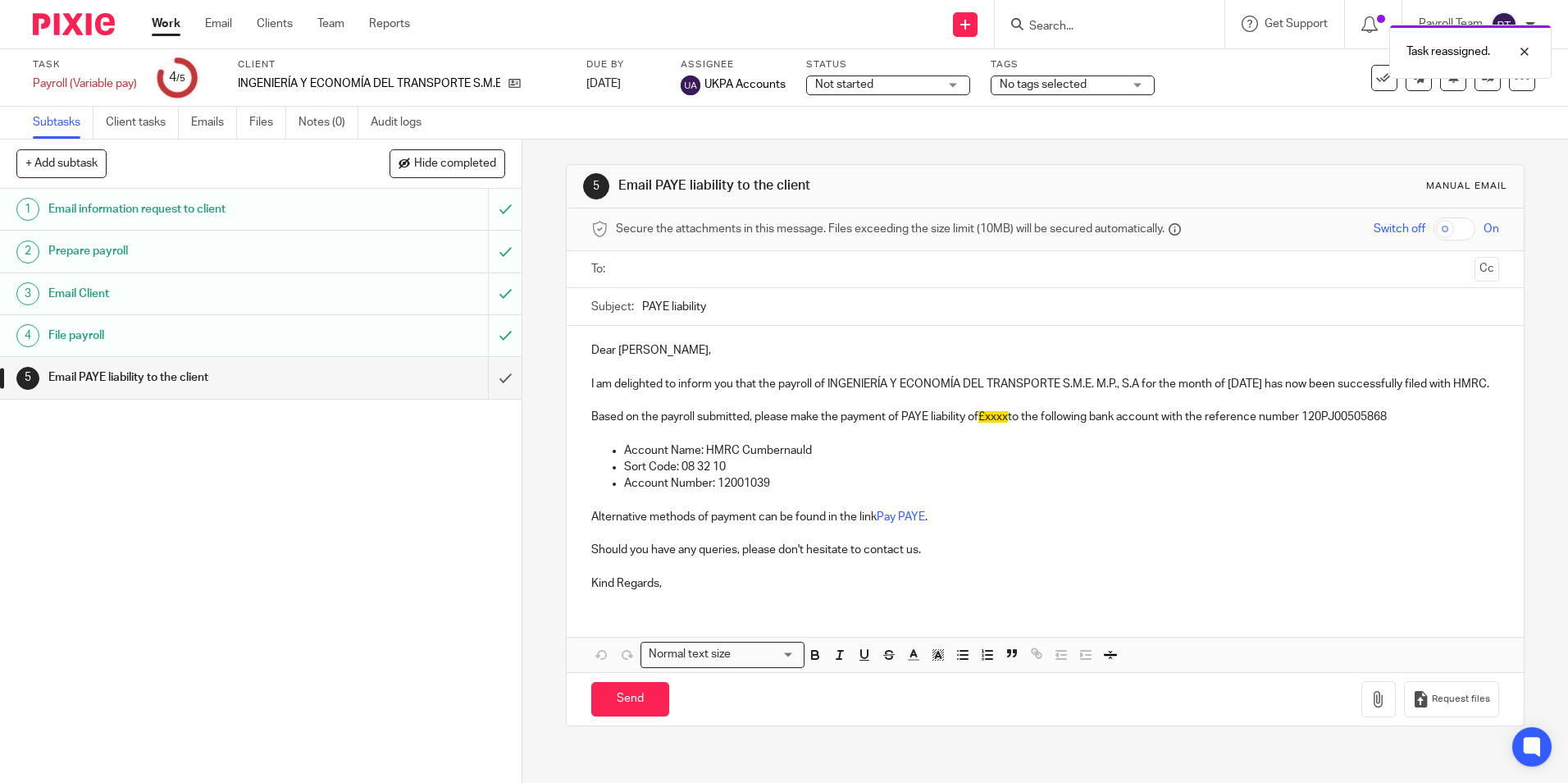
click at [161, 19] on link "Work" at bounding box center [166, 24] width 29 height 17
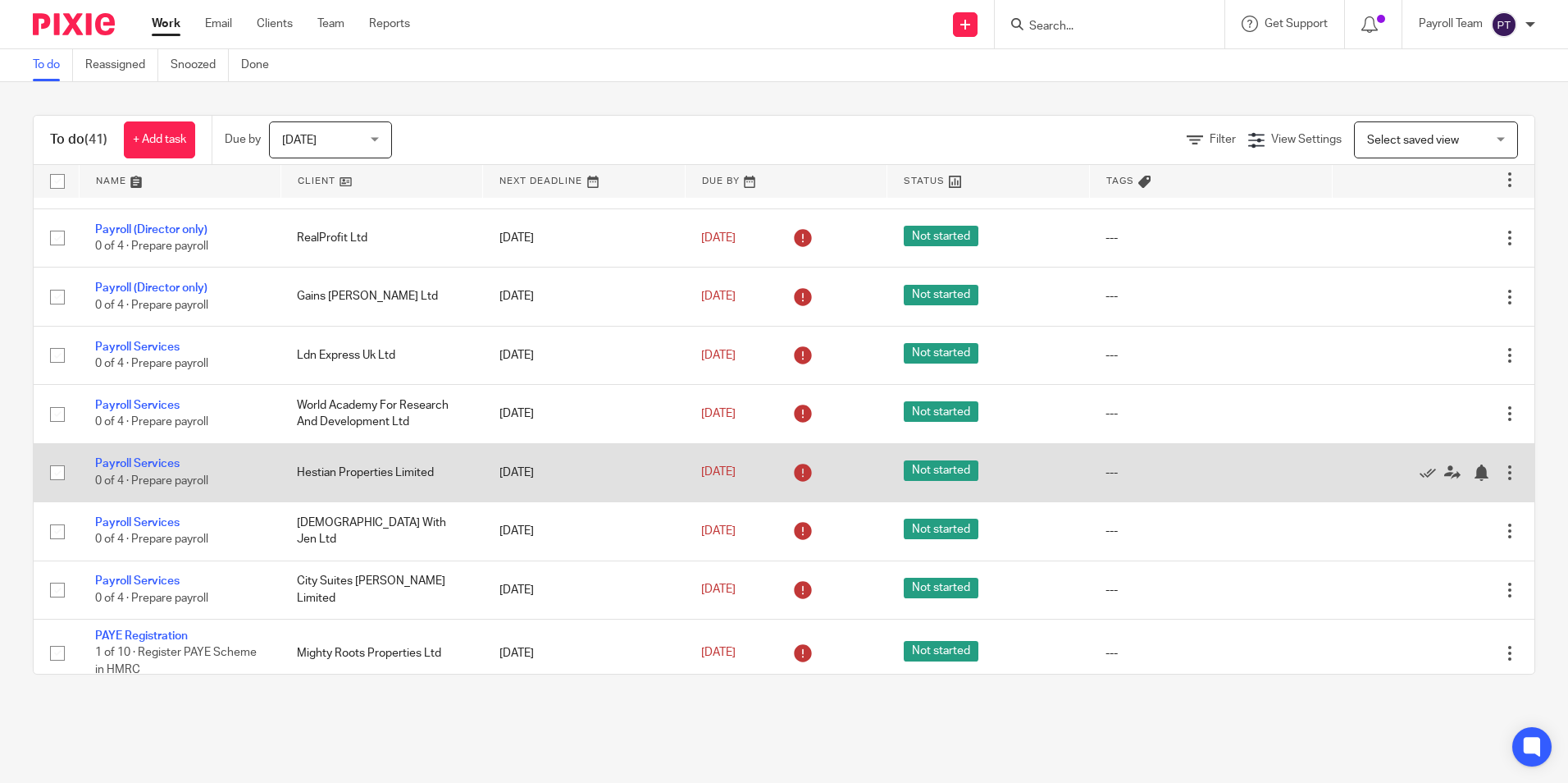
scroll to position [1806, 0]
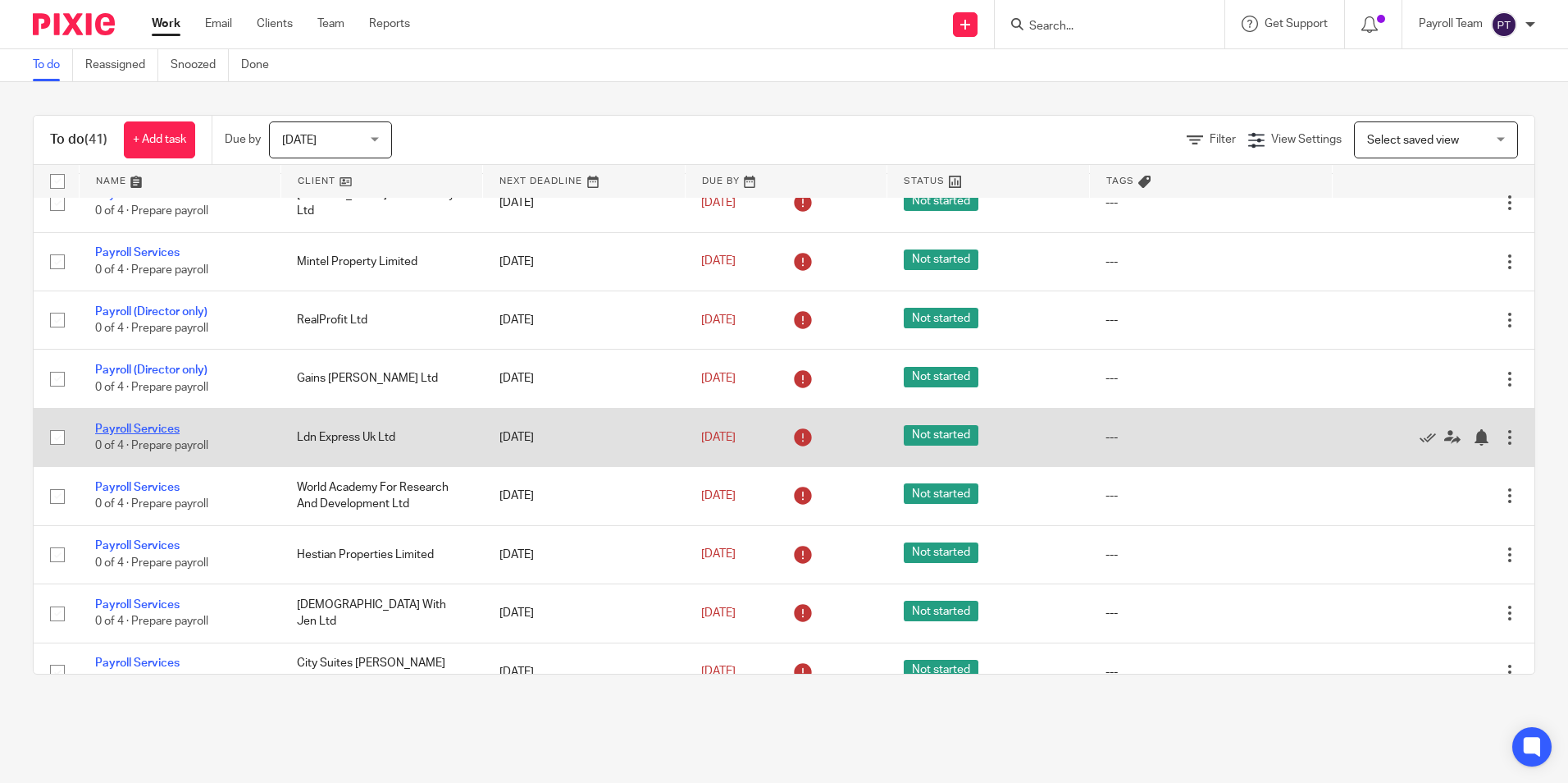
click at [150, 435] on link "Payroll Services" at bounding box center [137, 429] width 85 height 11
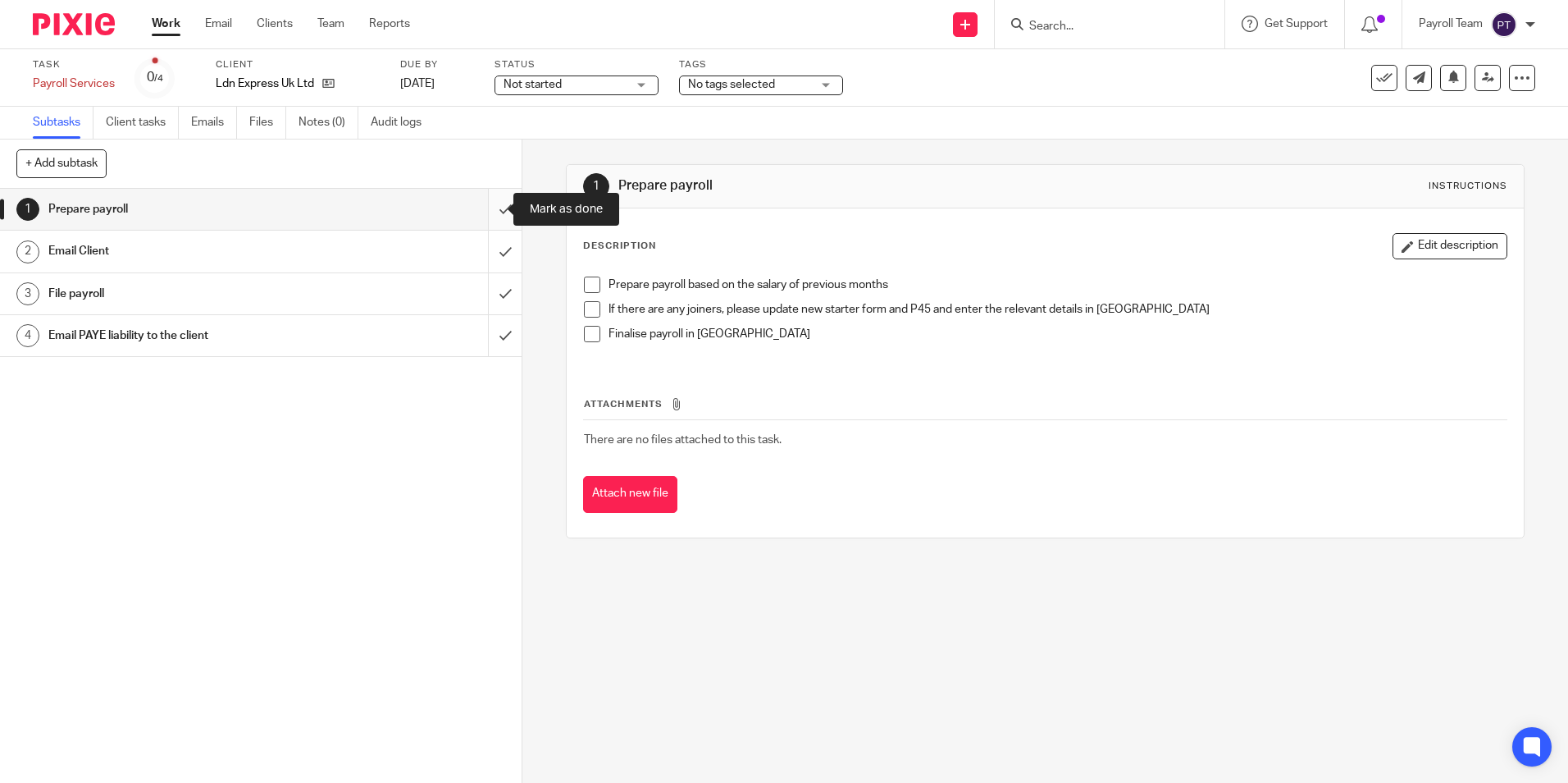
drag, startPoint x: 491, startPoint y: 204, endPoint x: 488, endPoint y: 217, distance: 13.3
click at [490, 205] on input "submit" at bounding box center [261, 209] width 522 height 41
click at [484, 251] on input "submit" at bounding box center [261, 251] width 522 height 41
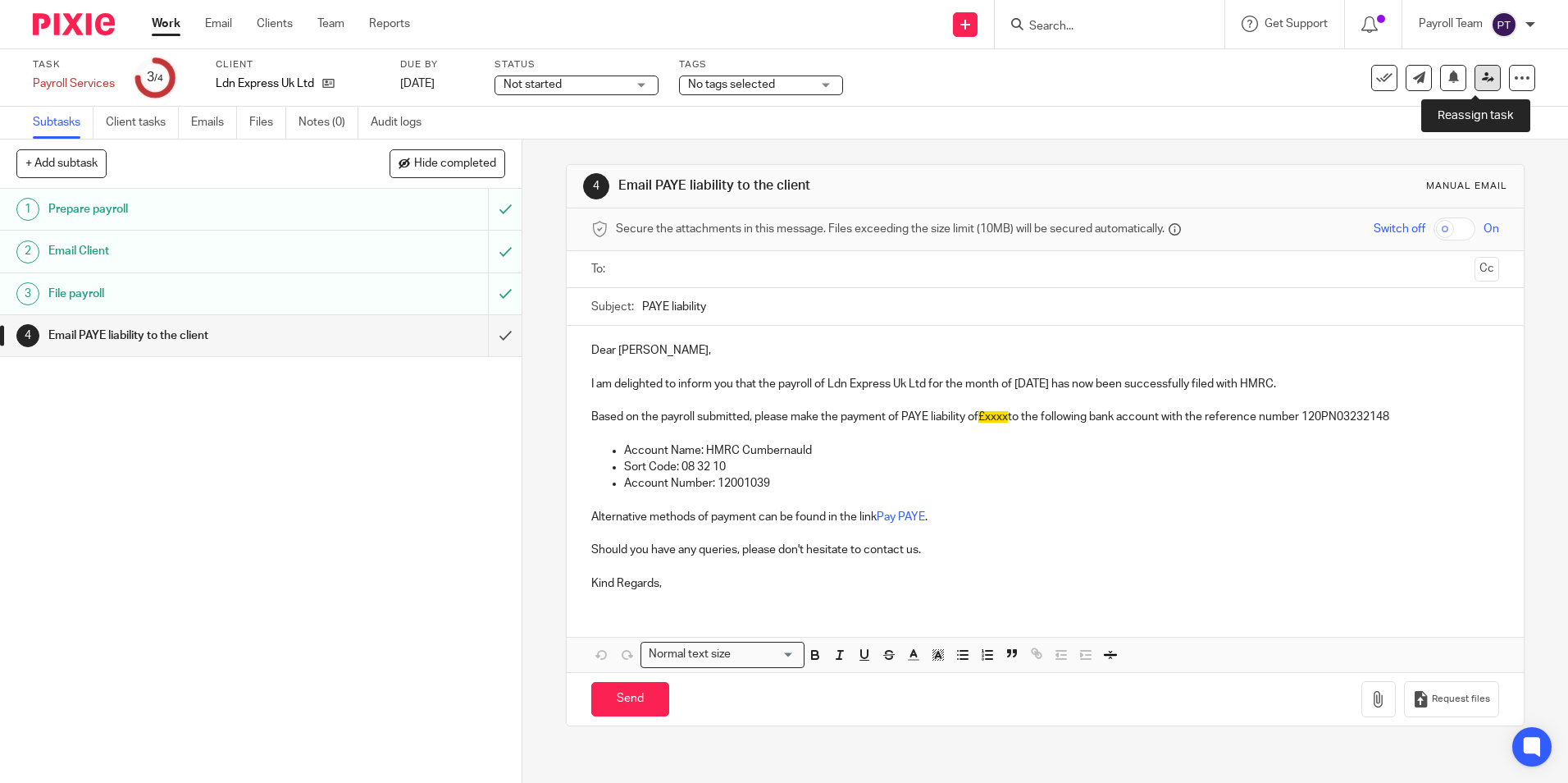
click at [1475, 84] on link at bounding box center [1488, 77] width 27 height 27
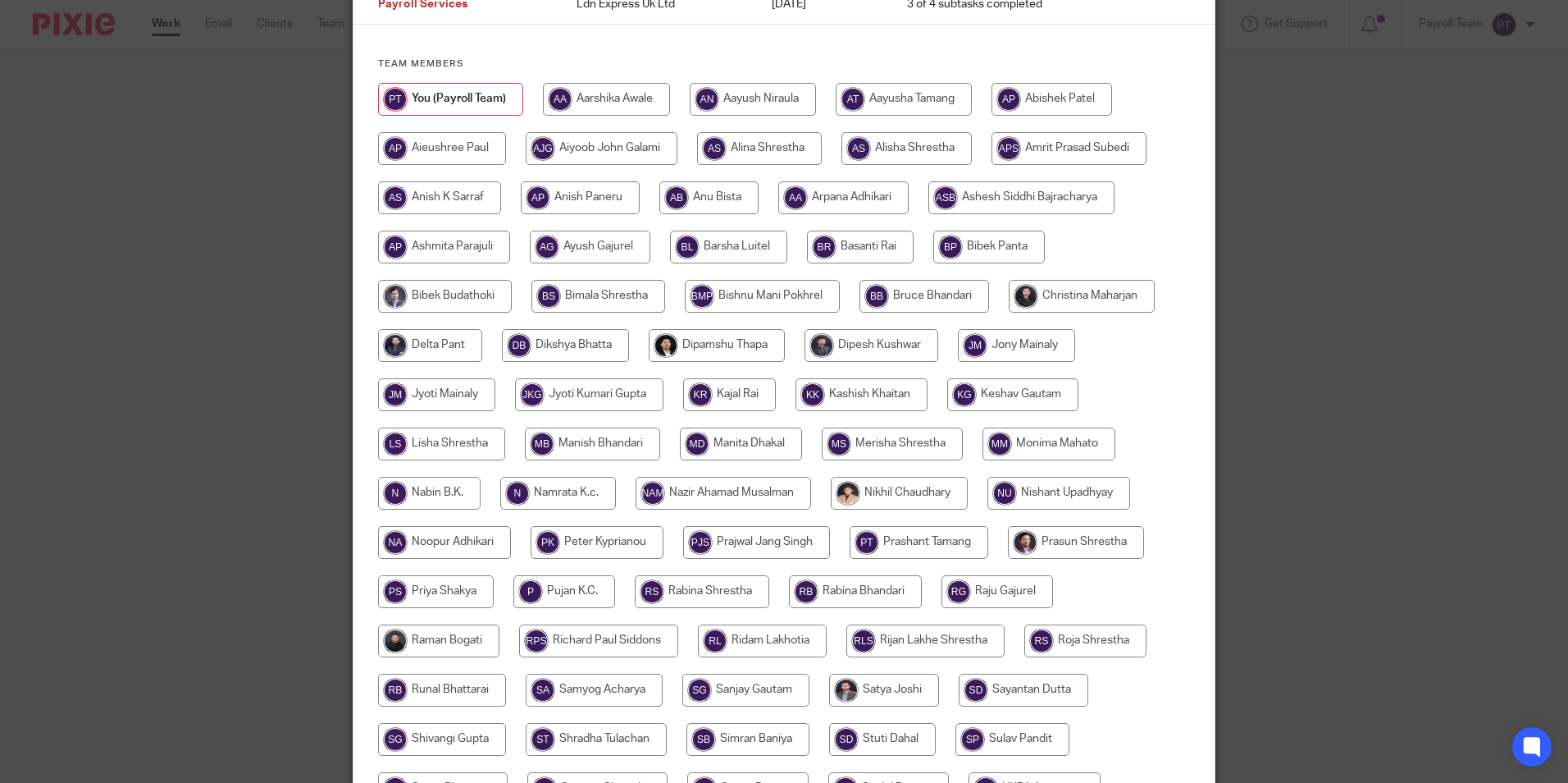
scroll to position [410, 0]
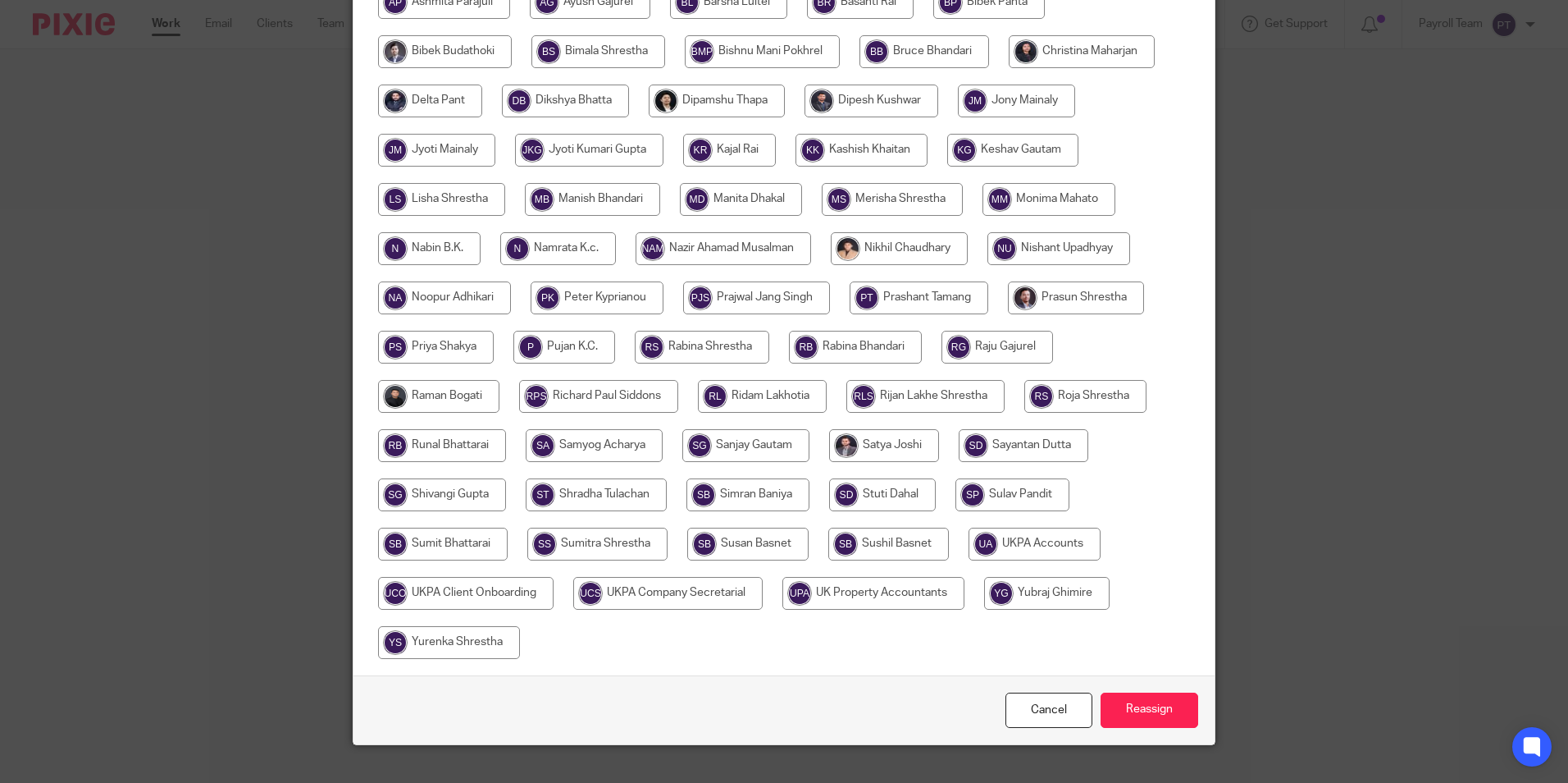
click at [997, 538] on input "radio" at bounding box center [1034, 544] width 132 height 33
radio input "true"
click at [1132, 717] on input "Reassign" at bounding box center [1150, 710] width 98 height 35
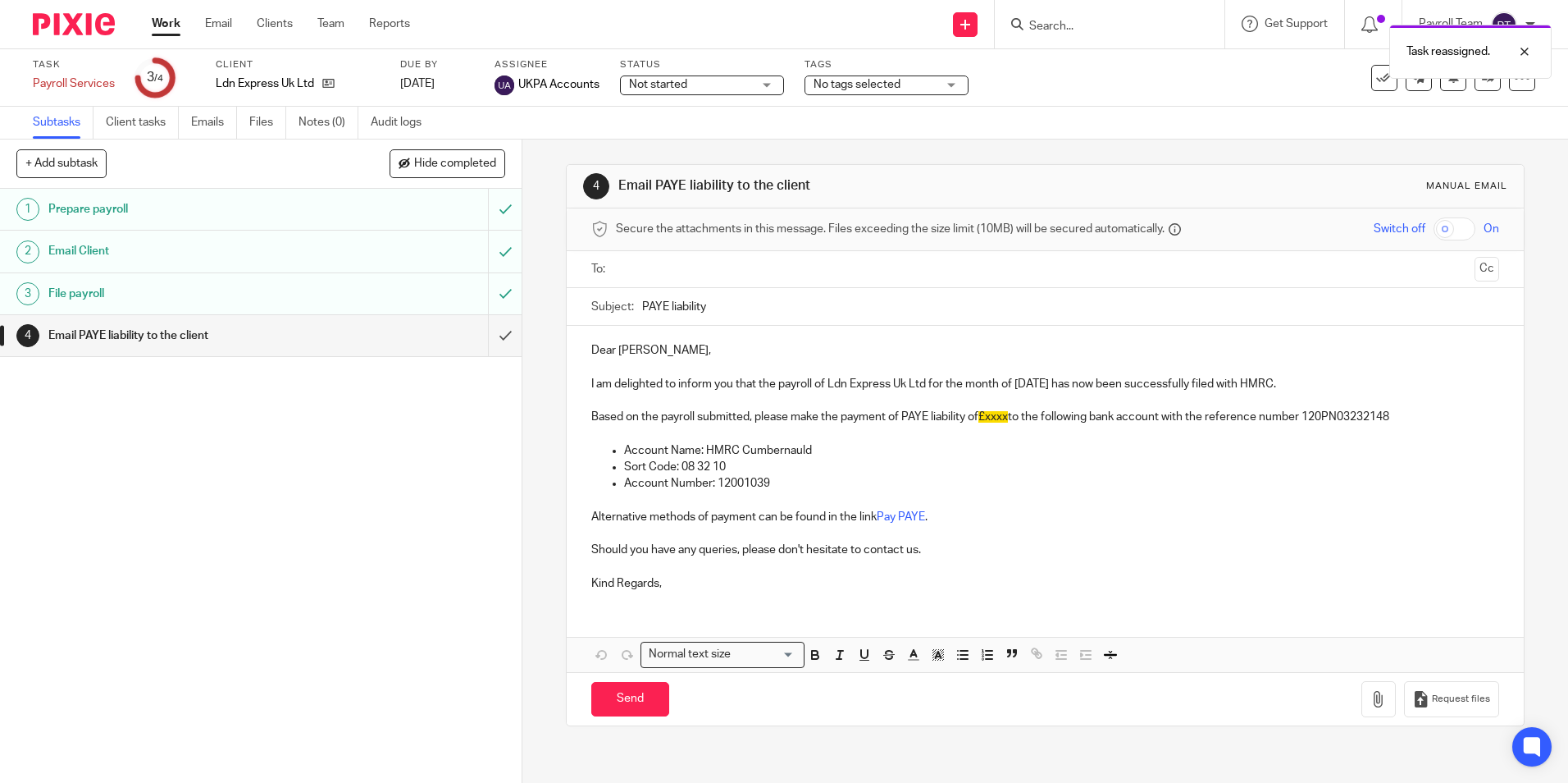
click at [164, 26] on link "Work" at bounding box center [166, 24] width 29 height 17
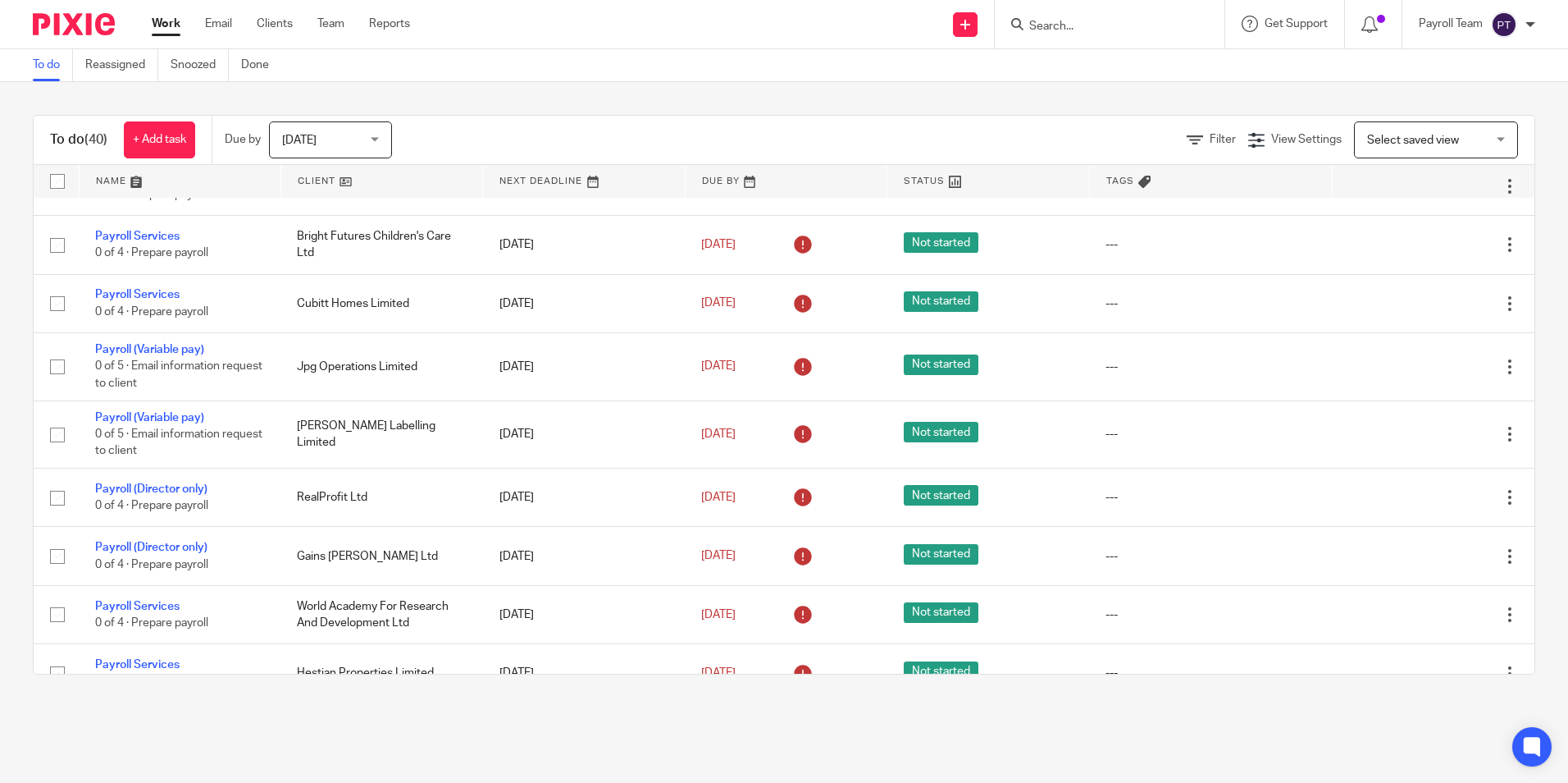
scroll to position [1231, 0]
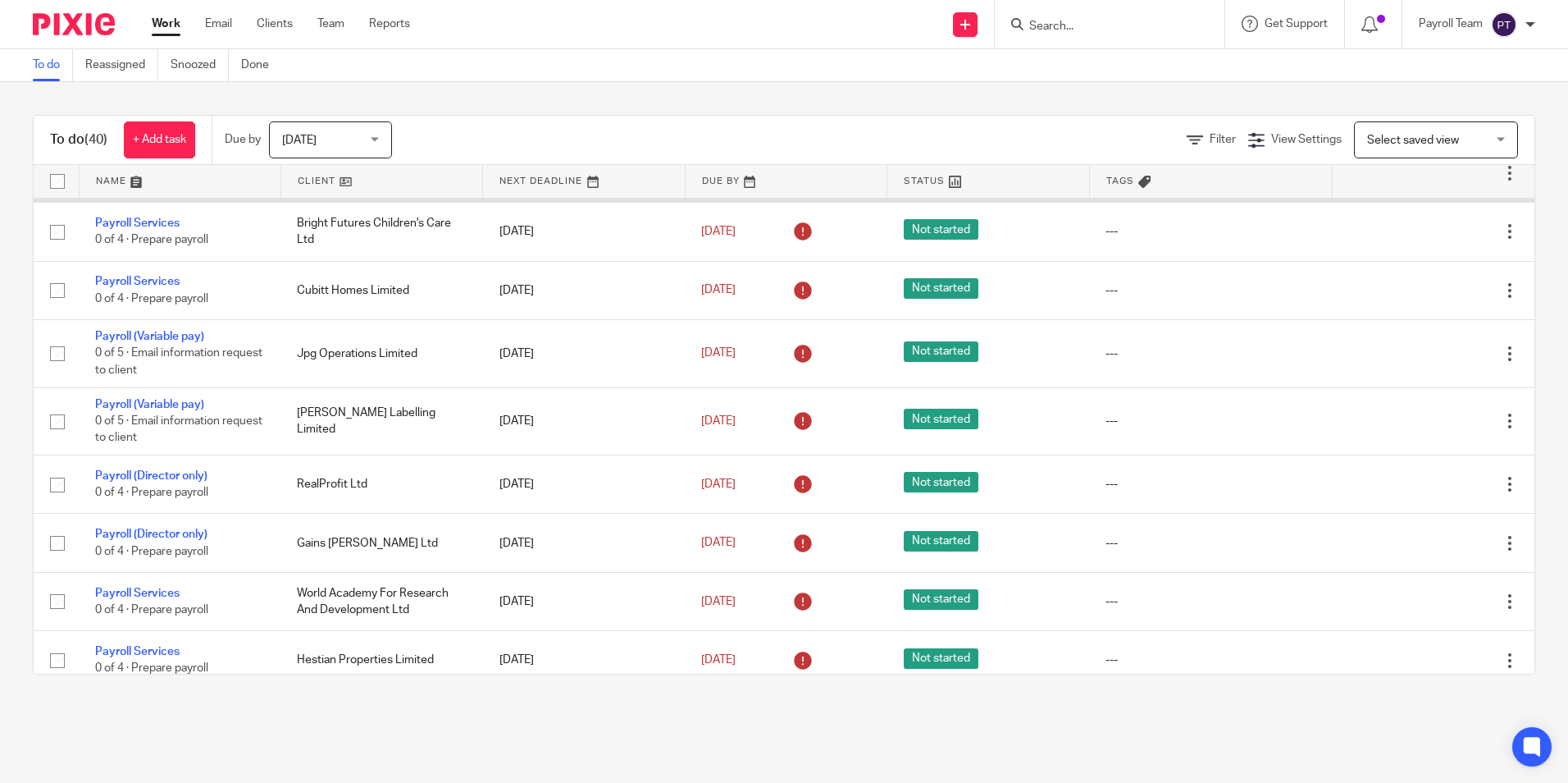
click at [148, 170] on link "Payroll Services" at bounding box center [137, 165] width 85 height 11
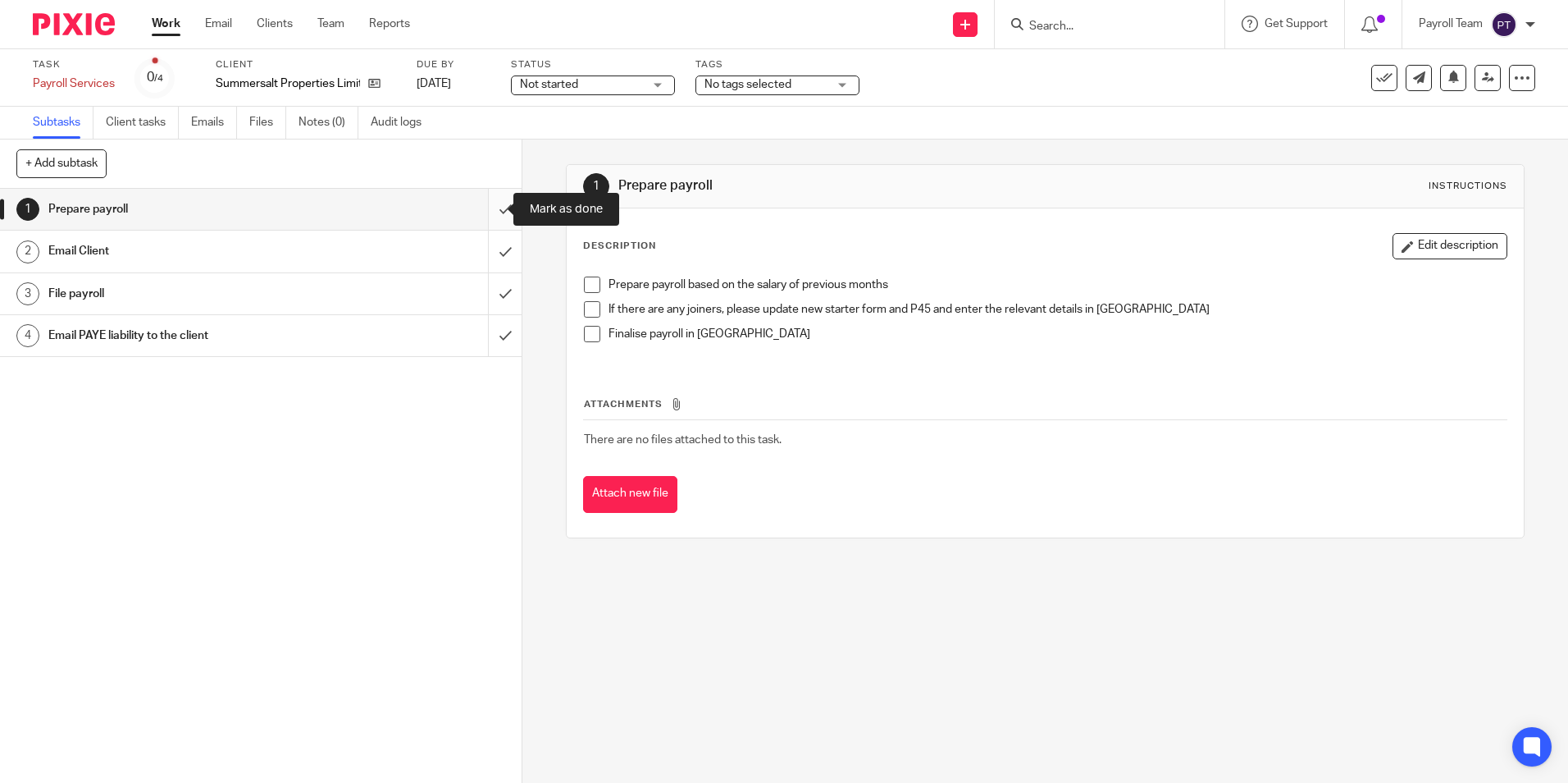
click at [488, 207] on input "submit" at bounding box center [261, 209] width 522 height 41
click at [490, 253] on input "submit" at bounding box center [261, 251] width 522 height 41
click at [493, 292] on input "submit" at bounding box center [261, 294] width 522 height 41
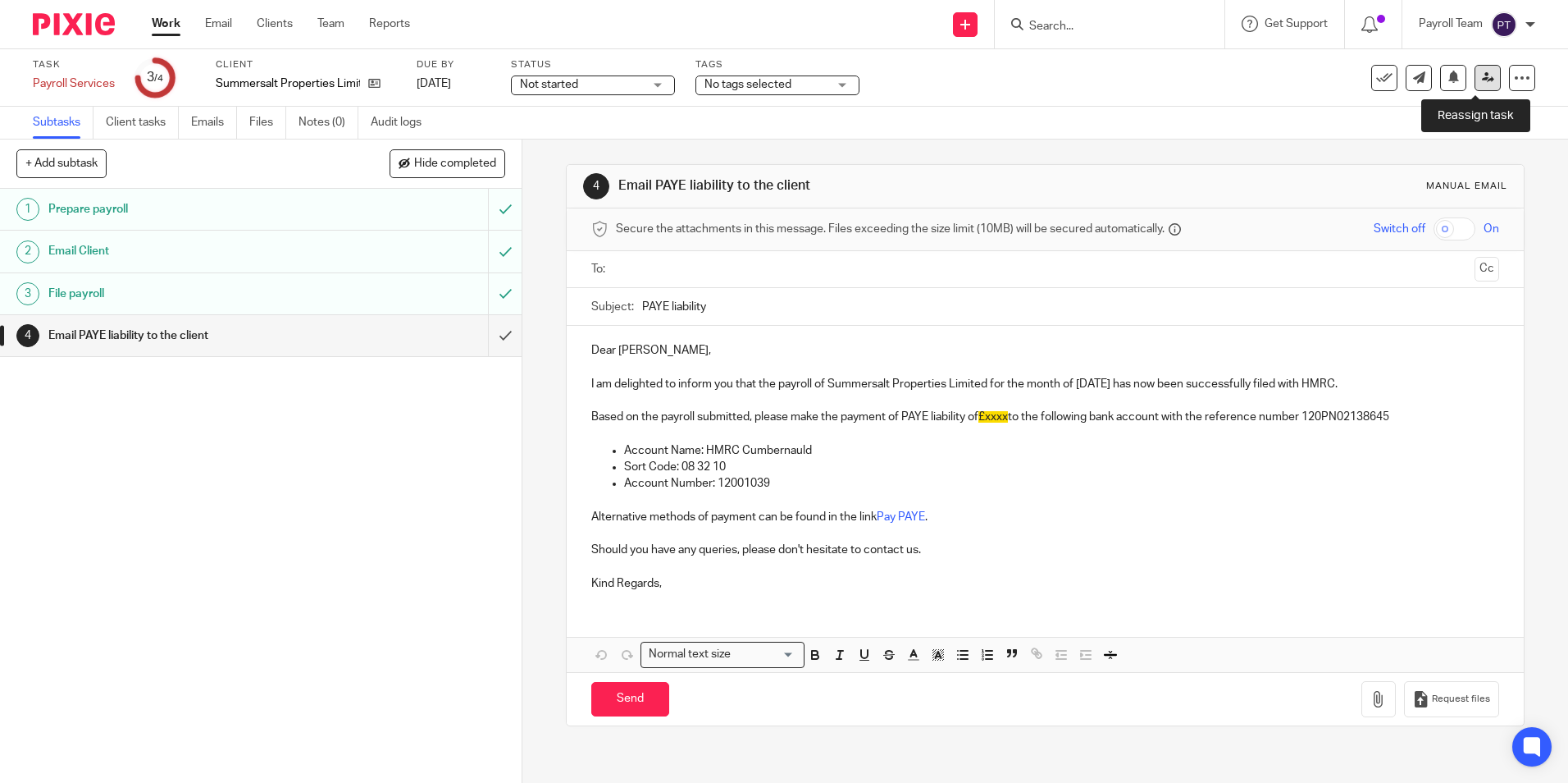
click at [1475, 79] on link at bounding box center [1488, 77] width 27 height 27
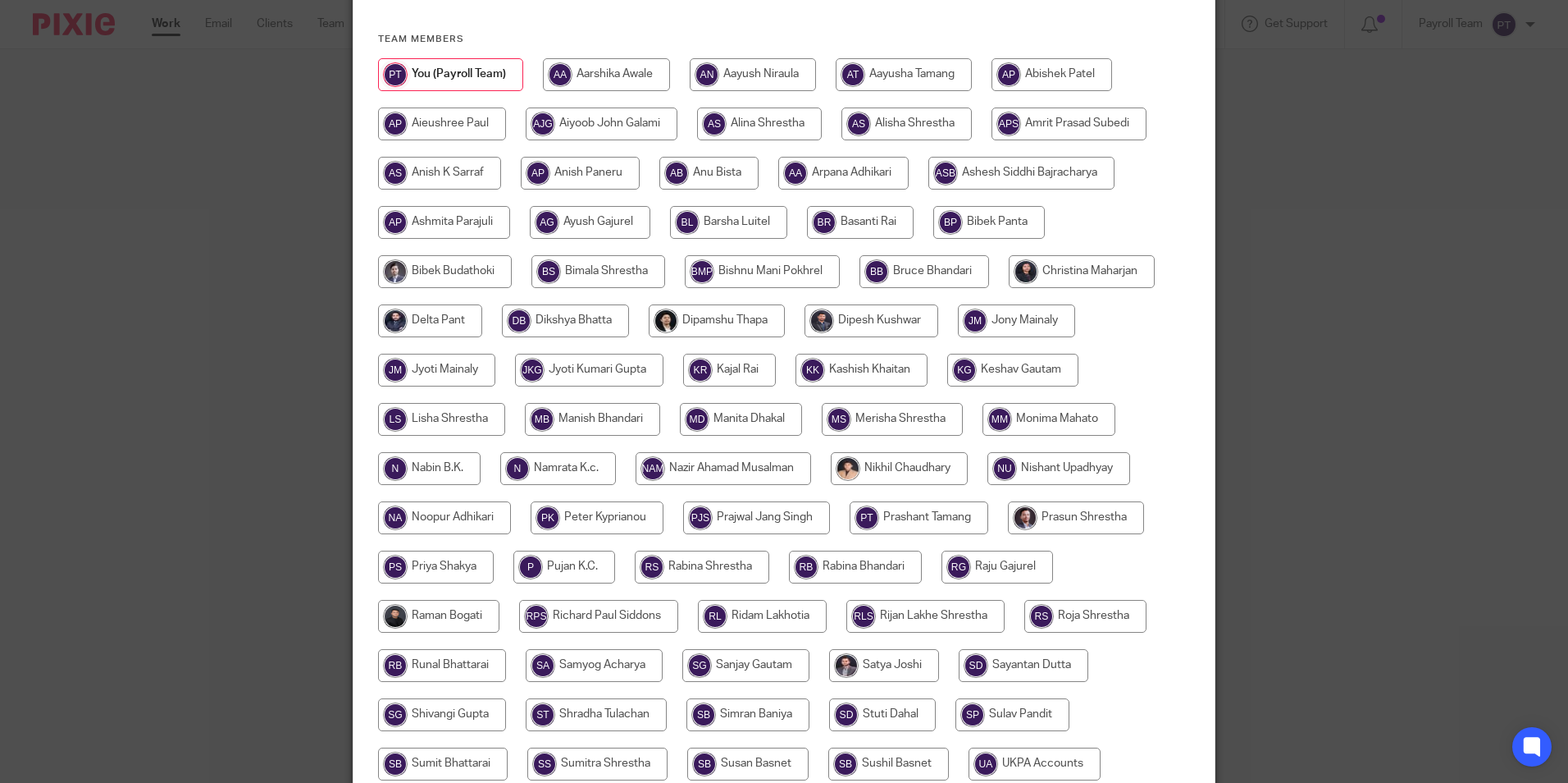
scroll to position [438, 0]
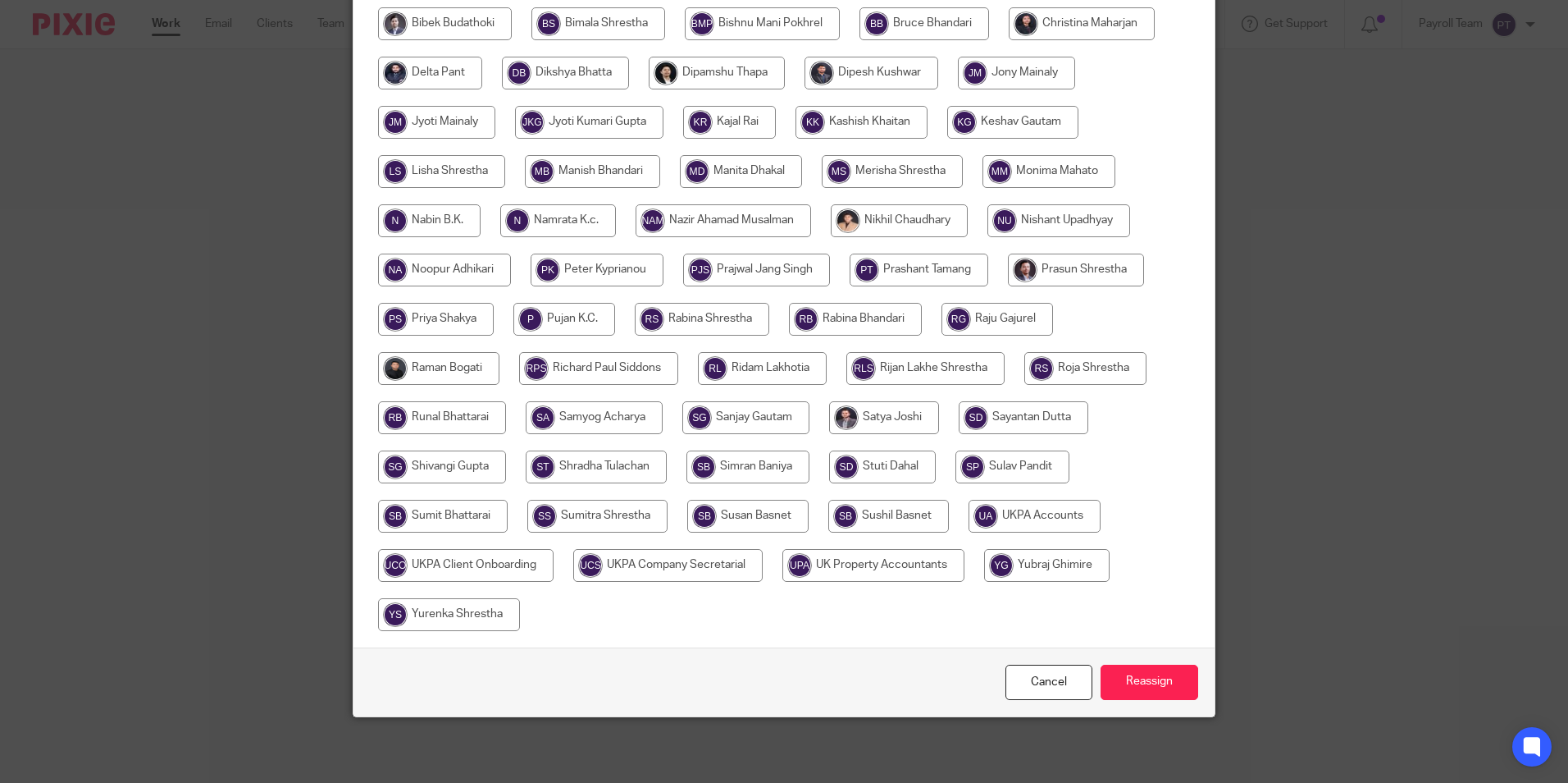
click at [1011, 516] on input "radio" at bounding box center [1034, 517] width 132 height 33
radio input "true"
click at [1136, 683] on input "Reassign" at bounding box center [1150, 683] width 98 height 35
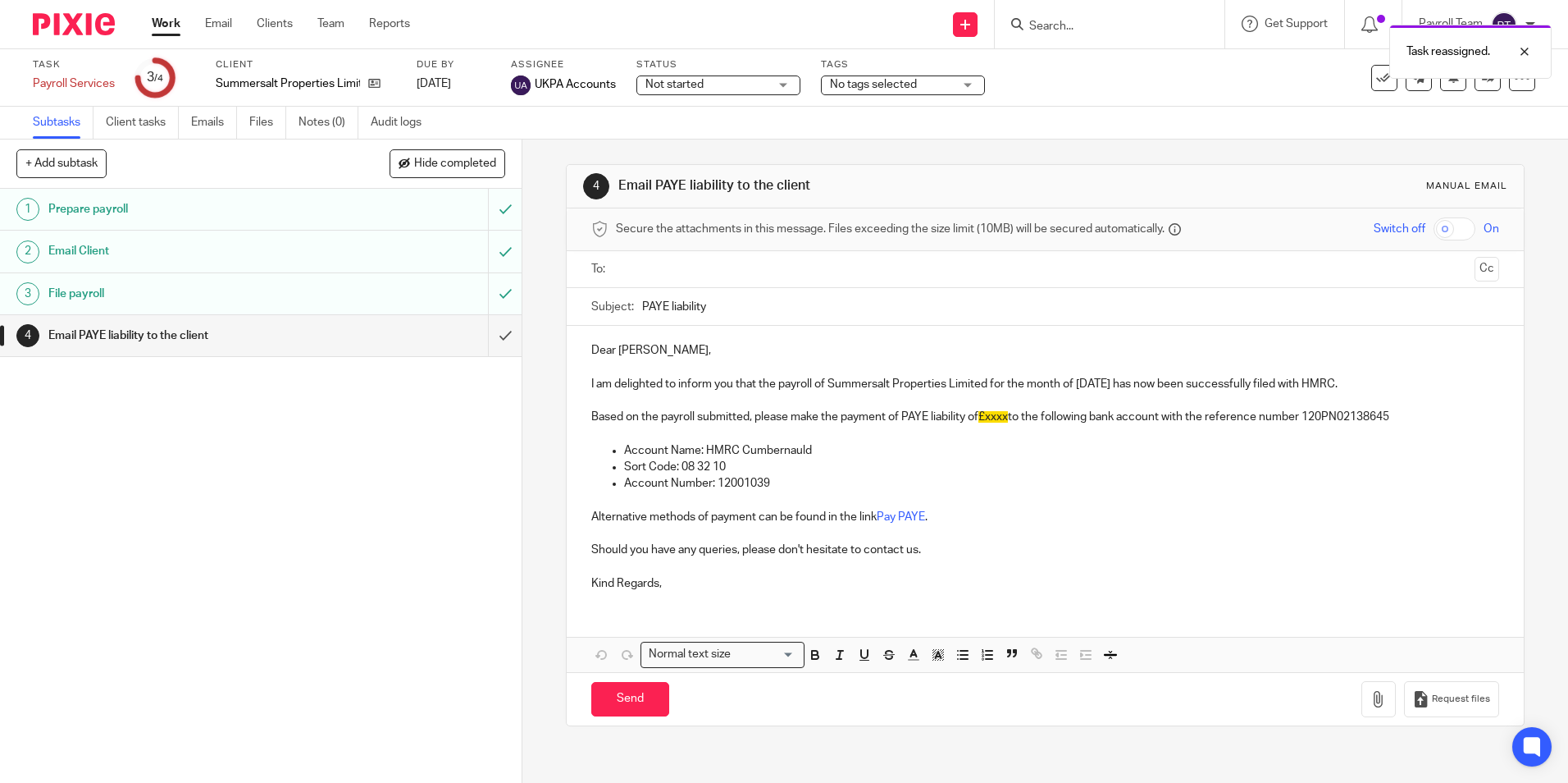
click at [164, 24] on link "Work" at bounding box center [166, 24] width 29 height 17
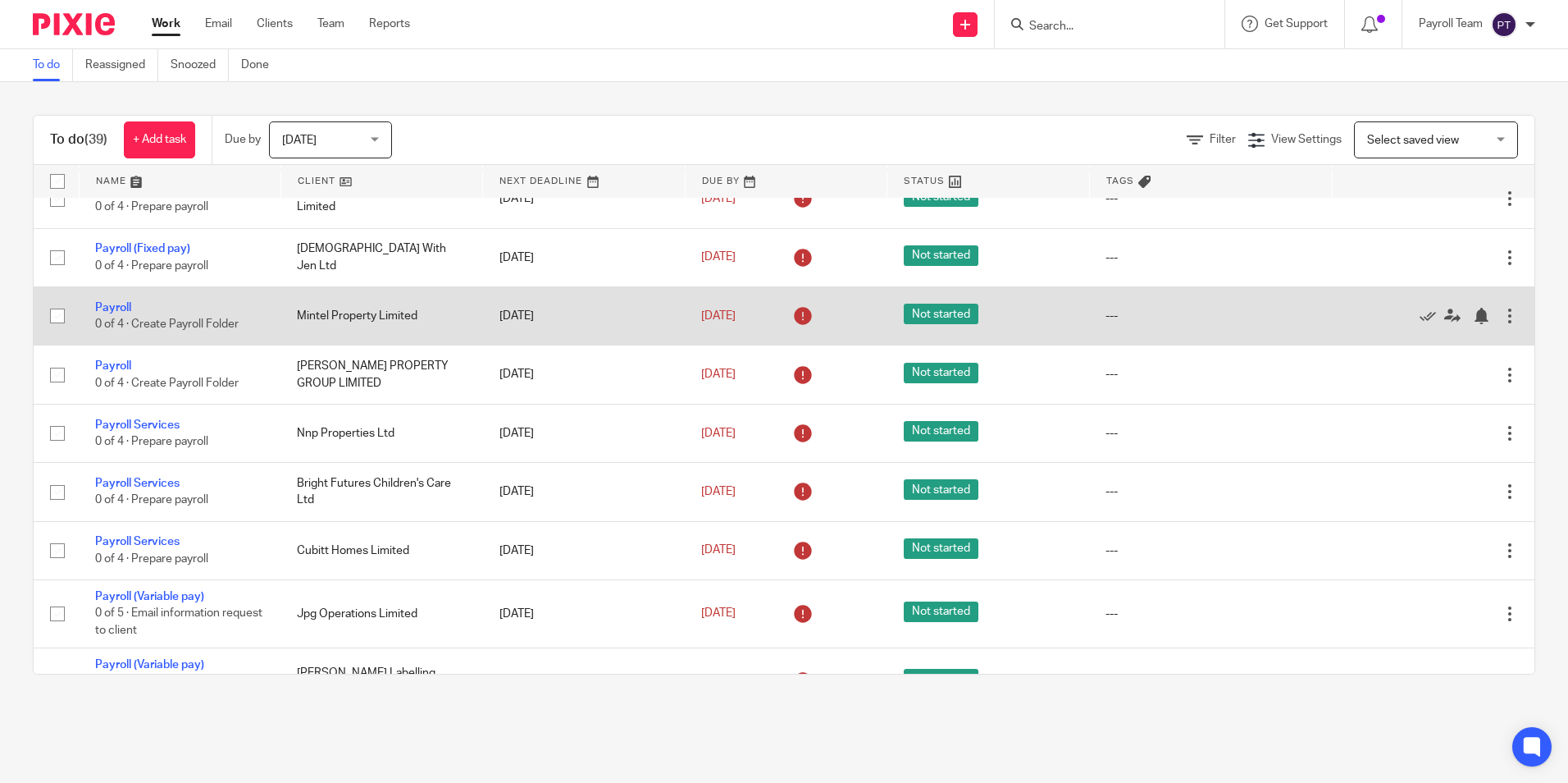
scroll to position [985, 0]
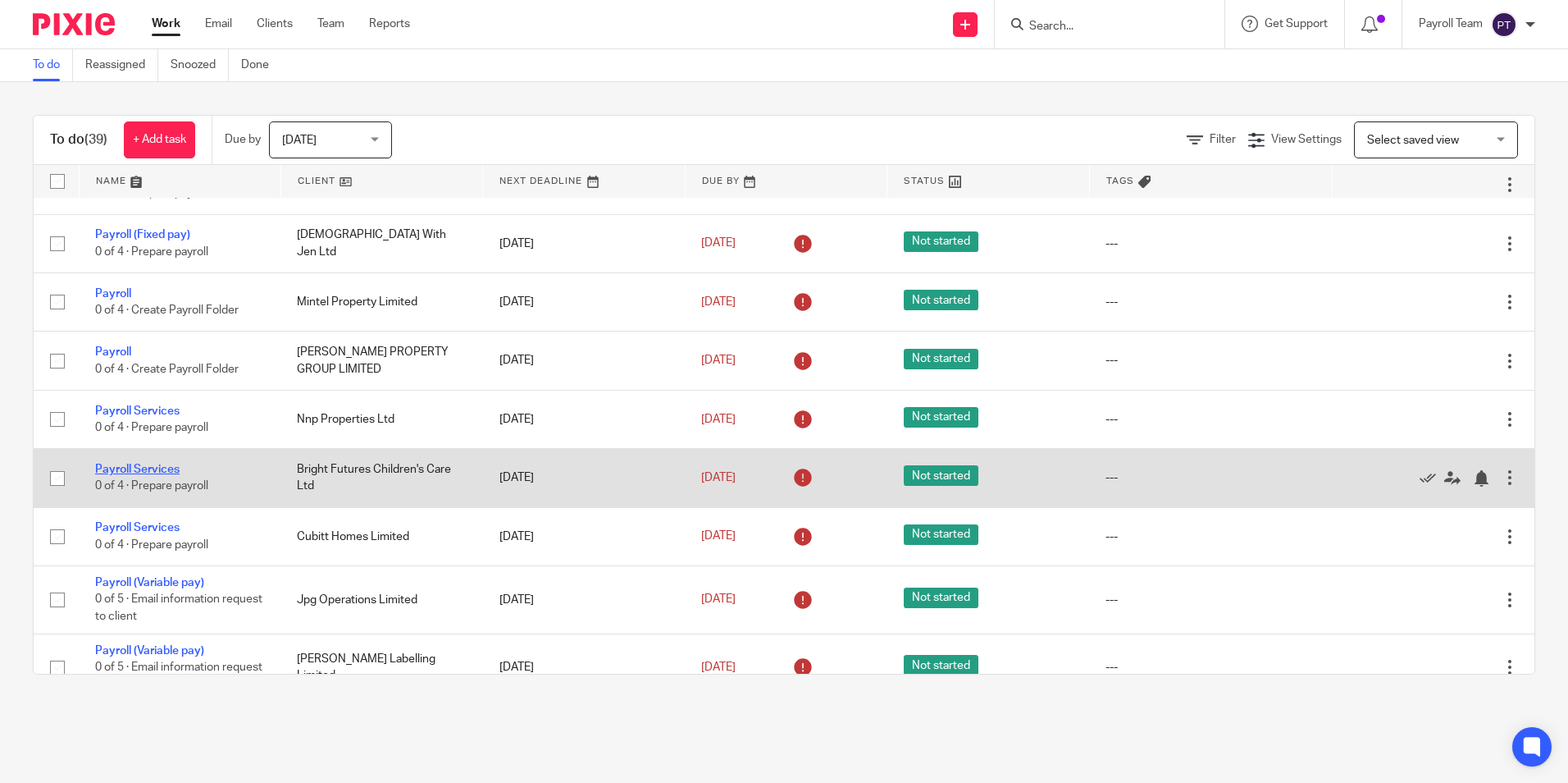
click at [147, 475] on link "Payroll Services" at bounding box center [137, 469] width 85 height 11
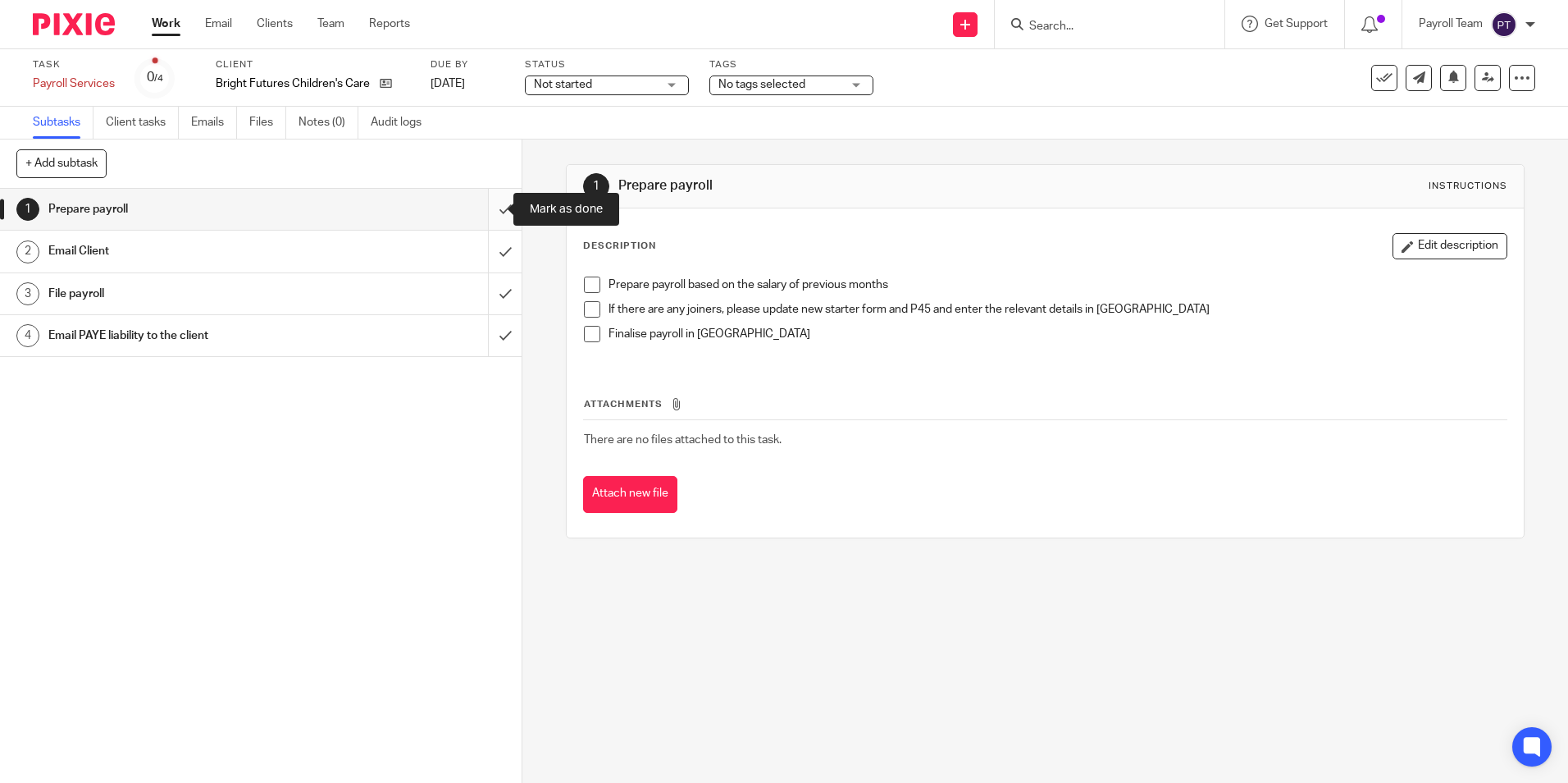
click at [488, 215] on input "submit" at bounding box center [261, 209] width 522 height 41
click at [490, 255] on input "submit" at bounding box center [261, 251] width 522 height 41
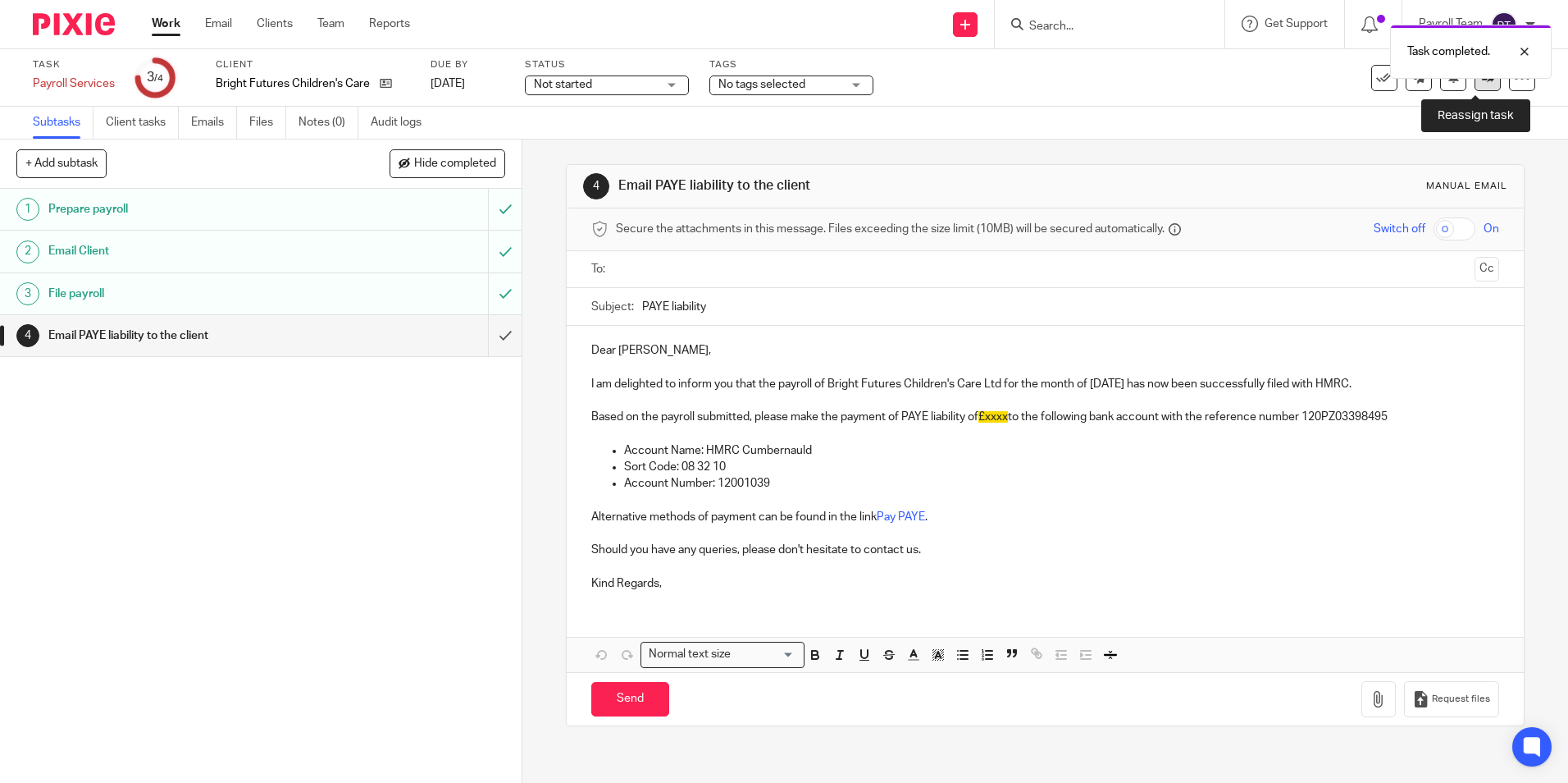
click at [1476, 88] on link at bounding box center [1488, 77] width 27 height 27
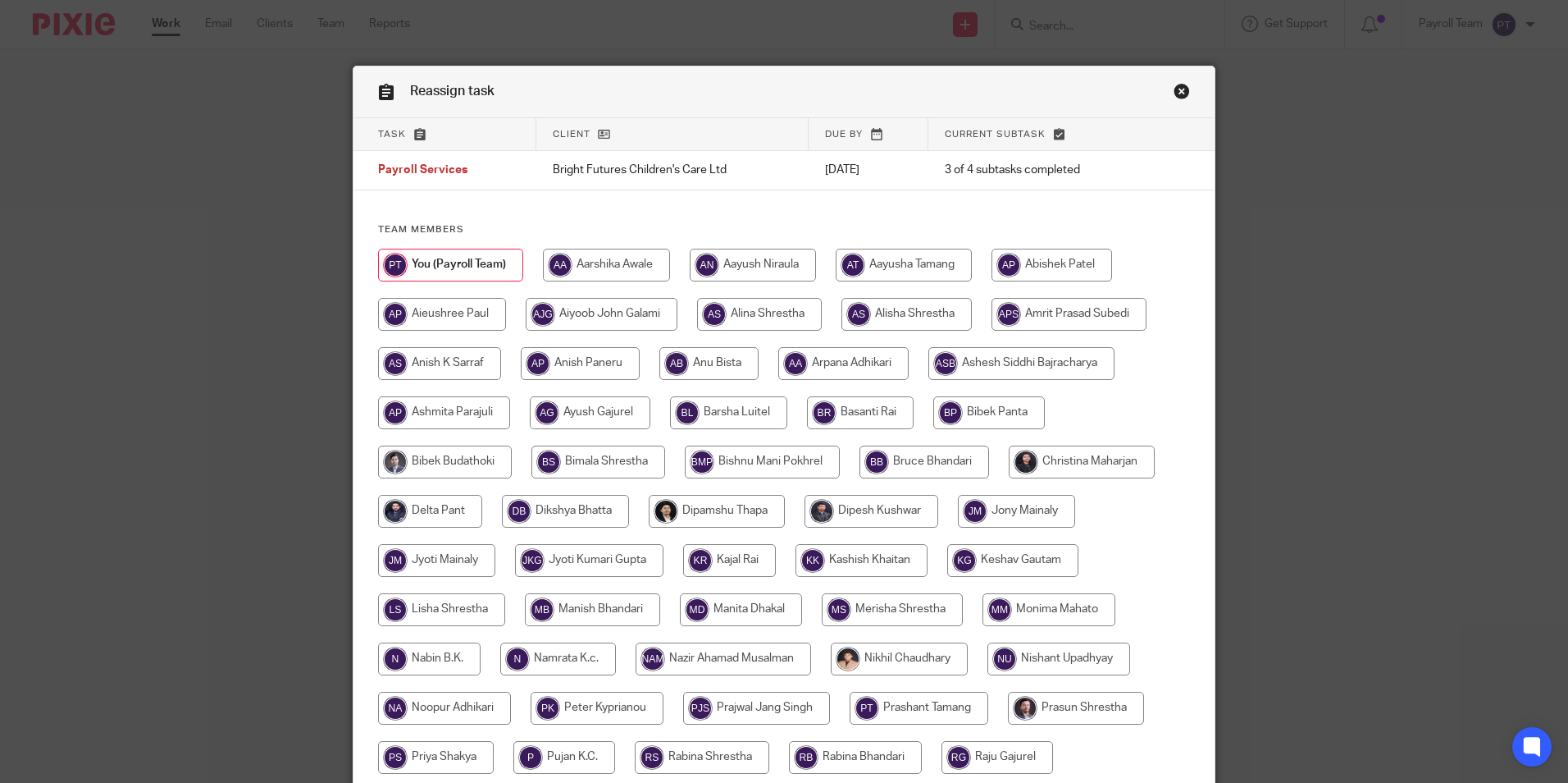
scroll to position [438, 0]
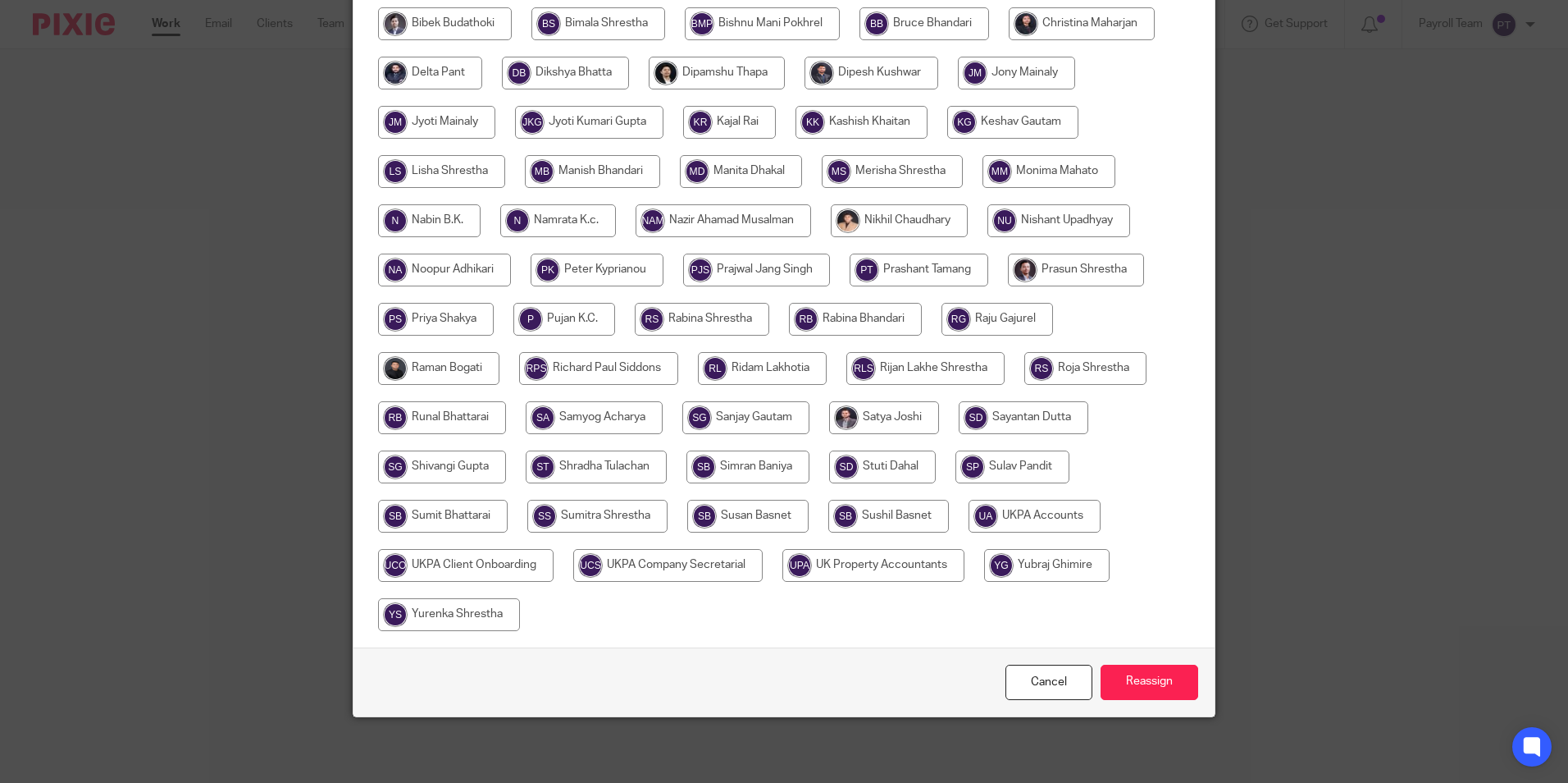
click at [886, 567] on input "radio" at bounding box center [874, 566] width 182 height 33
radio input "true"
click at [1018, 516] on input "radio" at bounding box center [1034, 517] width 132 height 33
radio input "true"
click at [1163, 682] on input "Reassign" at bounding box center [1150, 683] width 98 height 35
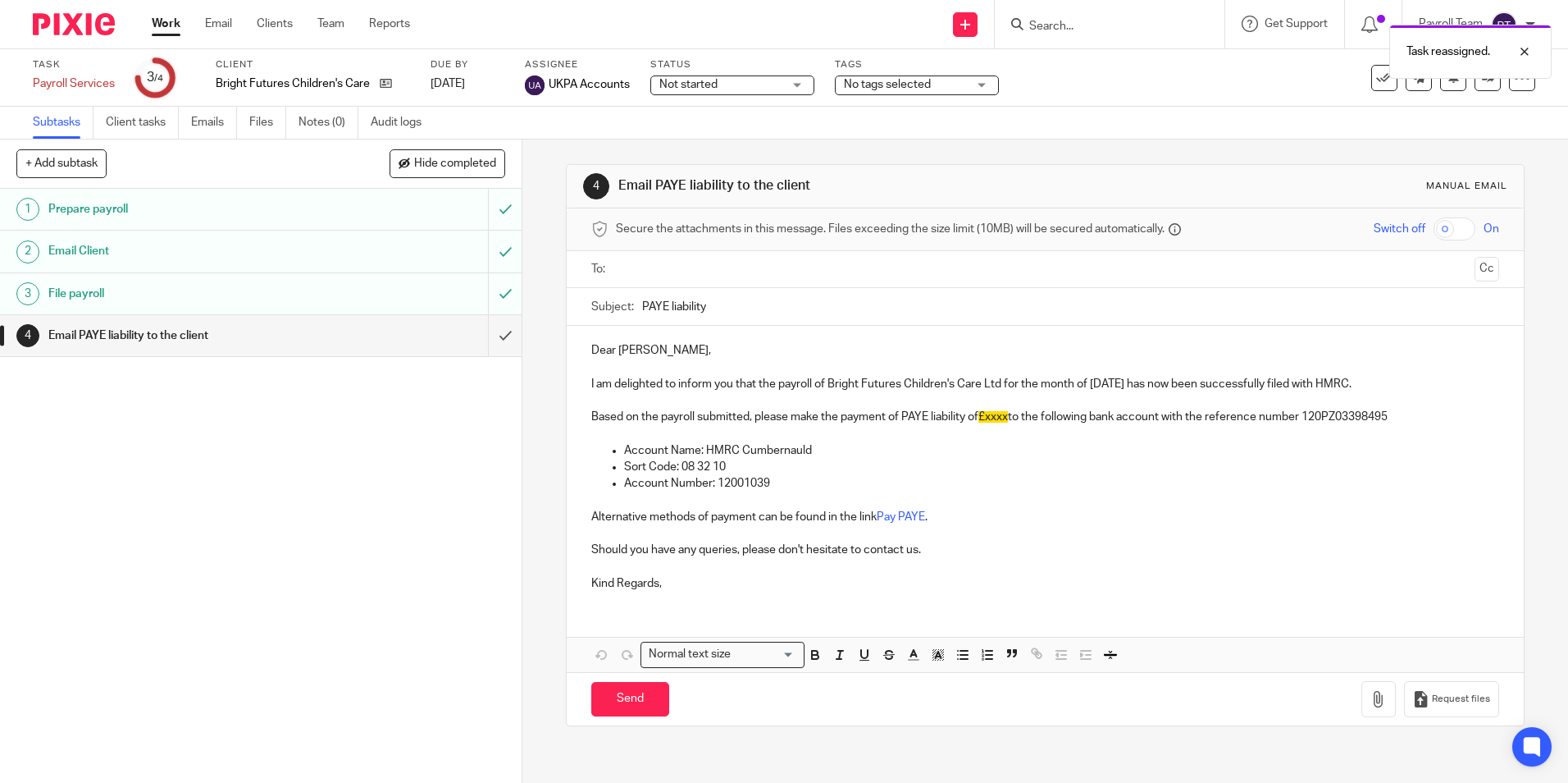
click at [173, 27] on link "Work" at bounding box center [166, 24] width 29 height 17
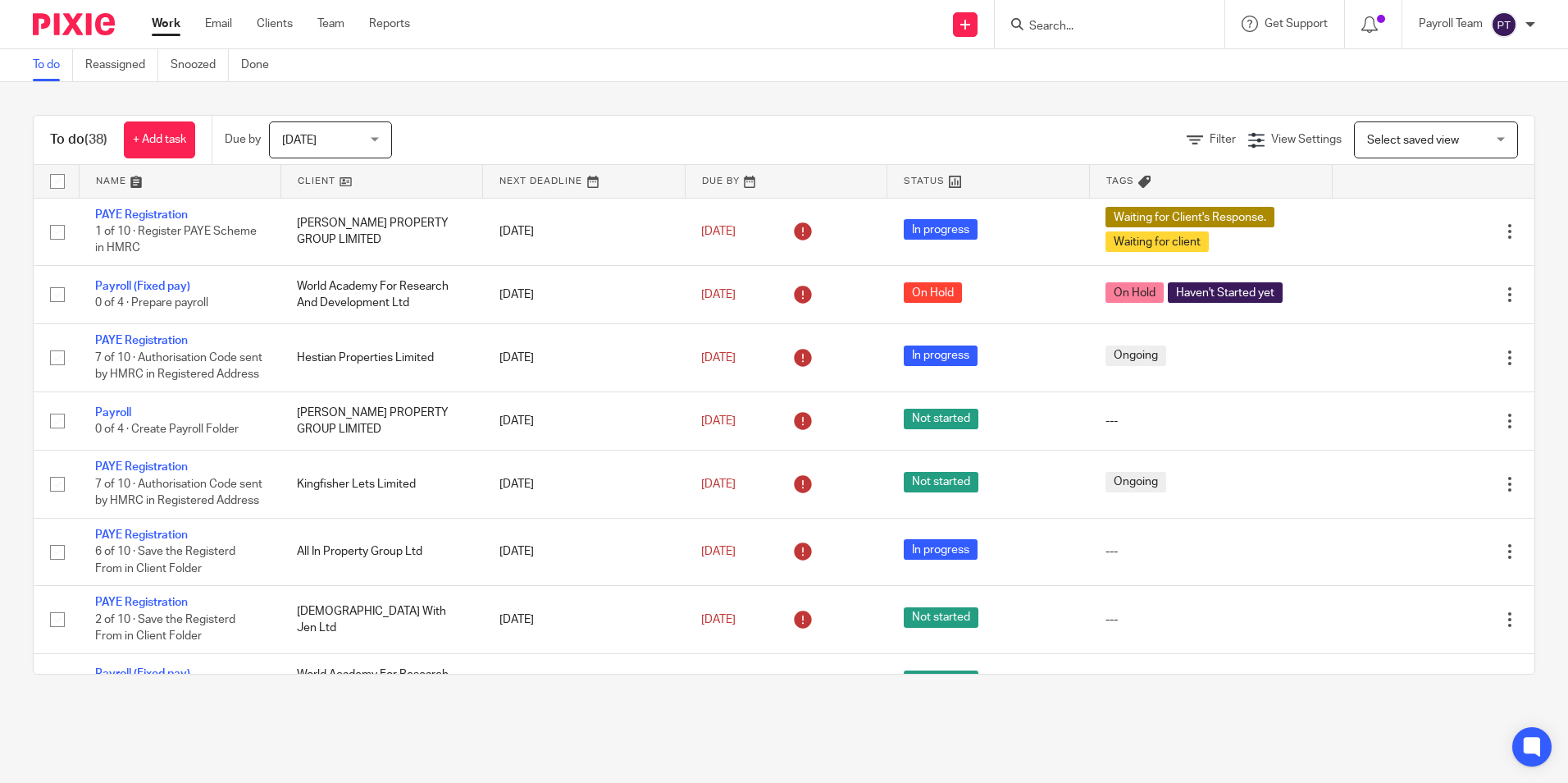
click at [207, 46] on div "Work Email Clients Team Reports Work Email Clients Team Reports Settings" at bounding box center [285, 24] width 299 height 49
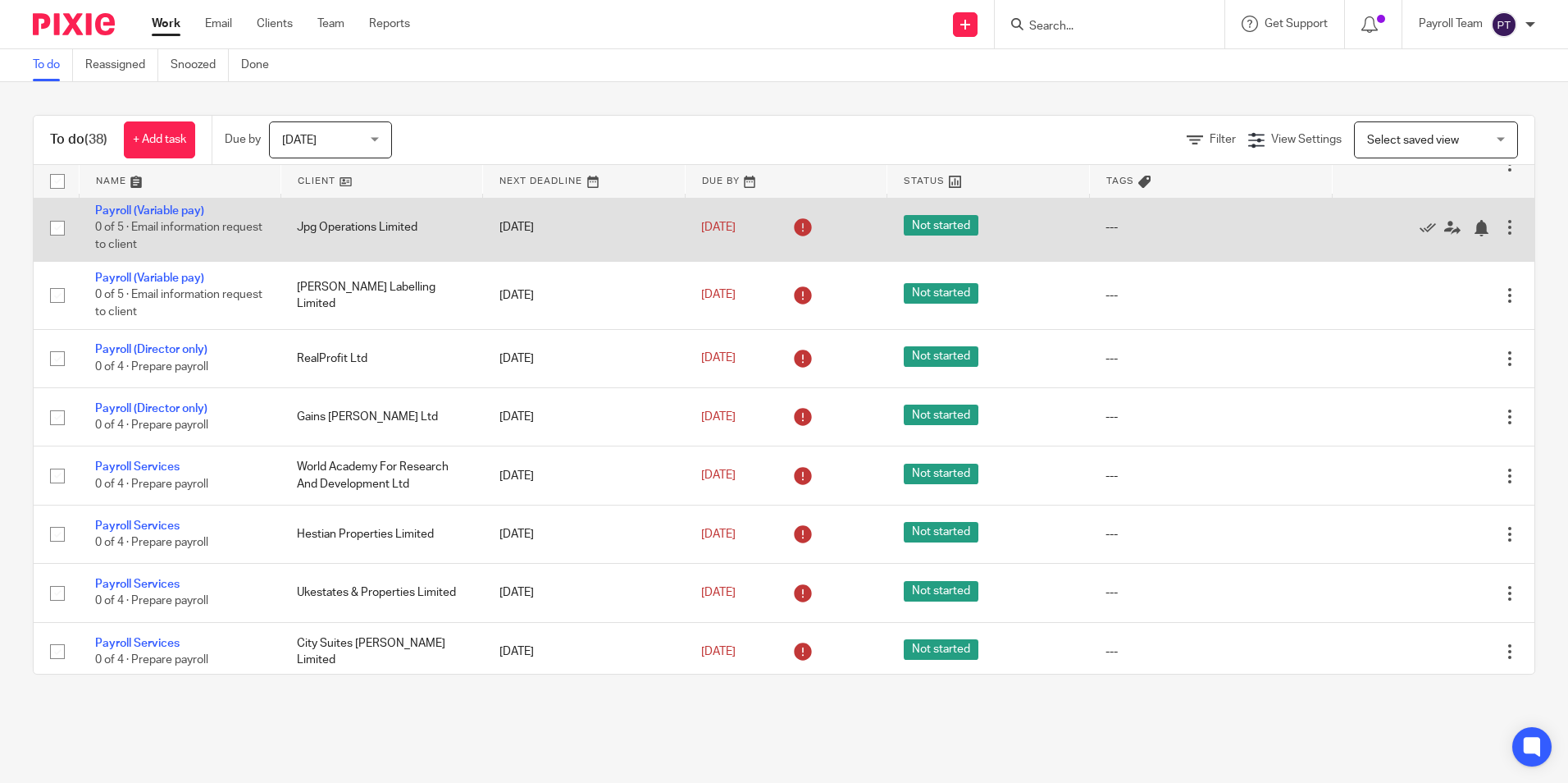
scroll to position [1313, 0]
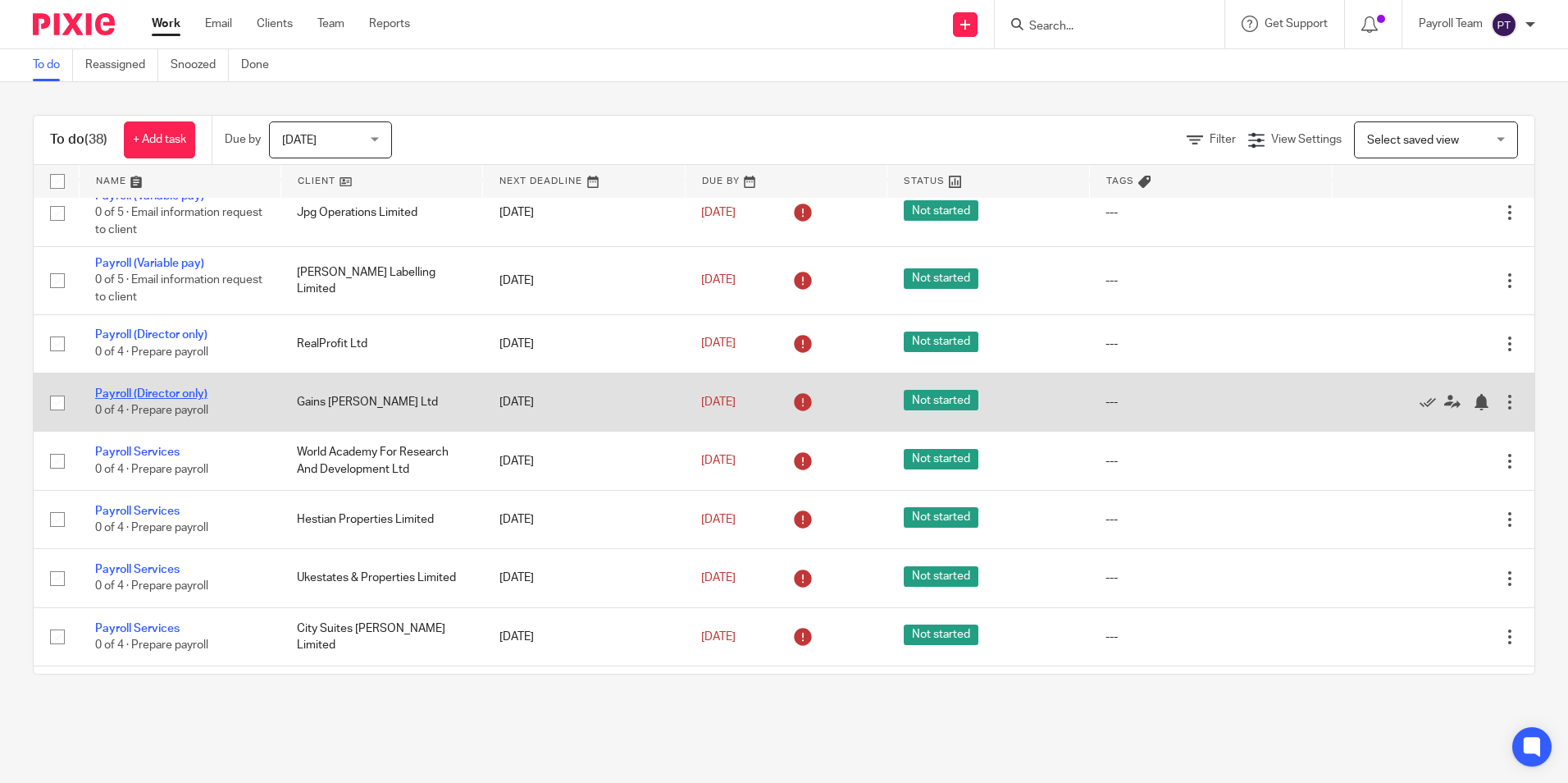
click at [167, 400] on link "Payroll (Director only)" at bounding box center [151, 393] width 112 height 11
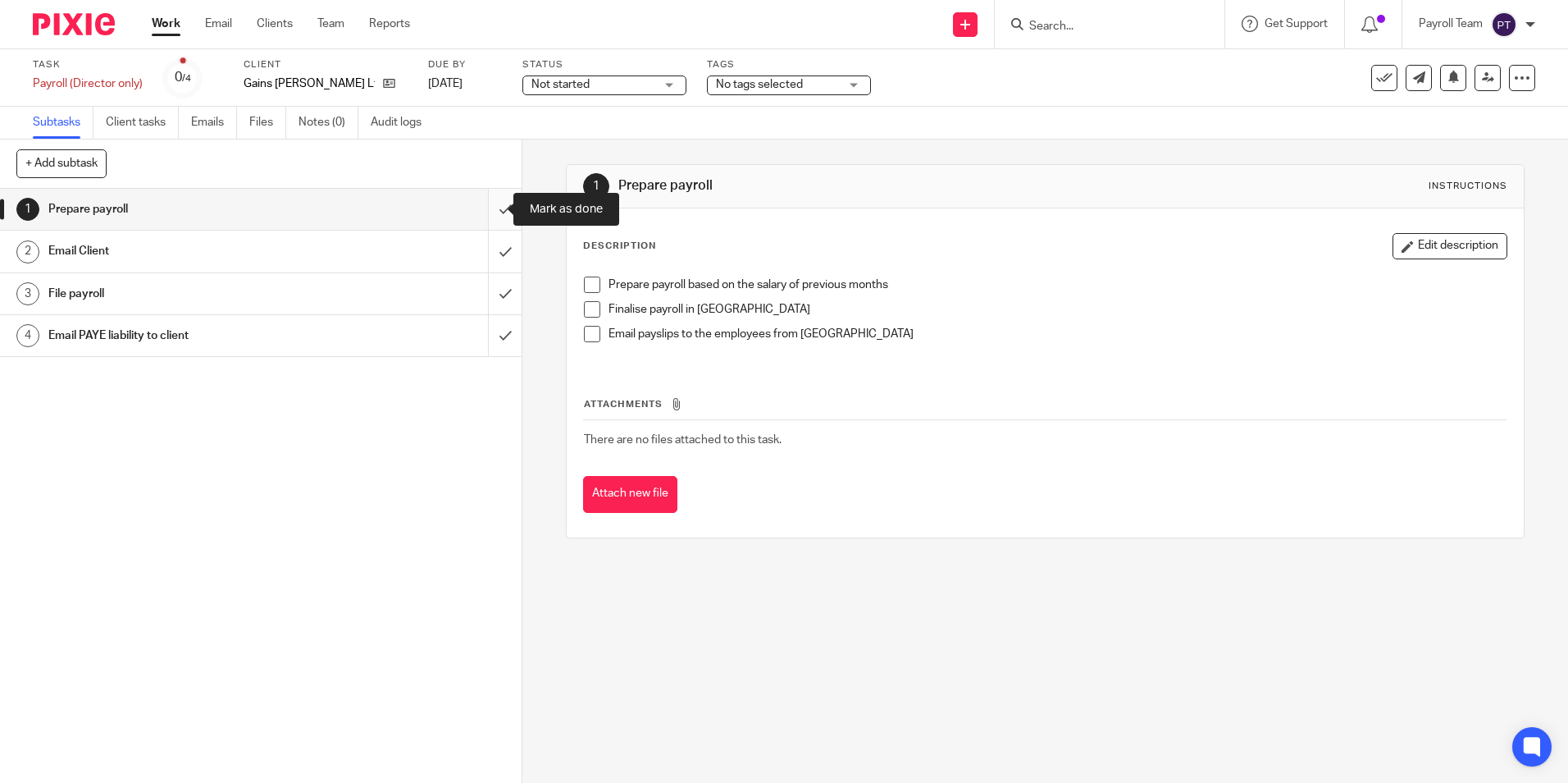
click at [485, 204] on input "submit" at bounding box center [261, 209] width 522 height 41
click at [487, 260] on input "submit" at bounding box center [261, 251] width 522 height 41
click at [488, 294] on input "submit" at bounding box center [261, 294] width 522 height 41
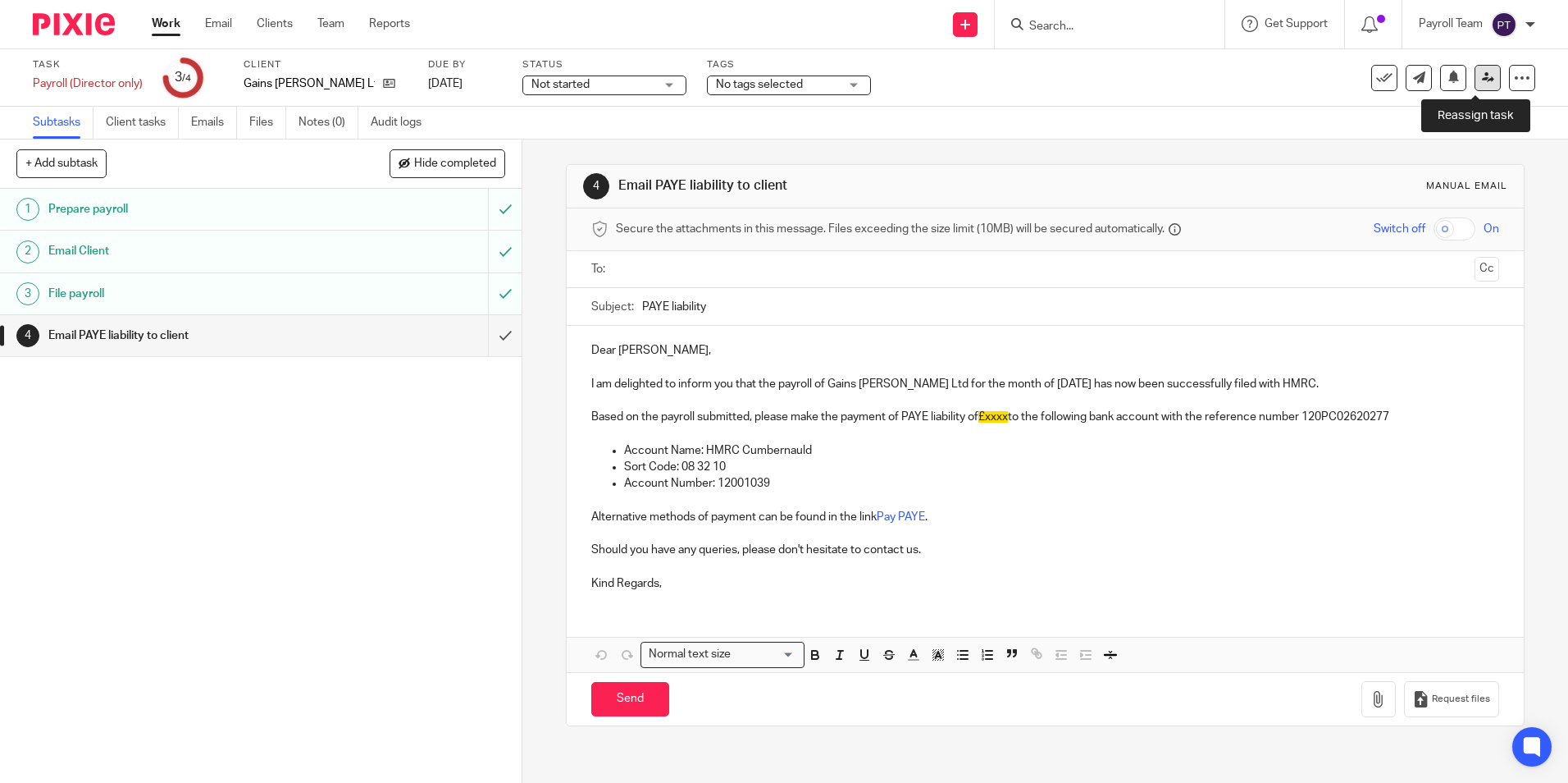
click at [1475, 82] on link at bounding box center [1488, 77] width 27 height 27
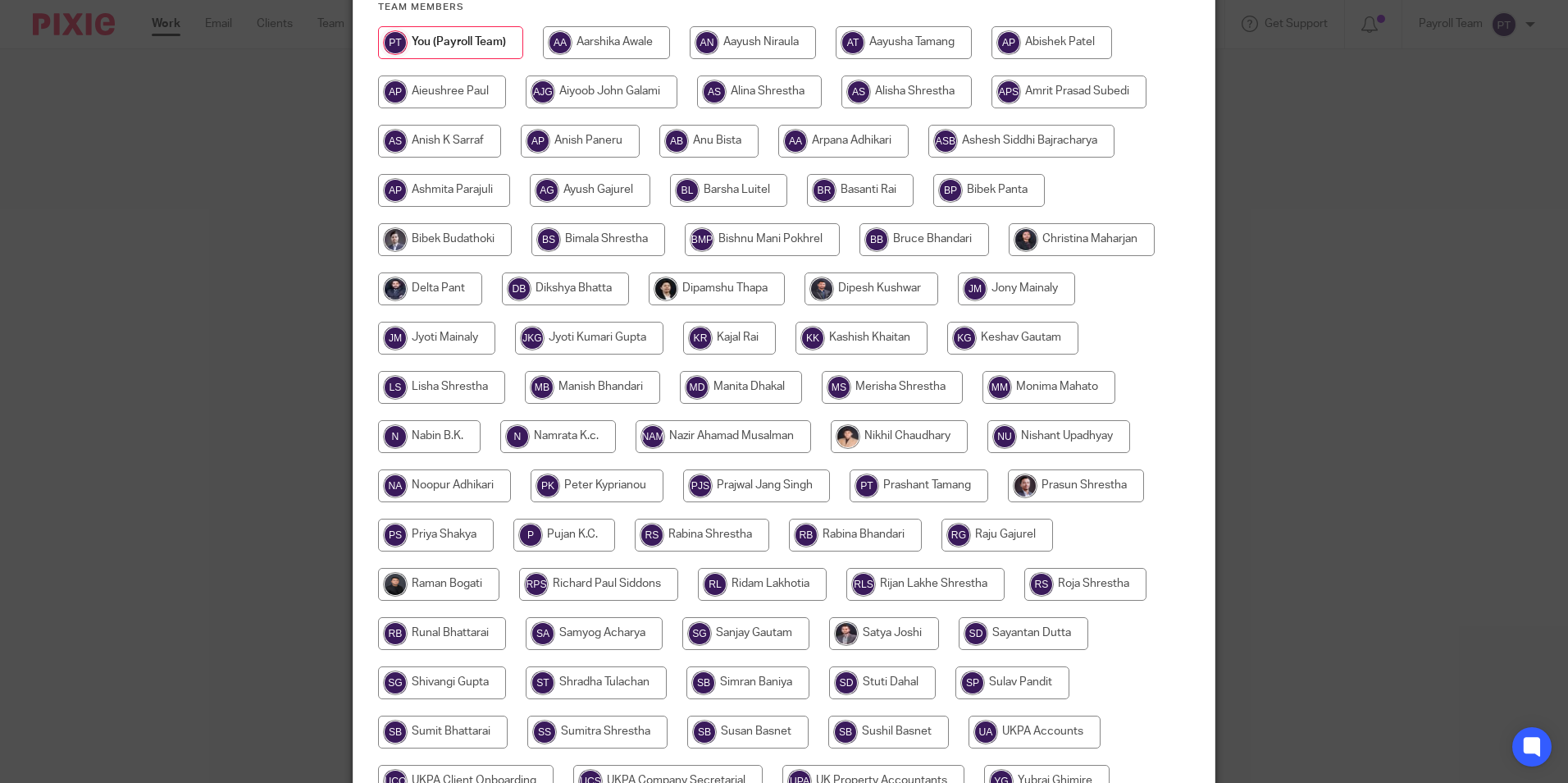
scroll to position [438, 0]
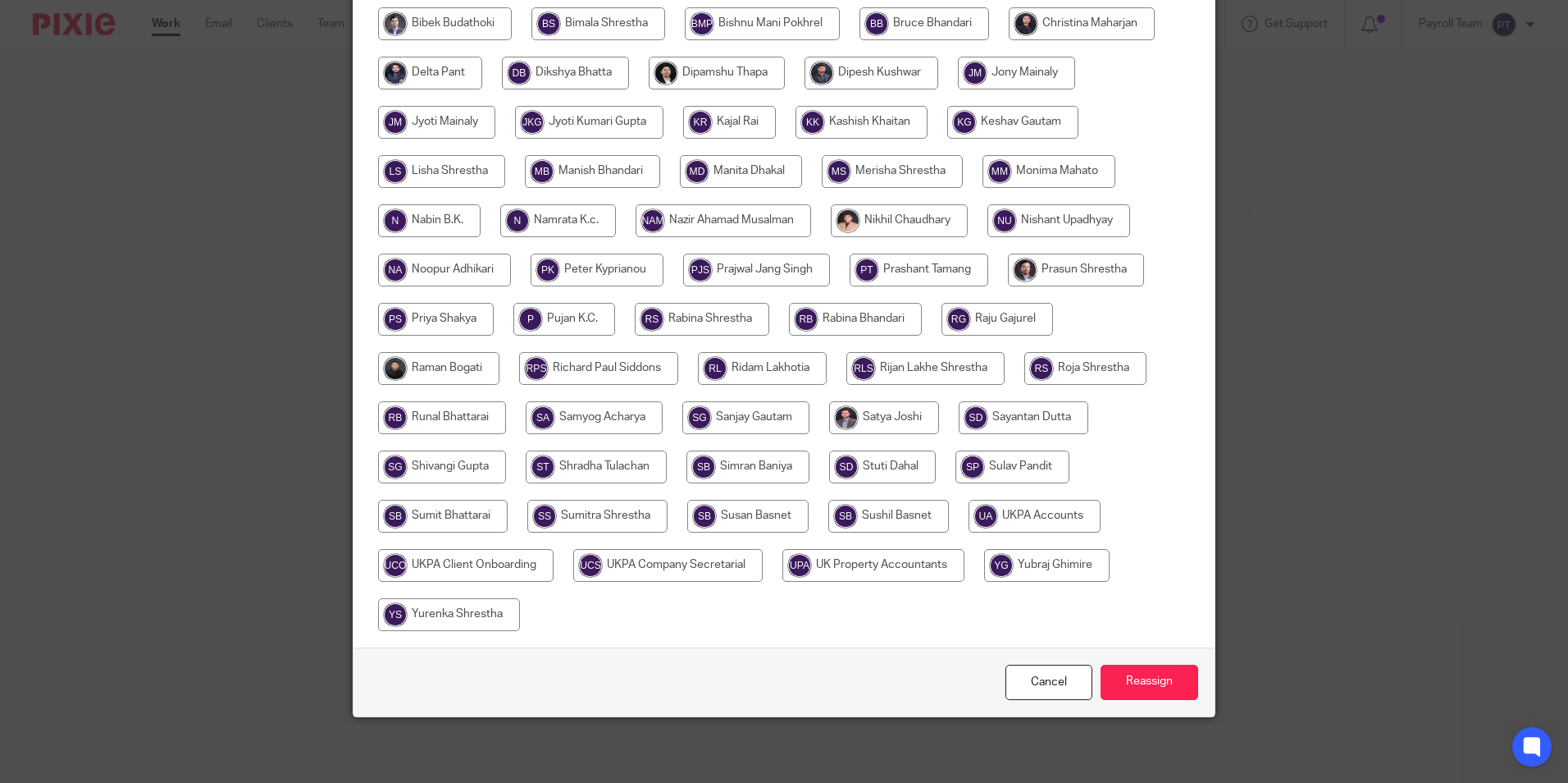
click at [1015, 520] on input "radio" at bounding box center [1034, 517] width 132 height 33
radio input "true"
click at [1152, 672] on input "Reassign" at bounding box center [1150, 683] width 98 height 35
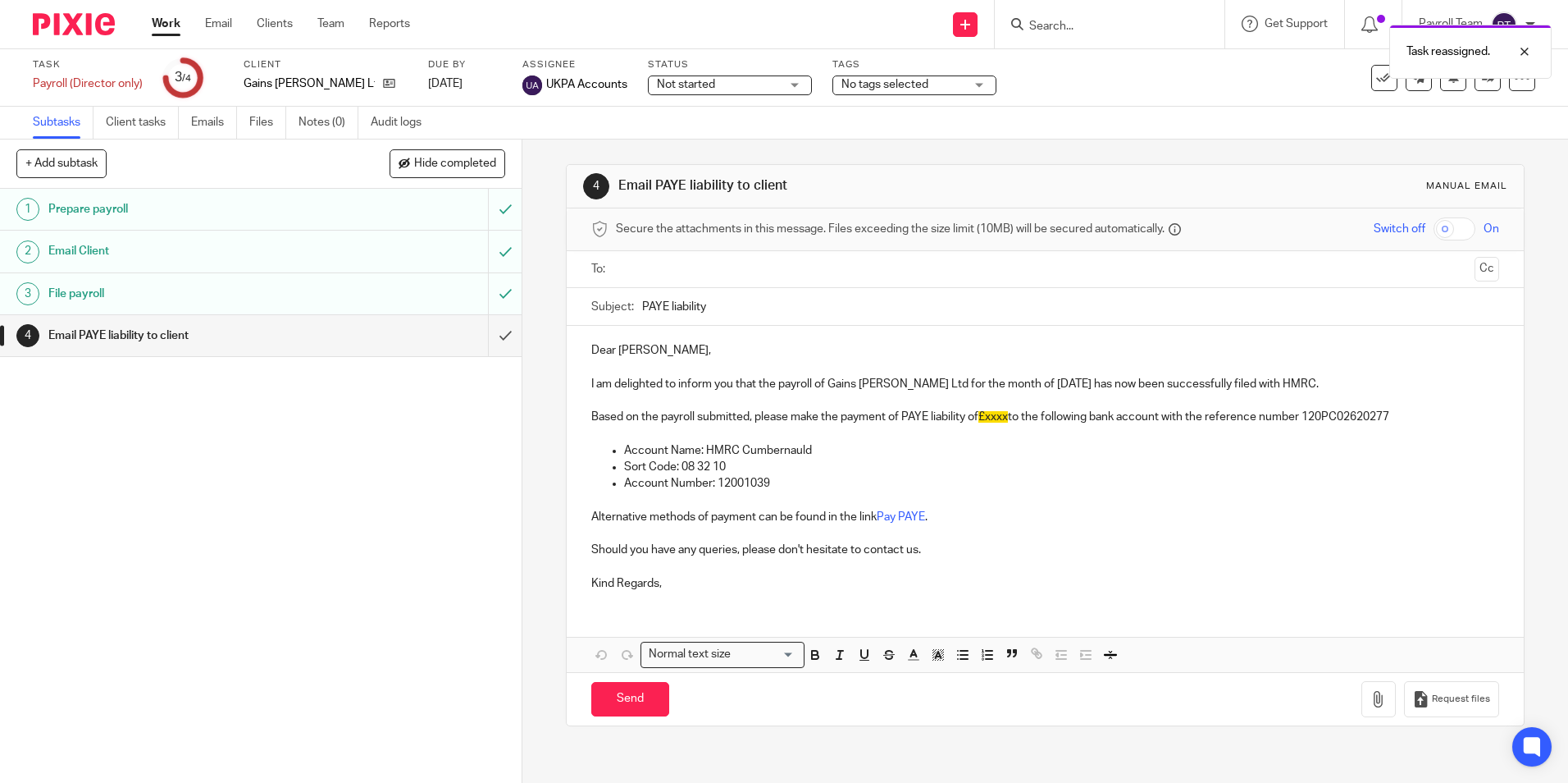
click at [157, 27] on link "Work" at bounding box center [166, 24] width 29 height 17
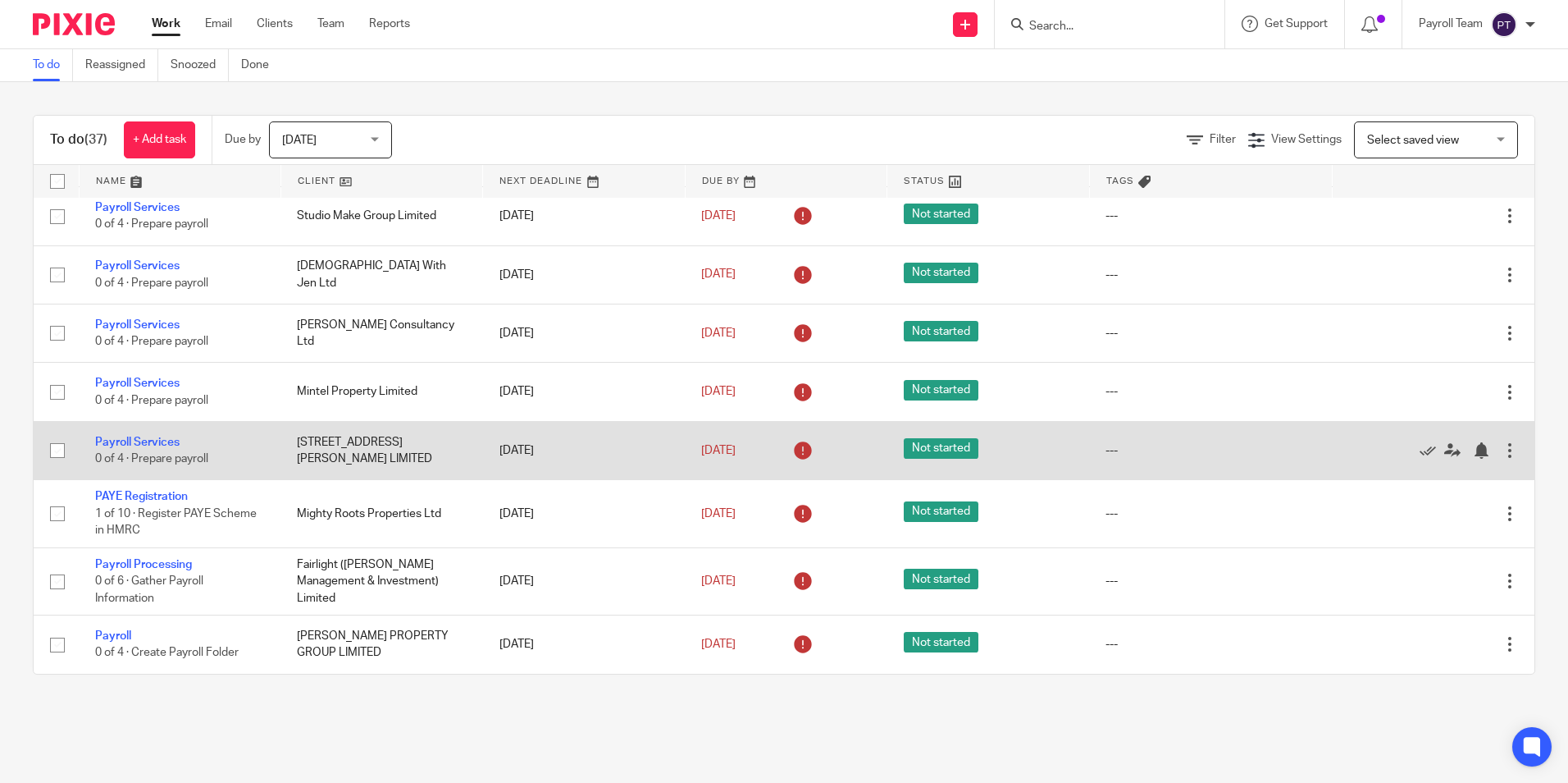
scroll to position [1760, 0]
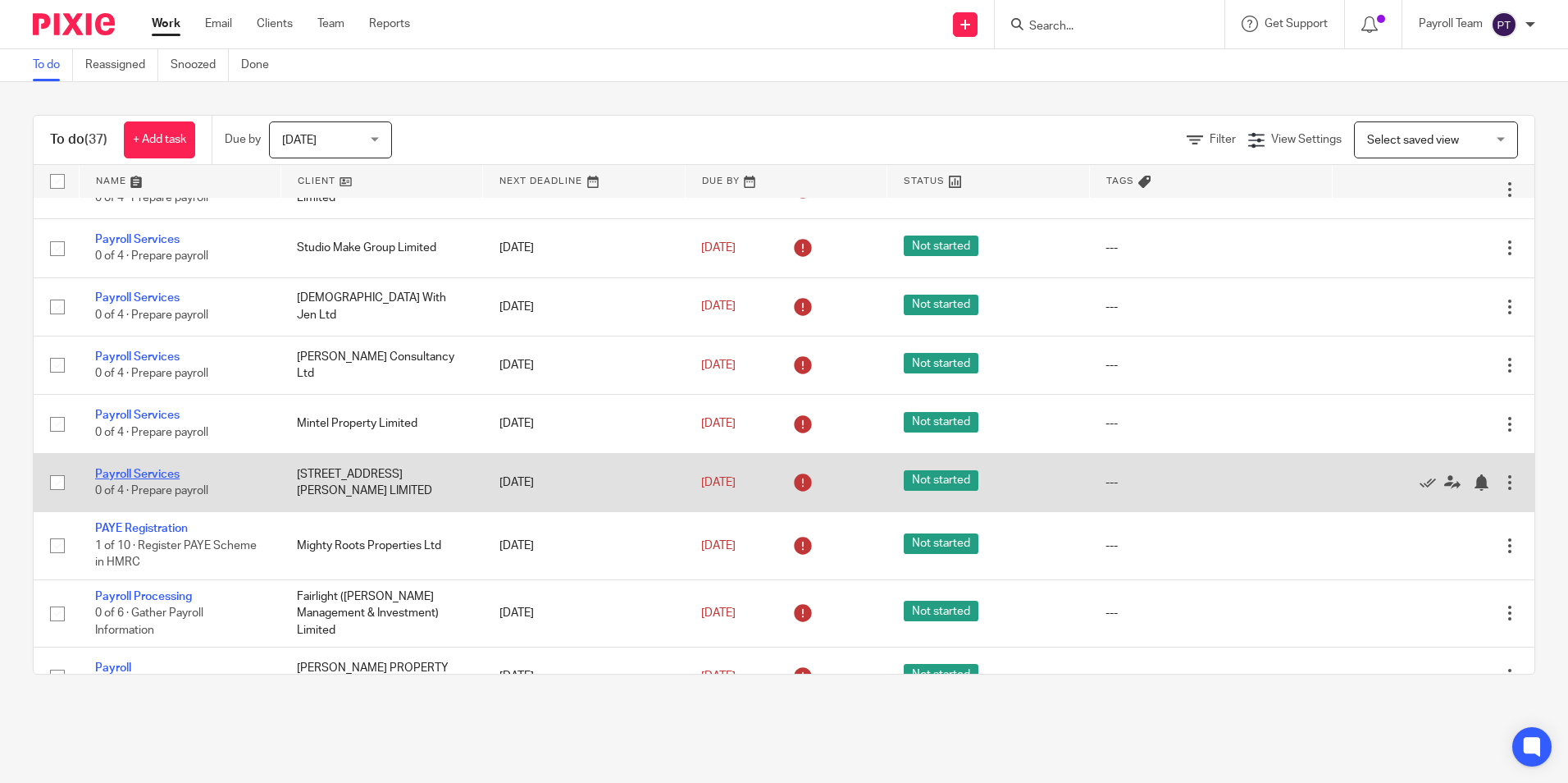
click at [149, 480] on link "Payroll Services" at bounding box center [137, 474] width 85 height 11
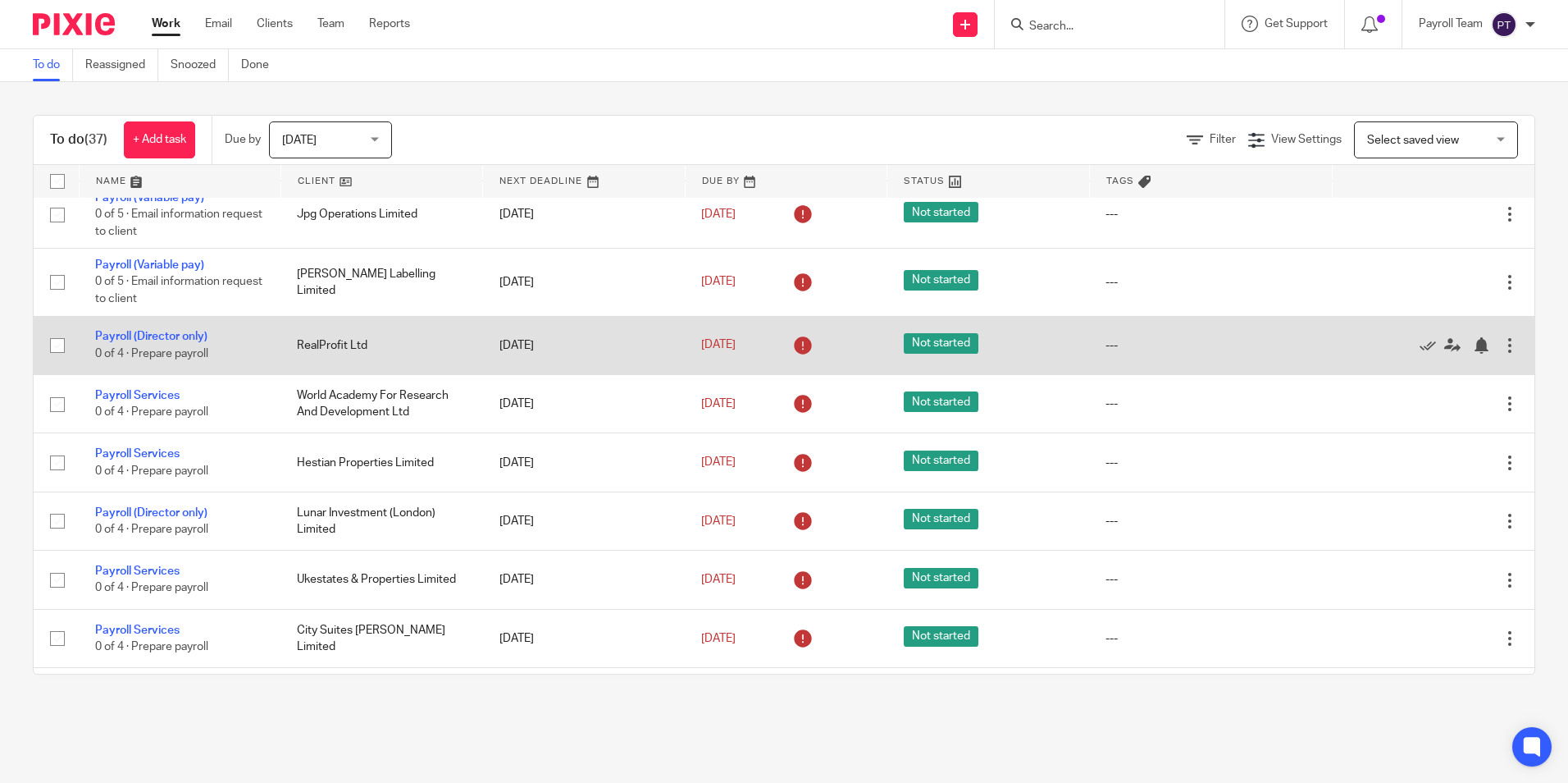
scroll to position [1313, 0]
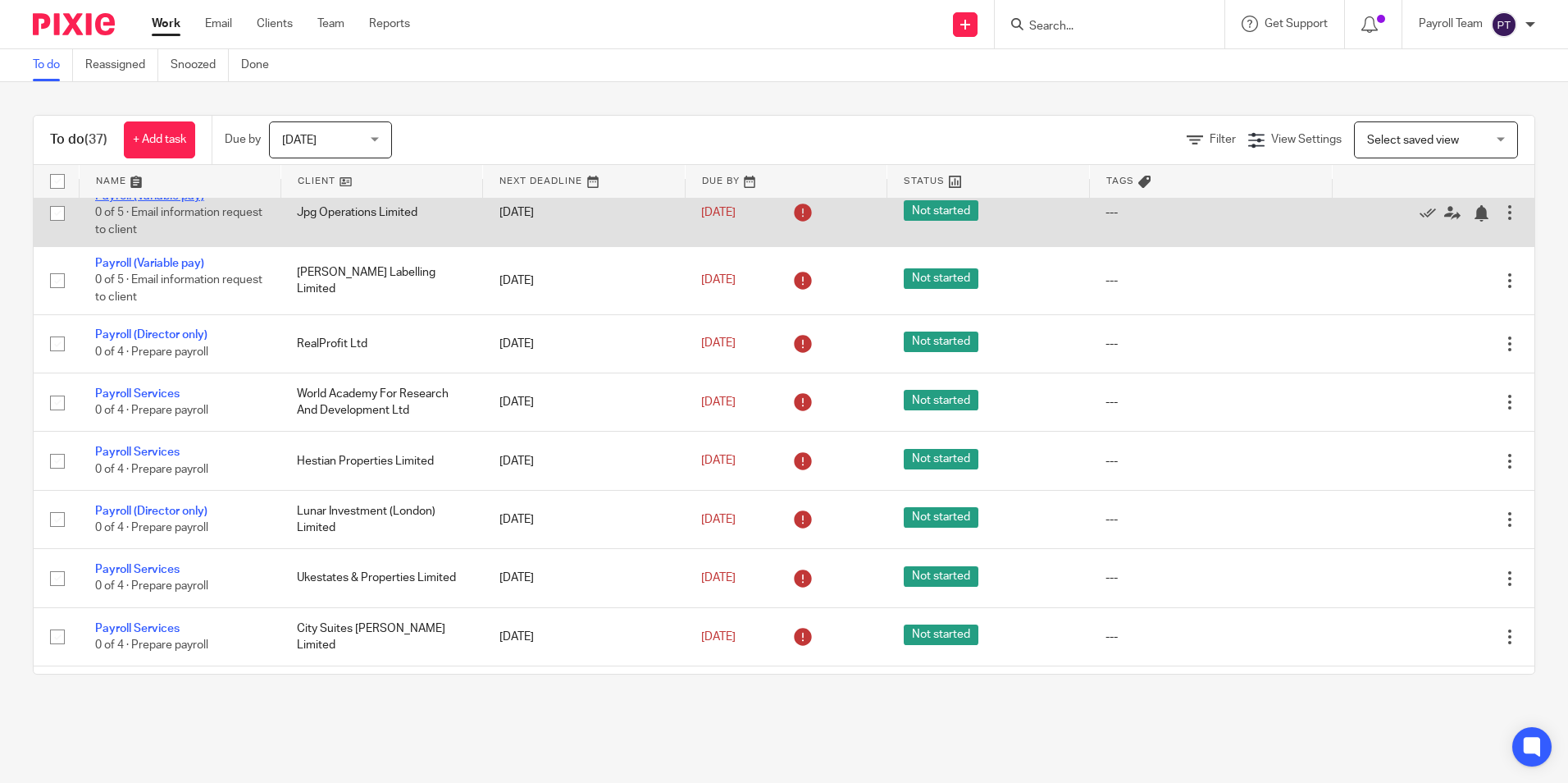
click at [157, 202] on link "Payroll (Variable pay)" at bounding box center [149, 196] width 109 height 11
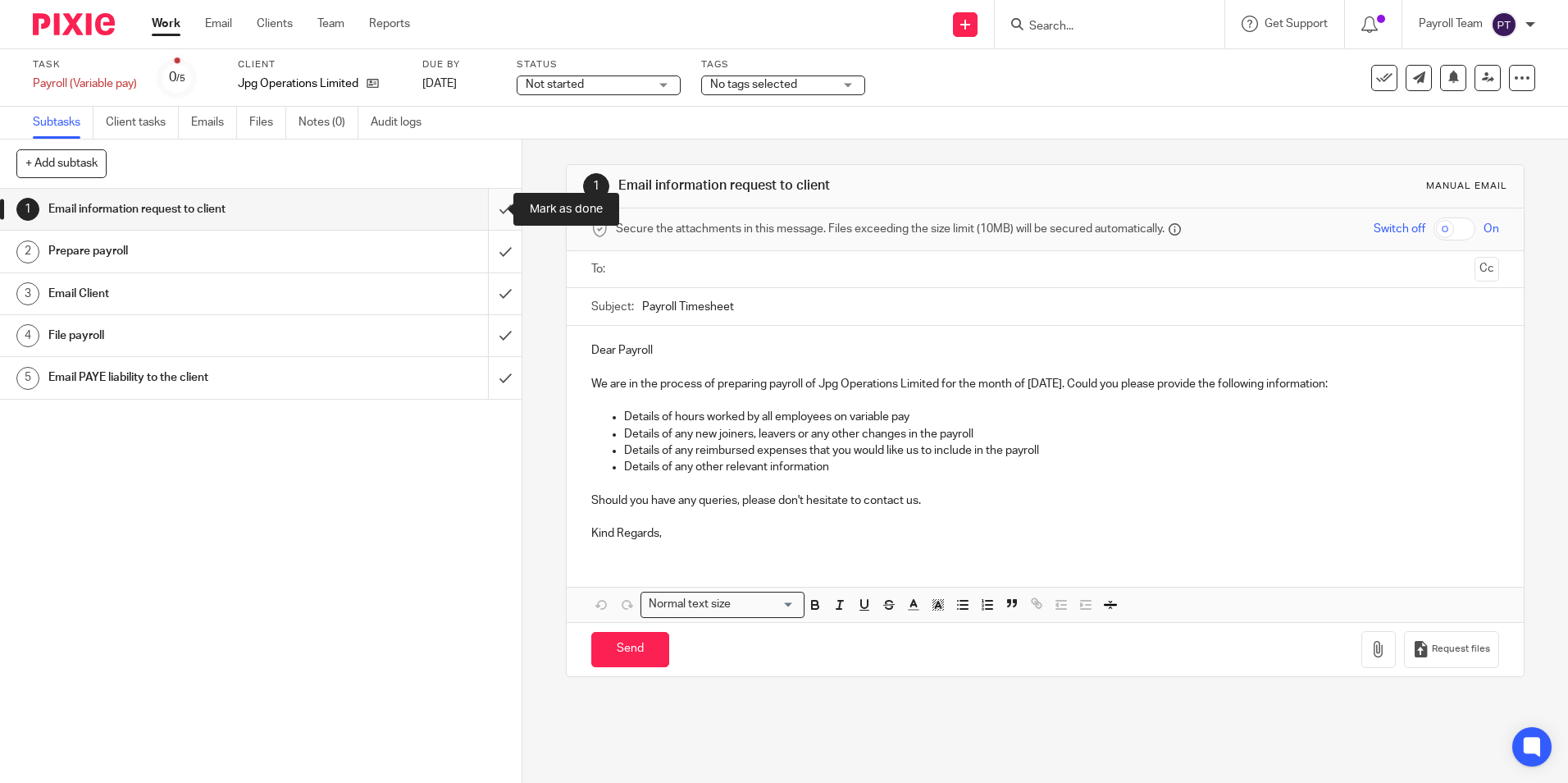
click at [490, 213] on input "submit" at bounding box center [261, 209] width 522 height 41
drag, startPoint x: 490, startPoint y: 247, endPoint x: 492, endPoint y: 272, distance: 25.1
click at [489, 250] on input "submit" at bounding box center [261, 251] width 522 height 41
click at [493, 303] on input "submit" at bounding box center [261, 294] width 522 height 41
click at [485, 328] on input "submit" at bounding box center [261, 335] width 522 height 41
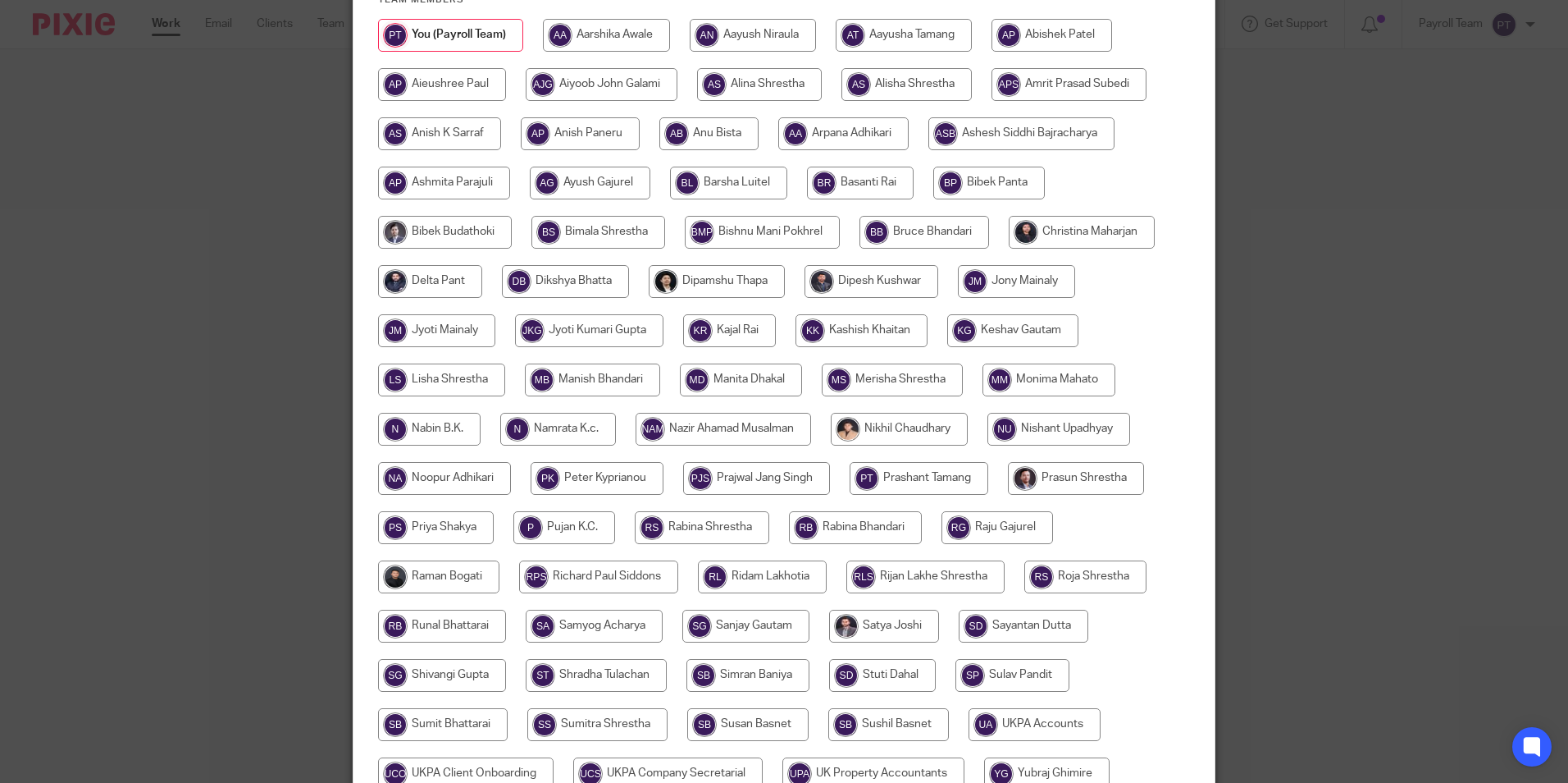
scroll to position [438, 0]
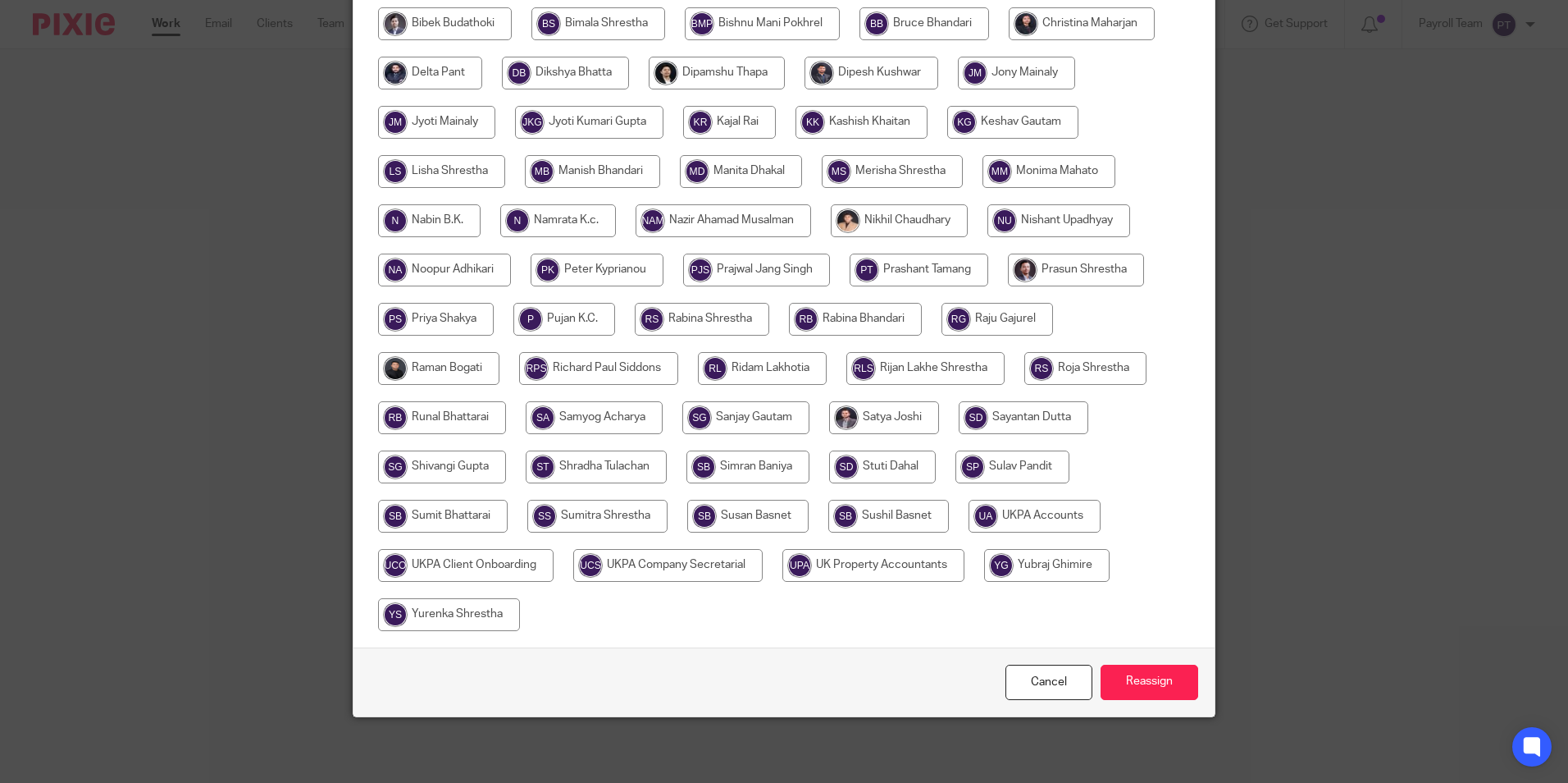
click at [1005, 514] on input "radio" at bounding box center [1034, 517] width 132 height 33
radio input "true"
click at [1144, 684] on input "Reassign" at bounding box center [1150, 683] width 98 height 35
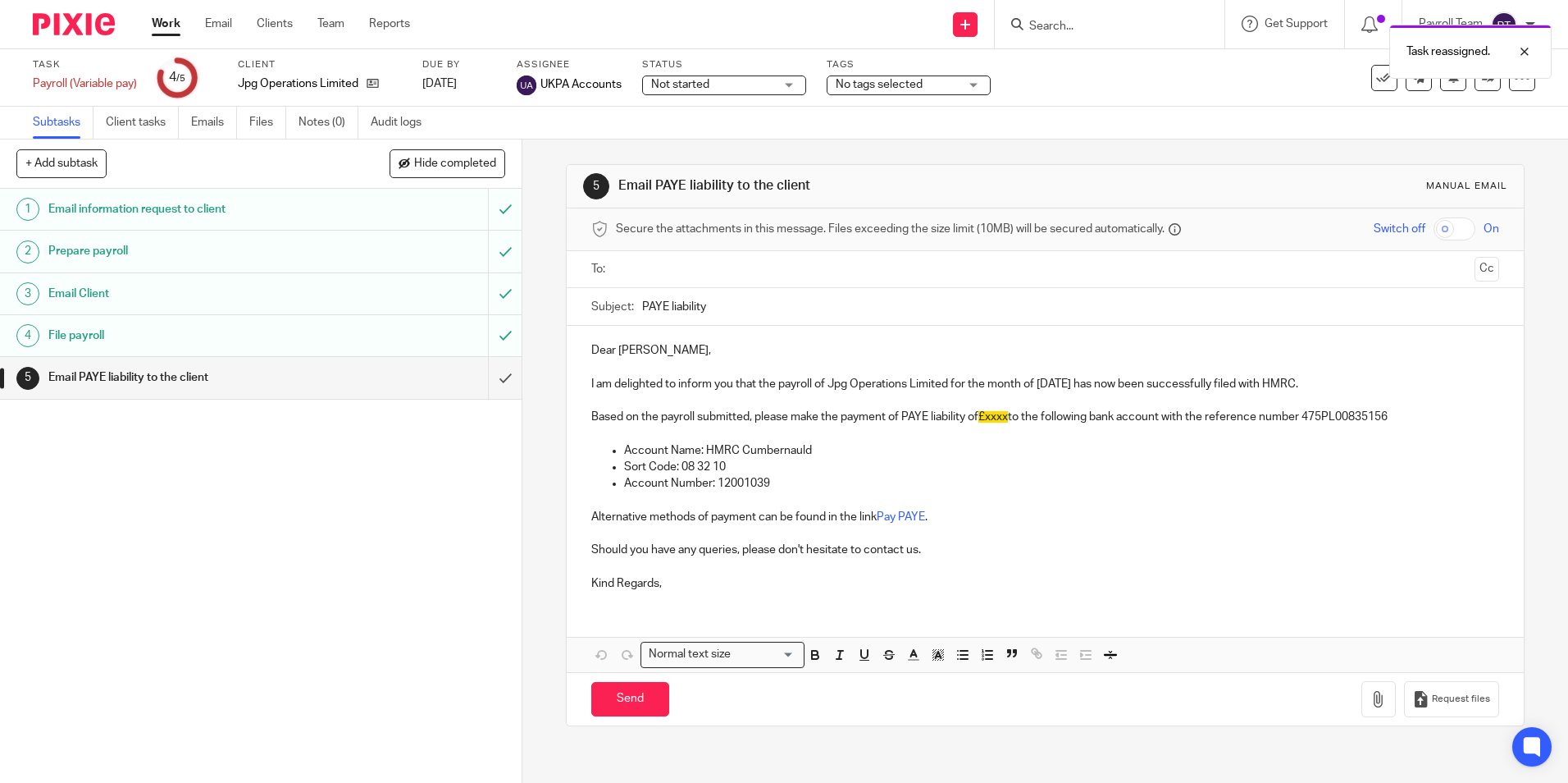
click at [160, 27] on link "Work" at bounding box center [166, 24] width 29 height 17
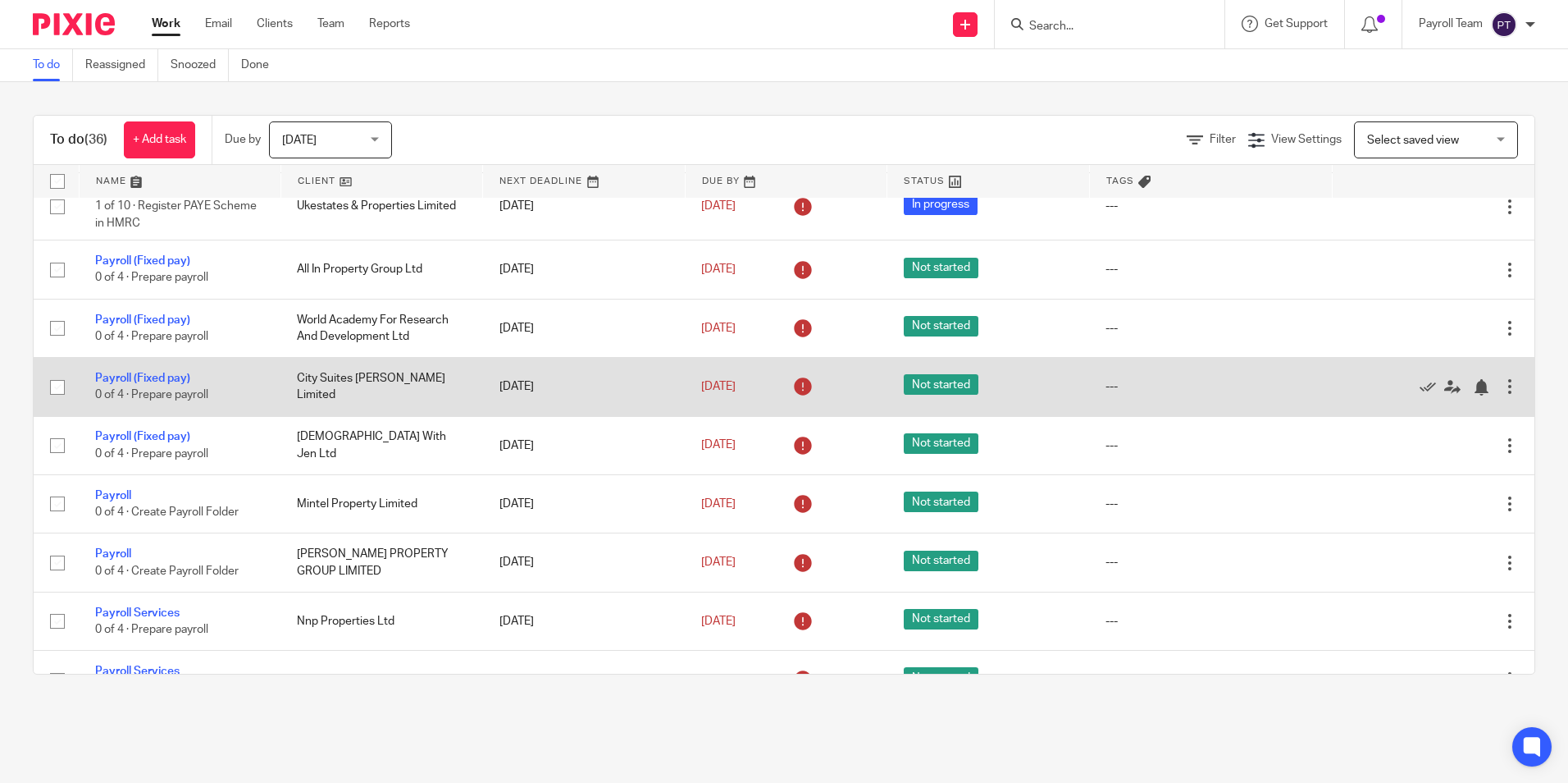
scroll to position [821, 0]
